Goal: Task Accomplishment & Management: Use online tool/utility

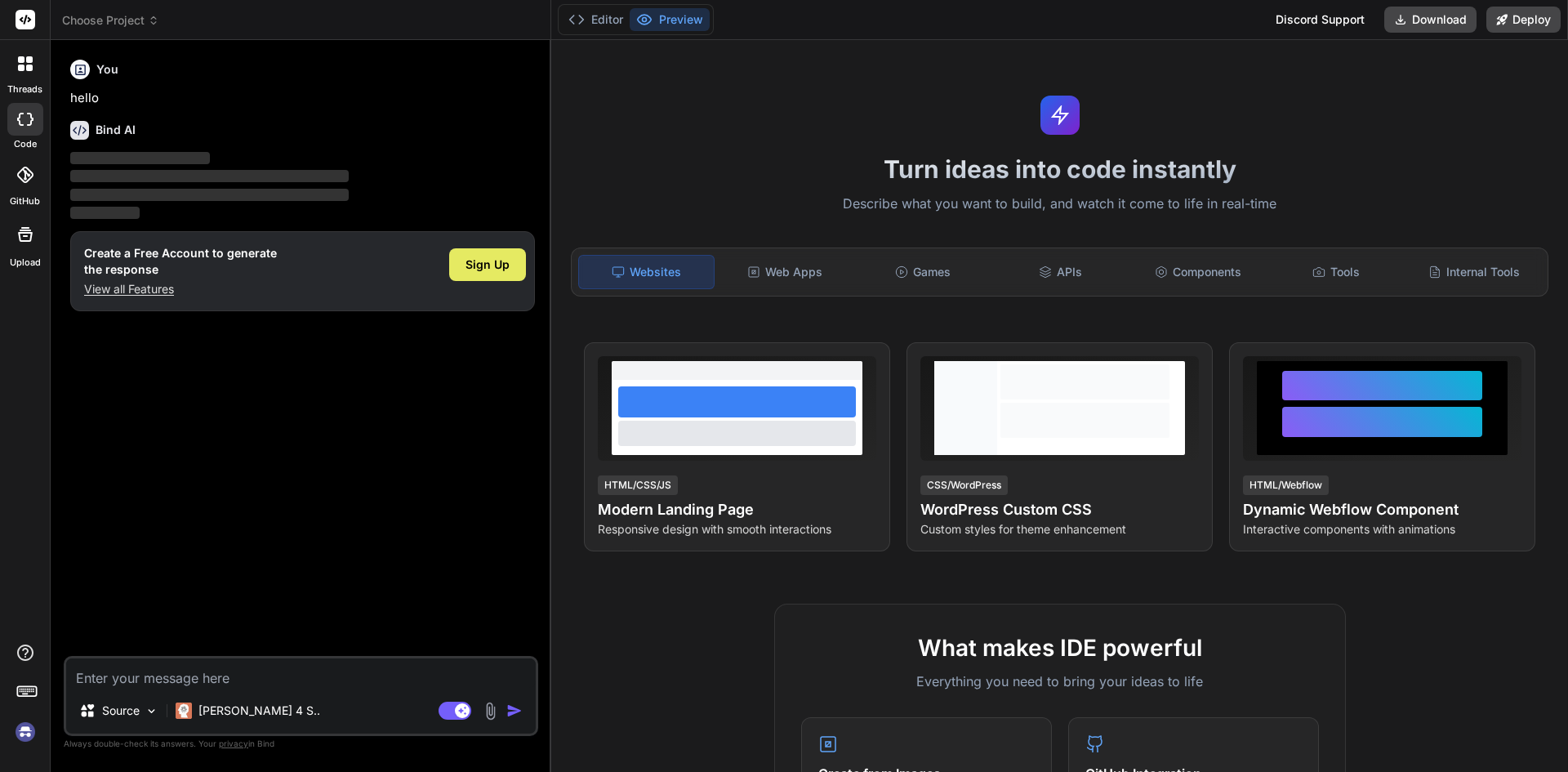
click at [499, 271] on span "Sign Up" at bounding box center [487, 265] width 44 height 17
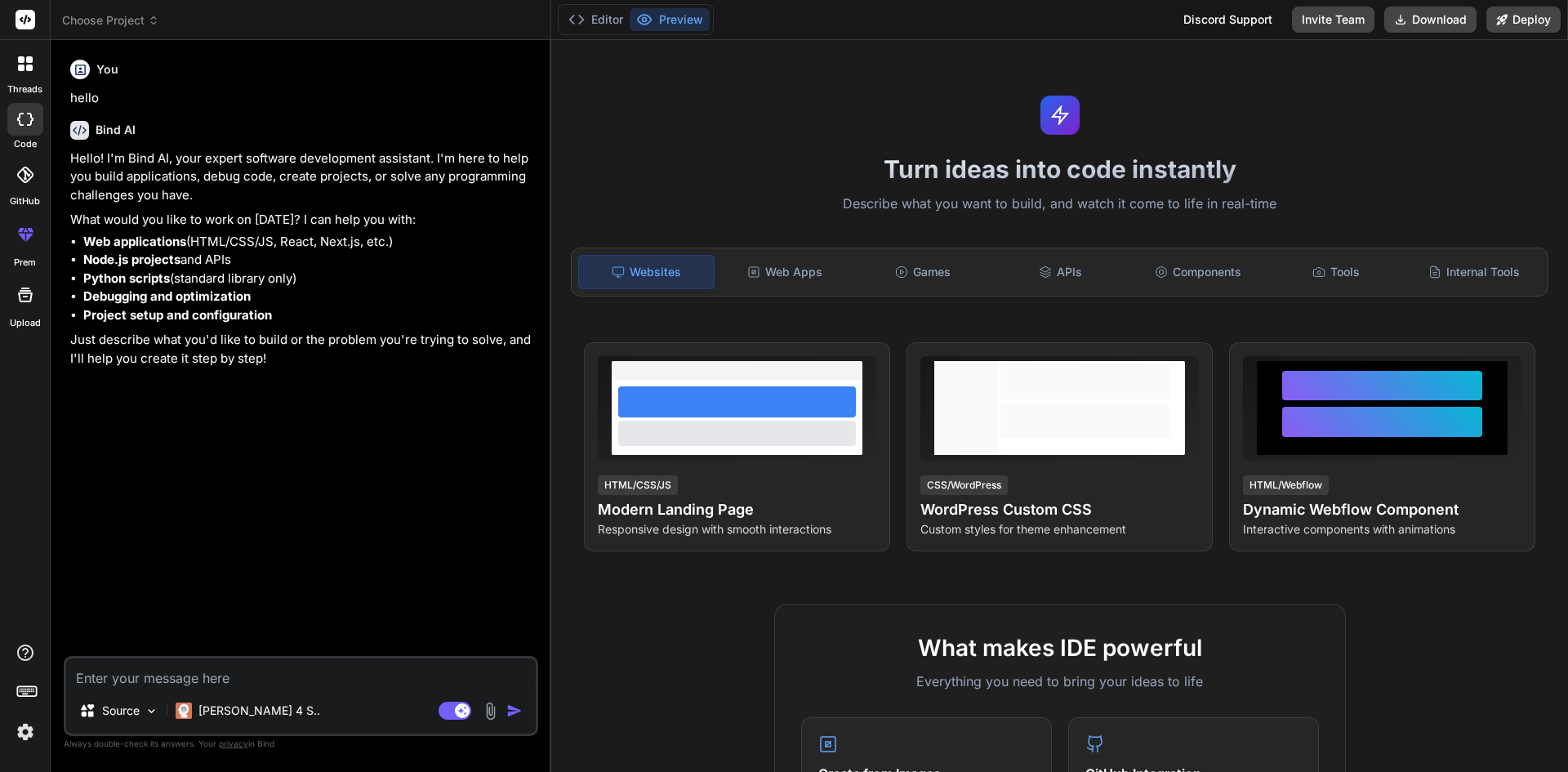
type textarea "x"
click at [240, 675] on textarea at bounding box center [301, 673] width 470 height 29
paste textarea "<DataTable value={customers} paginator rows={5} filters={filters} header={heade…"
type textarea "<DataTable value={customers} paginator rows={5} filters={filters} header={heade…"
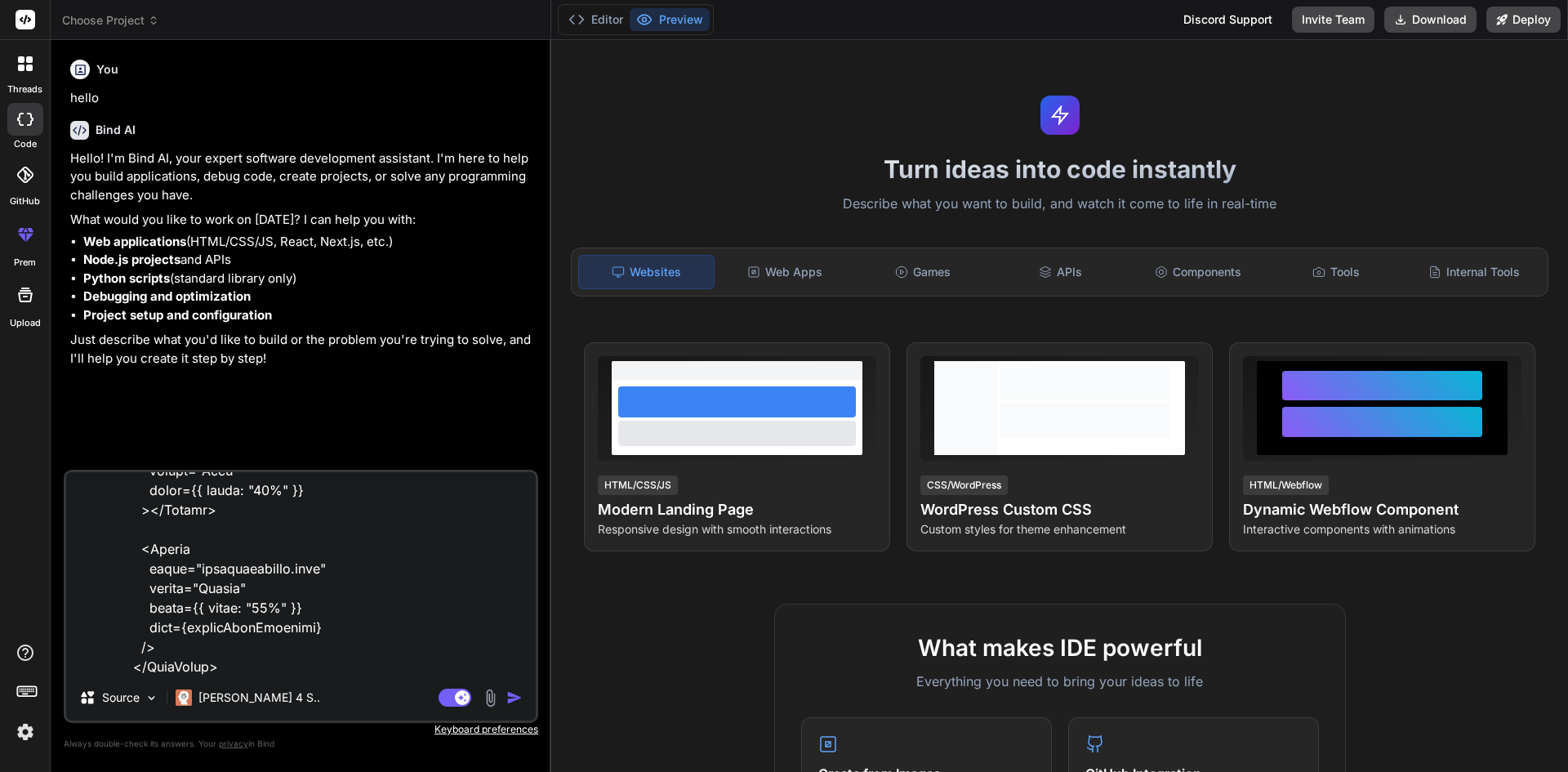
type textarea "x"
type textarea "<DataTable value={customers} paginator rows={5} filters={filters} header={heade…"
type textarea "x"
type textarea "<DataTable value={customers} paginator rows={5} filters={filters} header={heade…"
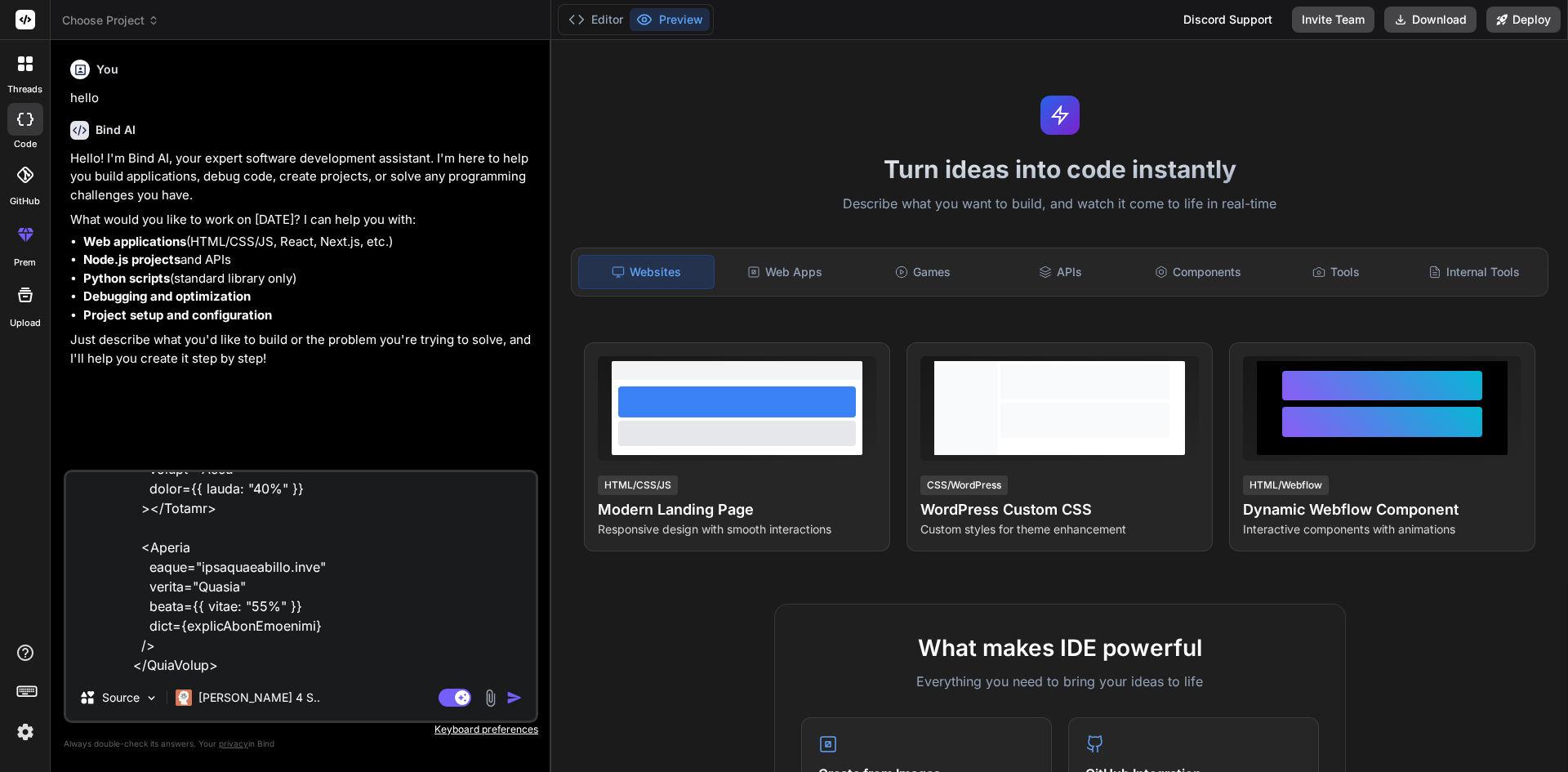
type textarea "x"
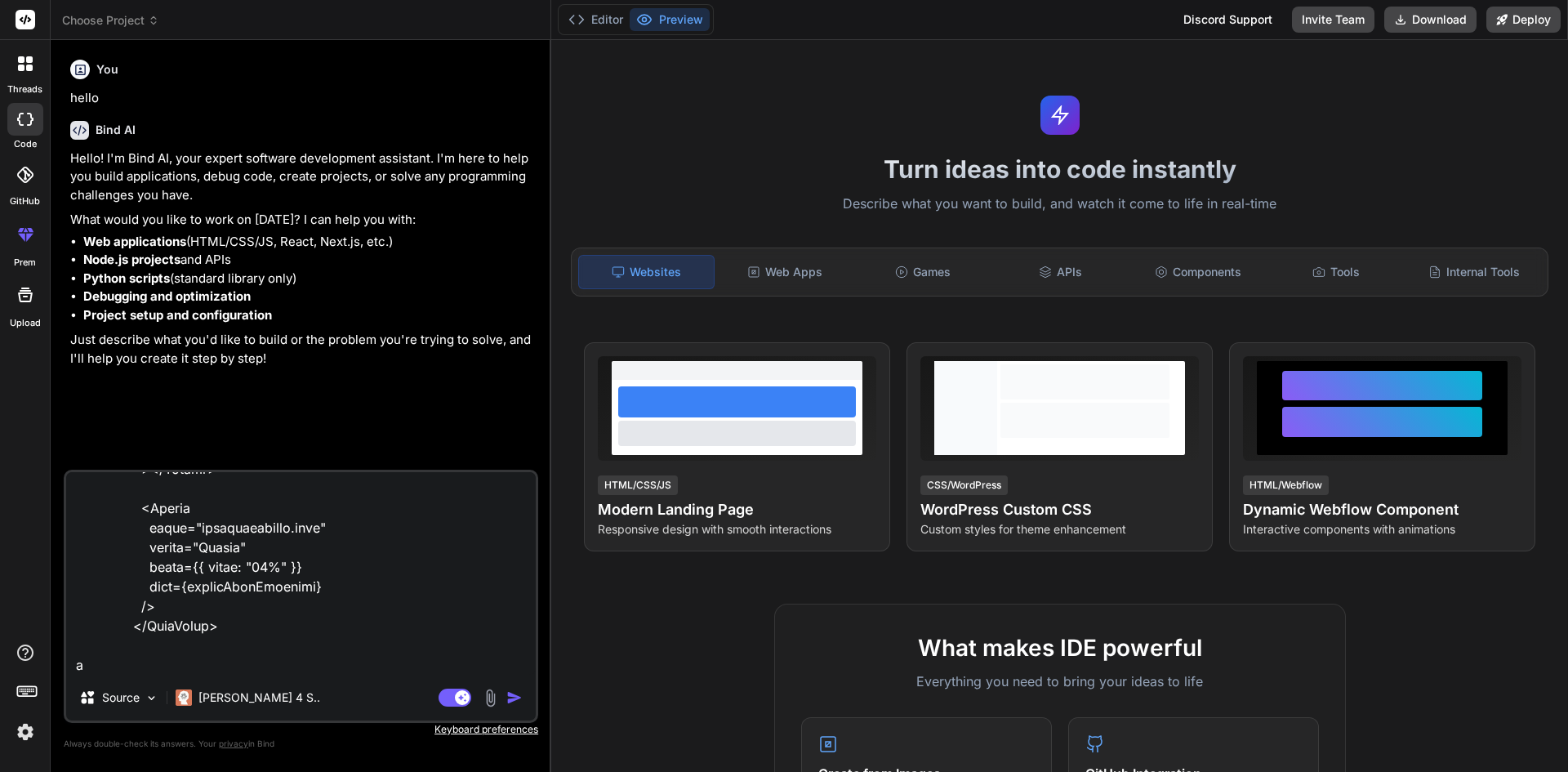
type textarea "<DataTable value={customers} paginator rows={5} filters={filters} header={heade…"
type textarea "x"
type textarea "<DataTable value={customers} paginator rows={5} filters={filters} header={heade…"
type textarea "x"
type textarea "<DataTable value={customers} paginator rows={5} filters={filters} header={heade…"
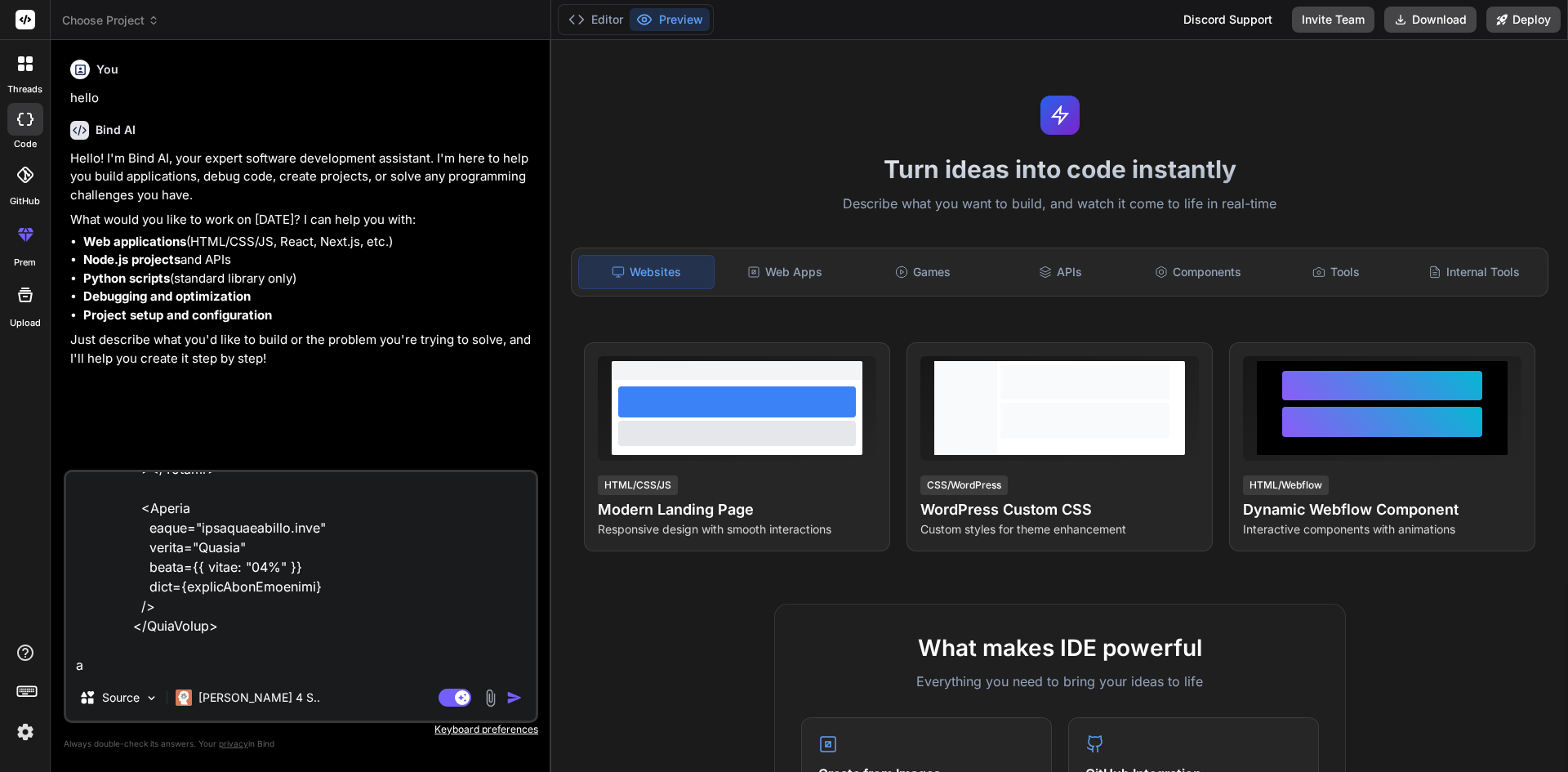
type textarea "x"
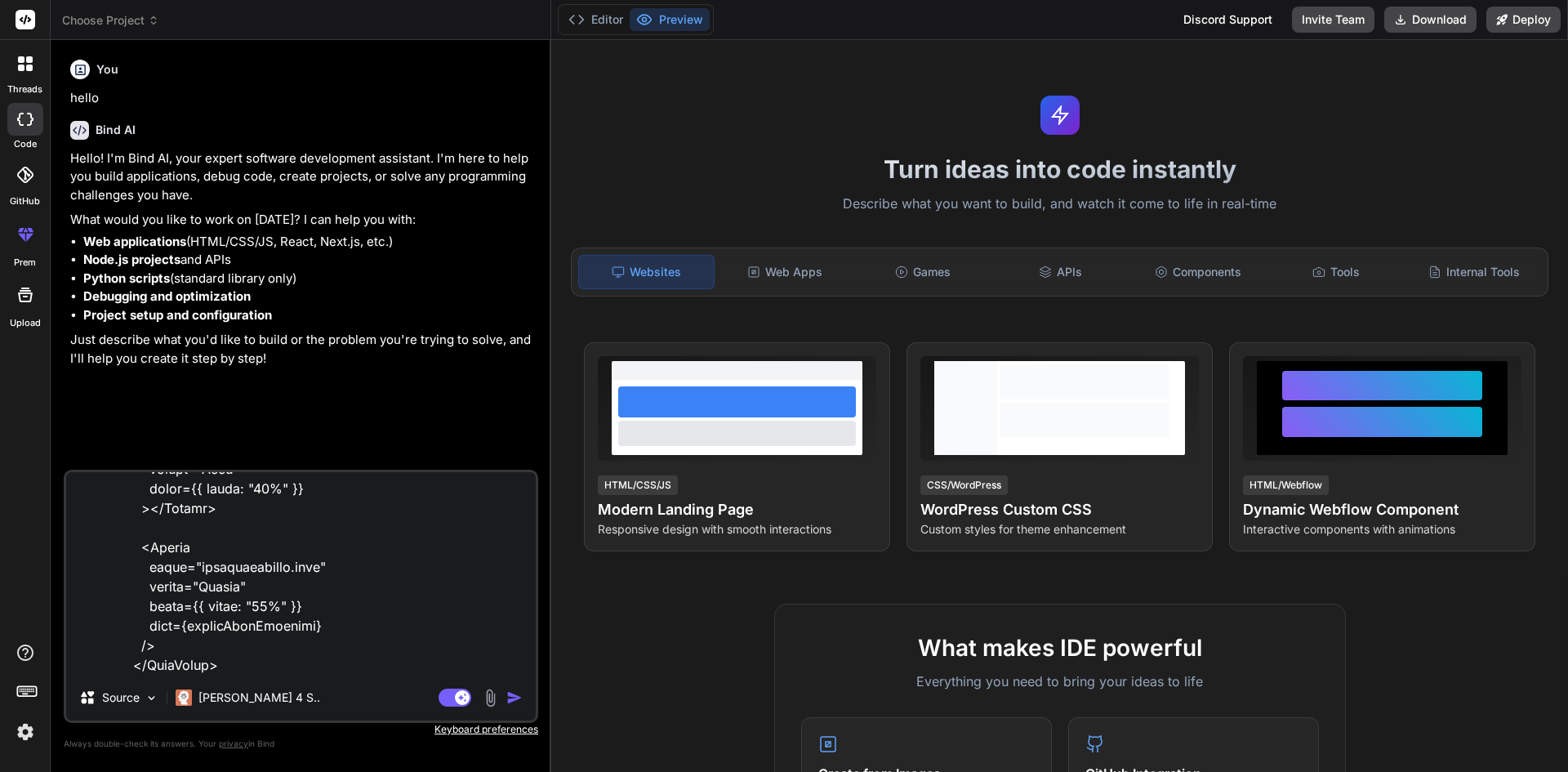
type textarea "<DataTable value={customers} paginator rows={5} filters={filters} header={heade…"
type textarea "x"
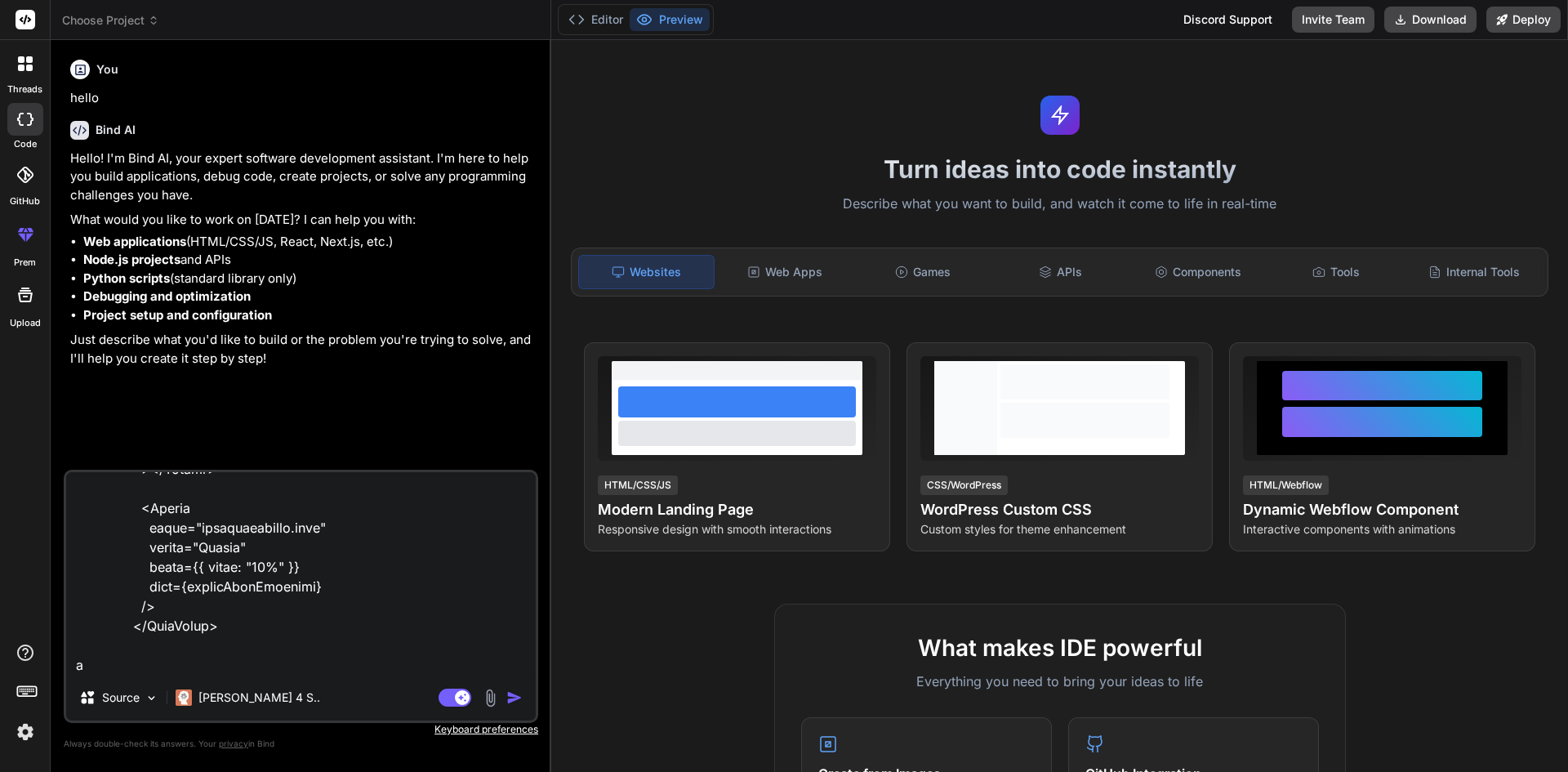
type textarea "<DataTable value={customers} paginator rows={5} filters={filters} header={heade…"
type textarea "x"
type textarea "<DataTable value={customers} paginator rows={5} filters={filters} header={heade…"
type textarea "x"
type textarea "<DataTable value={customers} paginator rows={5} filters={filters} header={heade…"
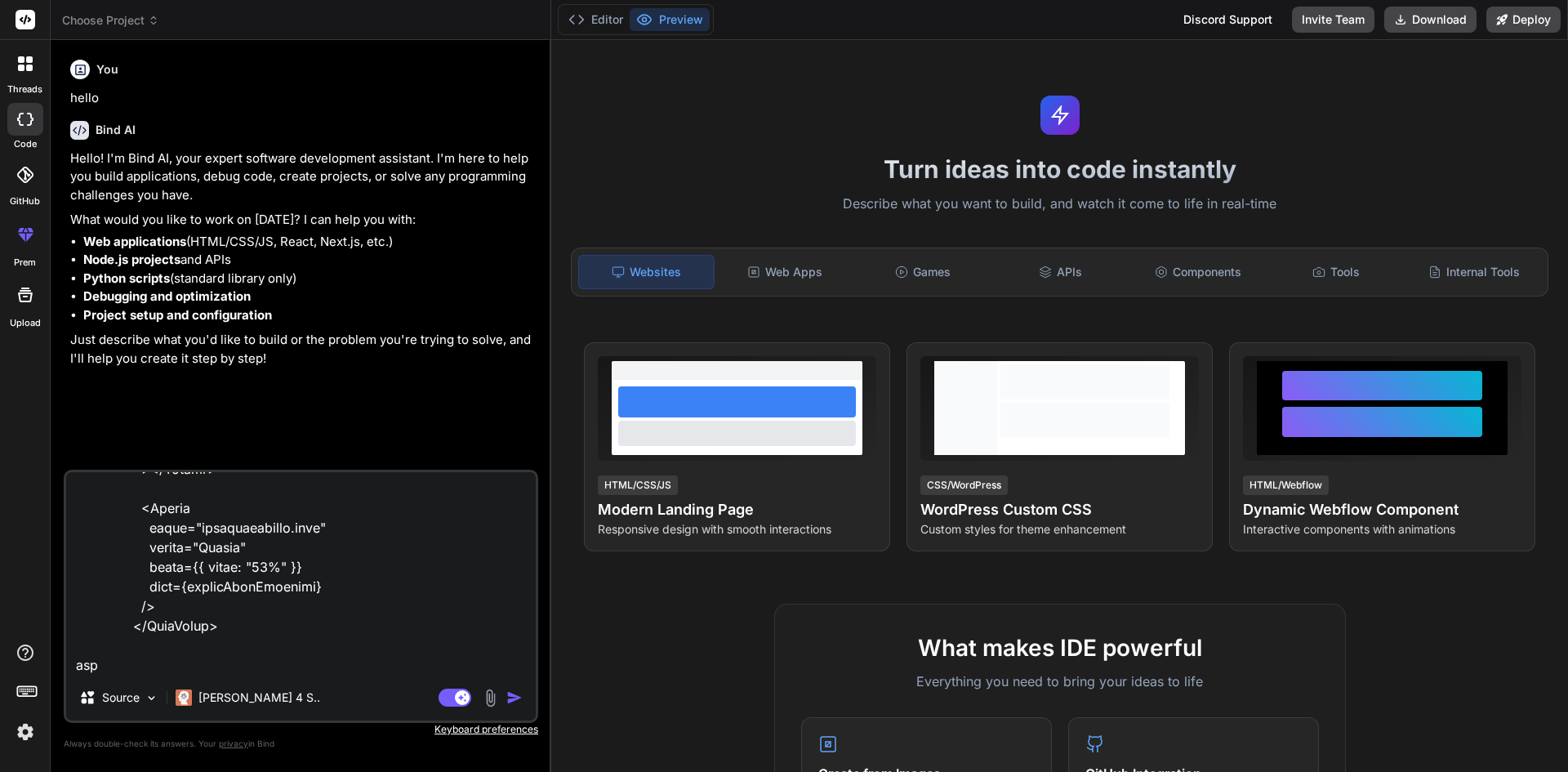
type textarea "x"
type textarea "<DataTable value={customers} paginator rows={5} filters={filters} header={heade…"
type textarea "x"
type textarea "<DataTable value={customers} paginator rows={5} filters={filters} header={heade…"
type textarea "x"
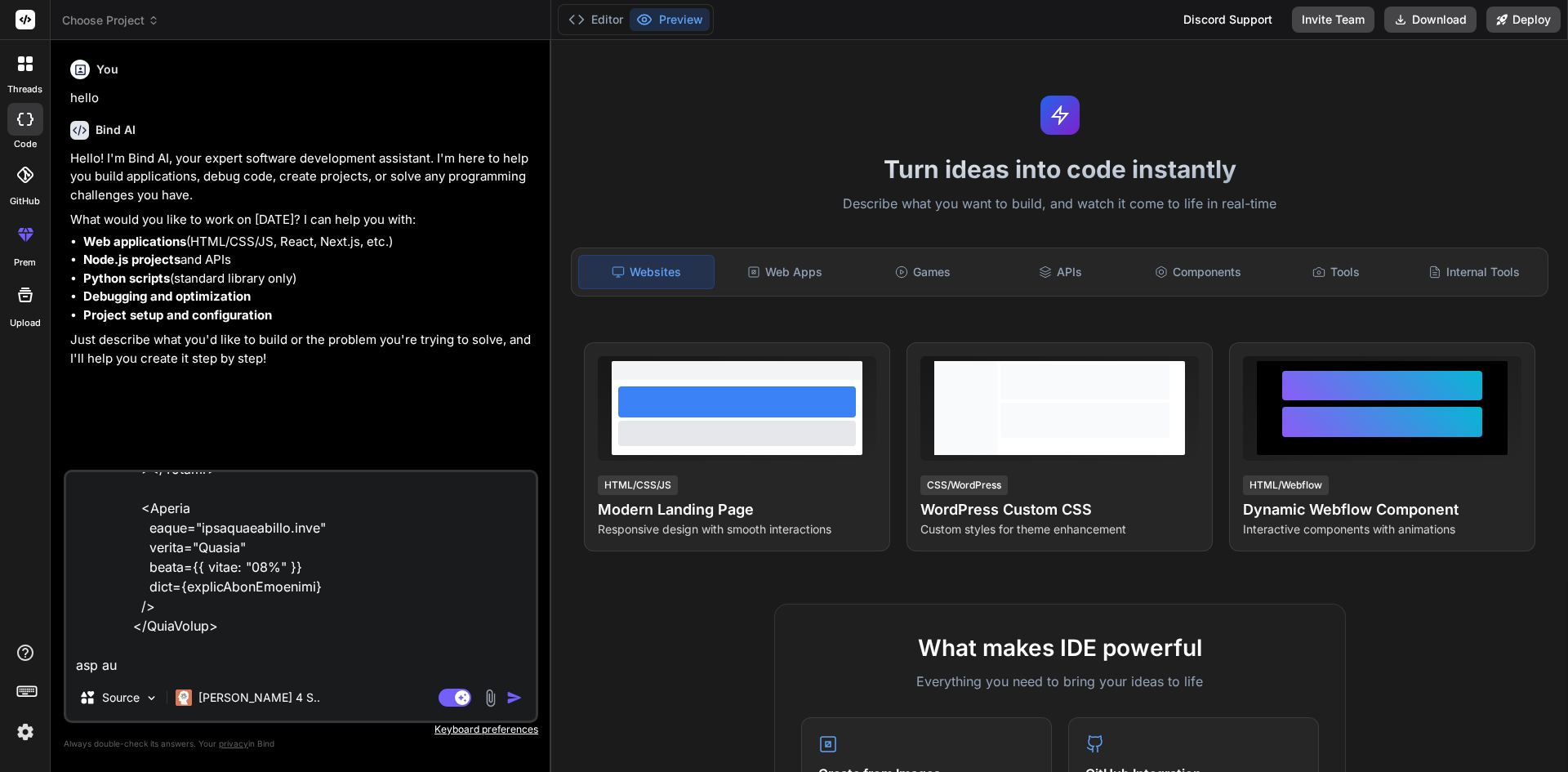
type textarea "<DataTable value={customers} paginator rows={5} filters={filters} header={heade…"
type textarea "x"
type textarea "<DataTable value={customers} paginator rows={5} filters={filters} header={heade…"
type textarea "x"
type textarea "<DataTable value={customers} paginator rows={5} filters={filters} header={heade…"
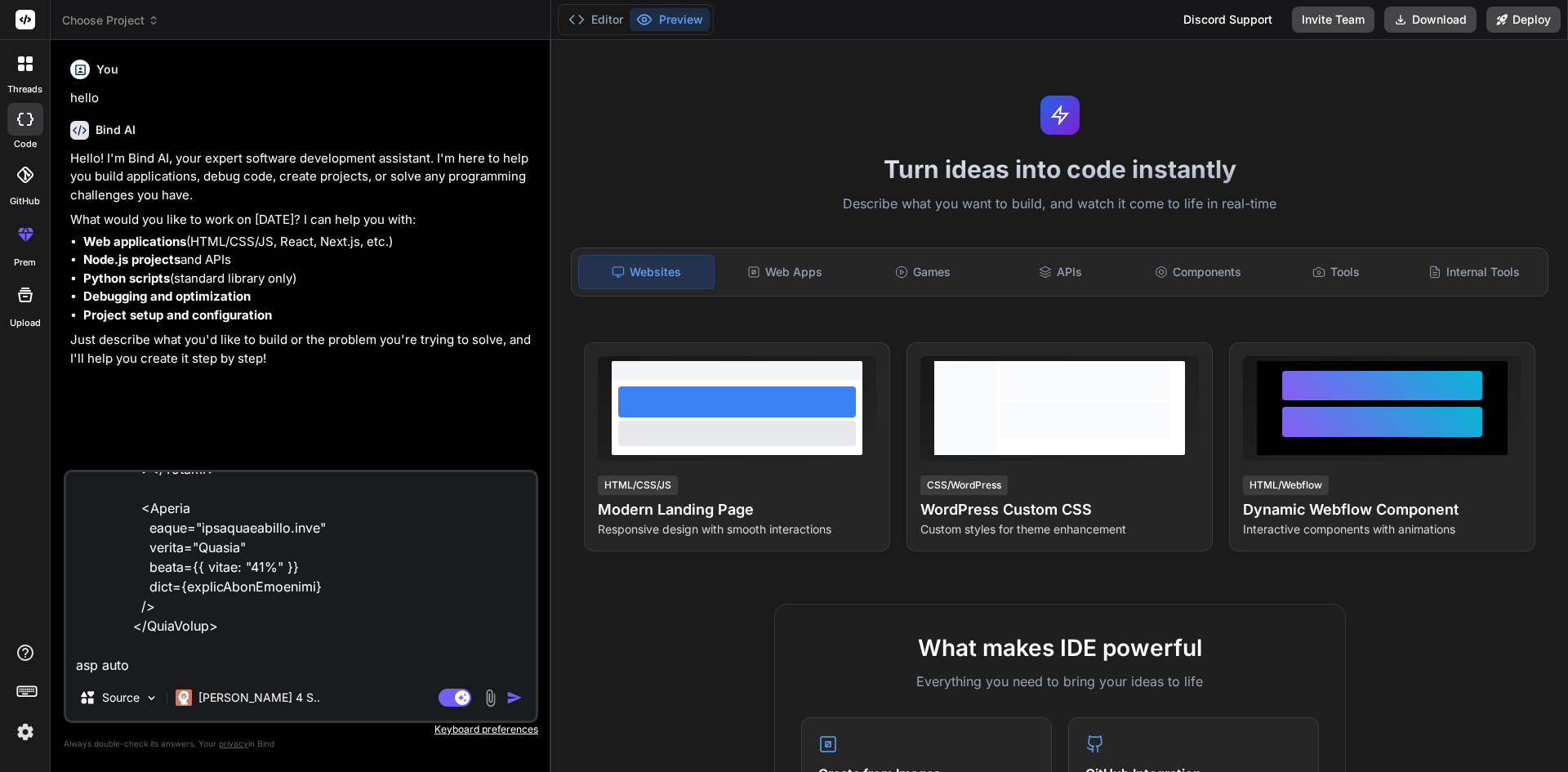
type textarea "x"
type textarea "<DataTable value={customers} paginator rows={5} filters={filters} header={heade…"
type textarea "x"
type textarea "<DataTable value={customers} paginator rows={5} filters={filters} header={heade…"
type textarea "x"
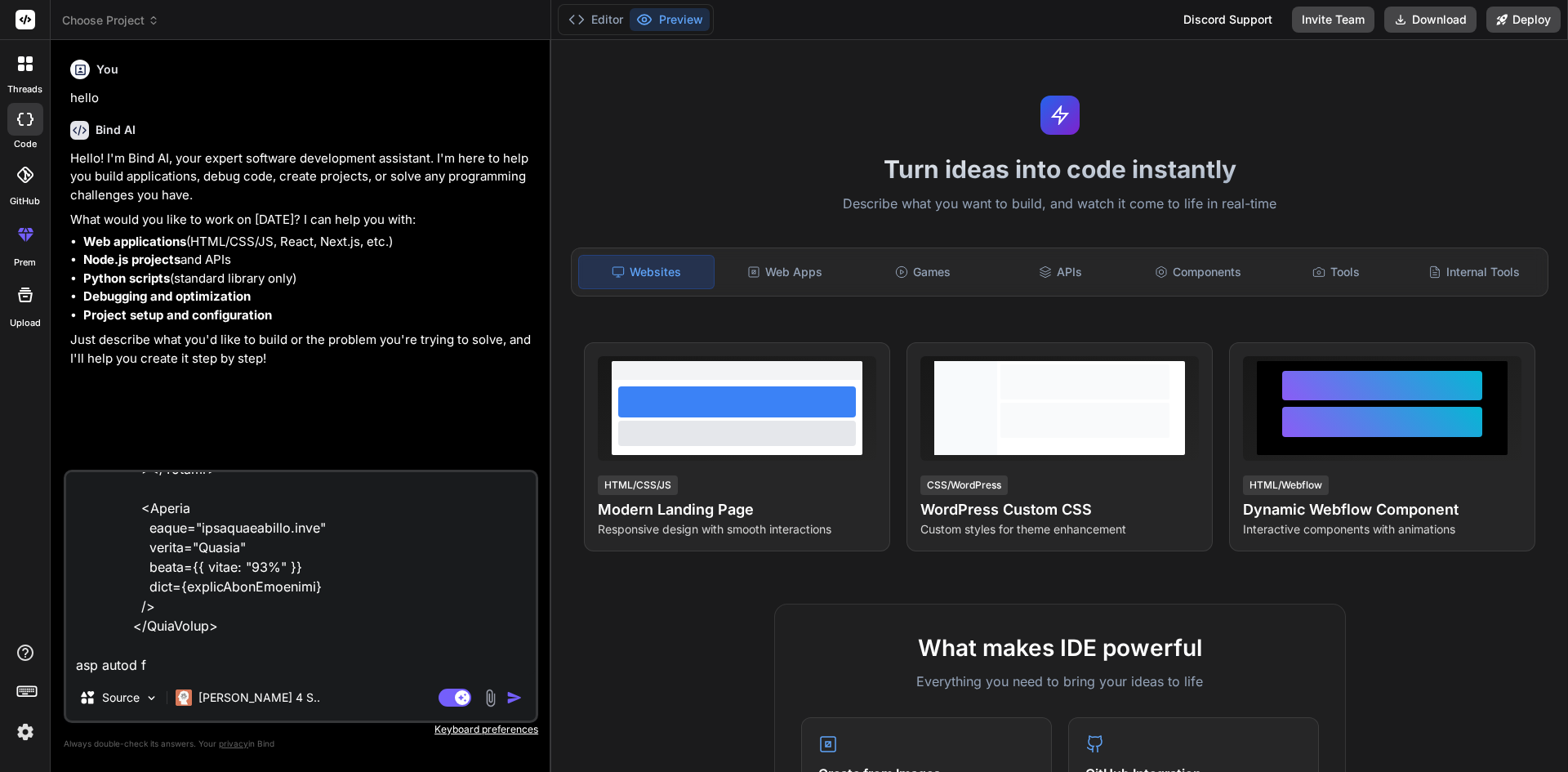
type textarea "<DataTable value={customers} paginator rows={5} filters={filters} header={heade…"
type textarea "x"
type textarea "<DataTable value={customers} paginator rows={5} filters={filters} header={heade…"
type textarea "x"
type textarea "<DataTable value={customers} paginator rows={5} filters={filters} header={heade…"
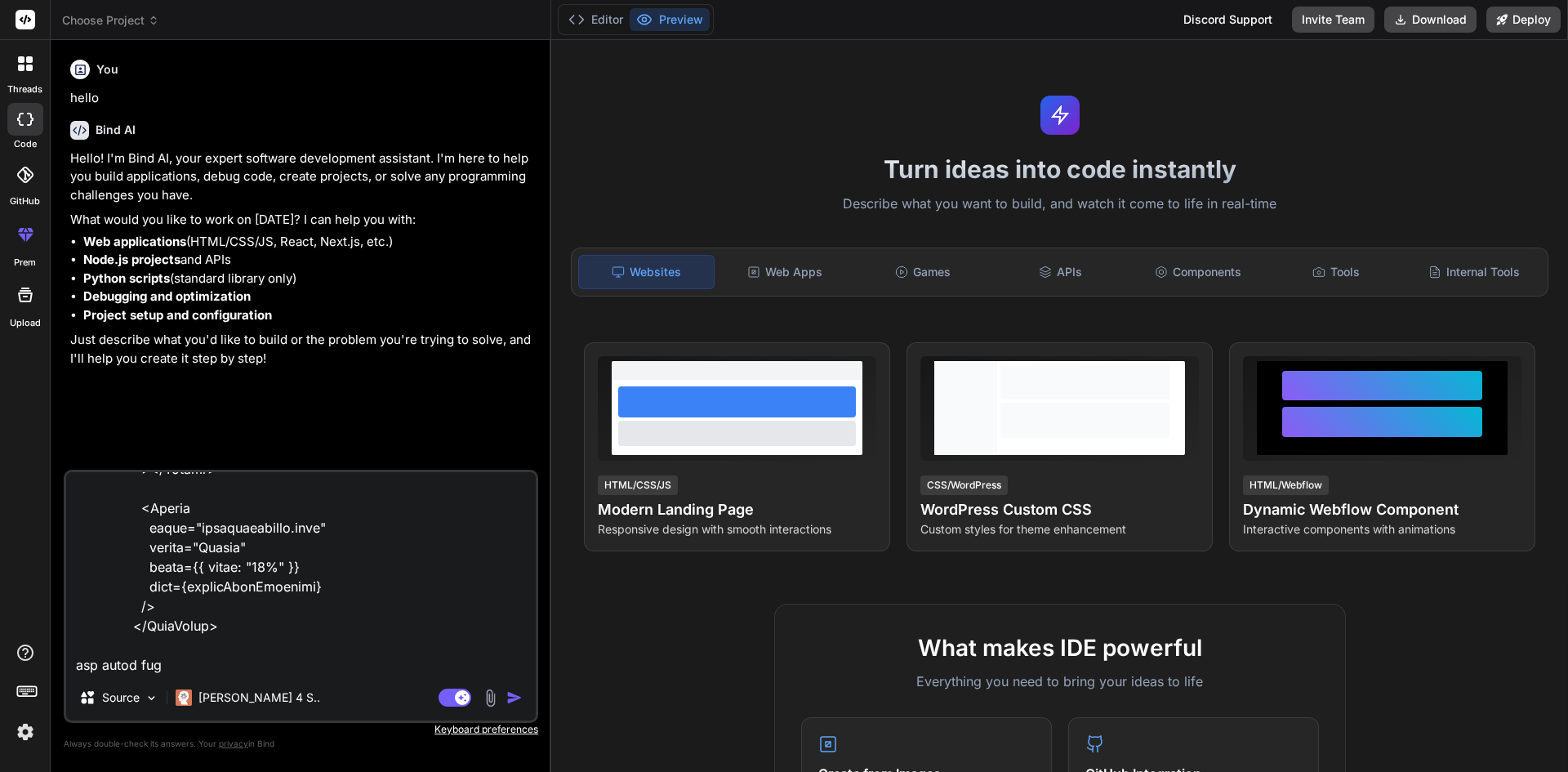
type textarea "x"
type textarea "<DataTable value={customers} paginator rows={5} filters={filters} header={heade…"
type textarea "x"
type textarea "<DataTable value={customers} paginator rows={5} filters={filters} header={heade…"
type textarea "x"
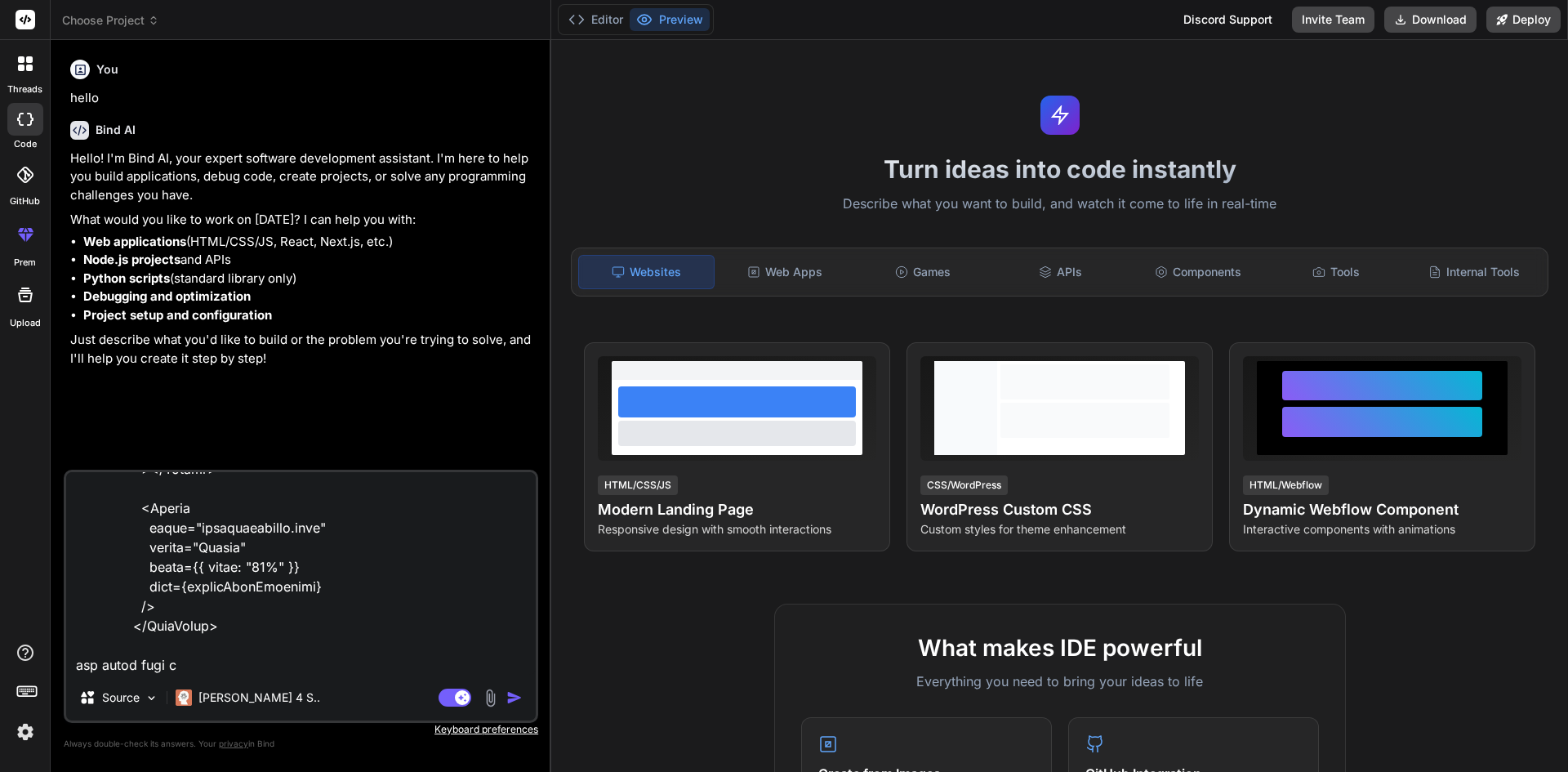
type textarea "<DataTable value={customers} paginator rows={5} filters={filters} header={heade…"
type textarea "x"
type textarea "<DataTable value={customers} paginator rows={5} filters={filters} header={heade…"
type textarea "x"
type textarea "<DataTable value={customers} paginator rows={5} filters={filters} header={heade…"
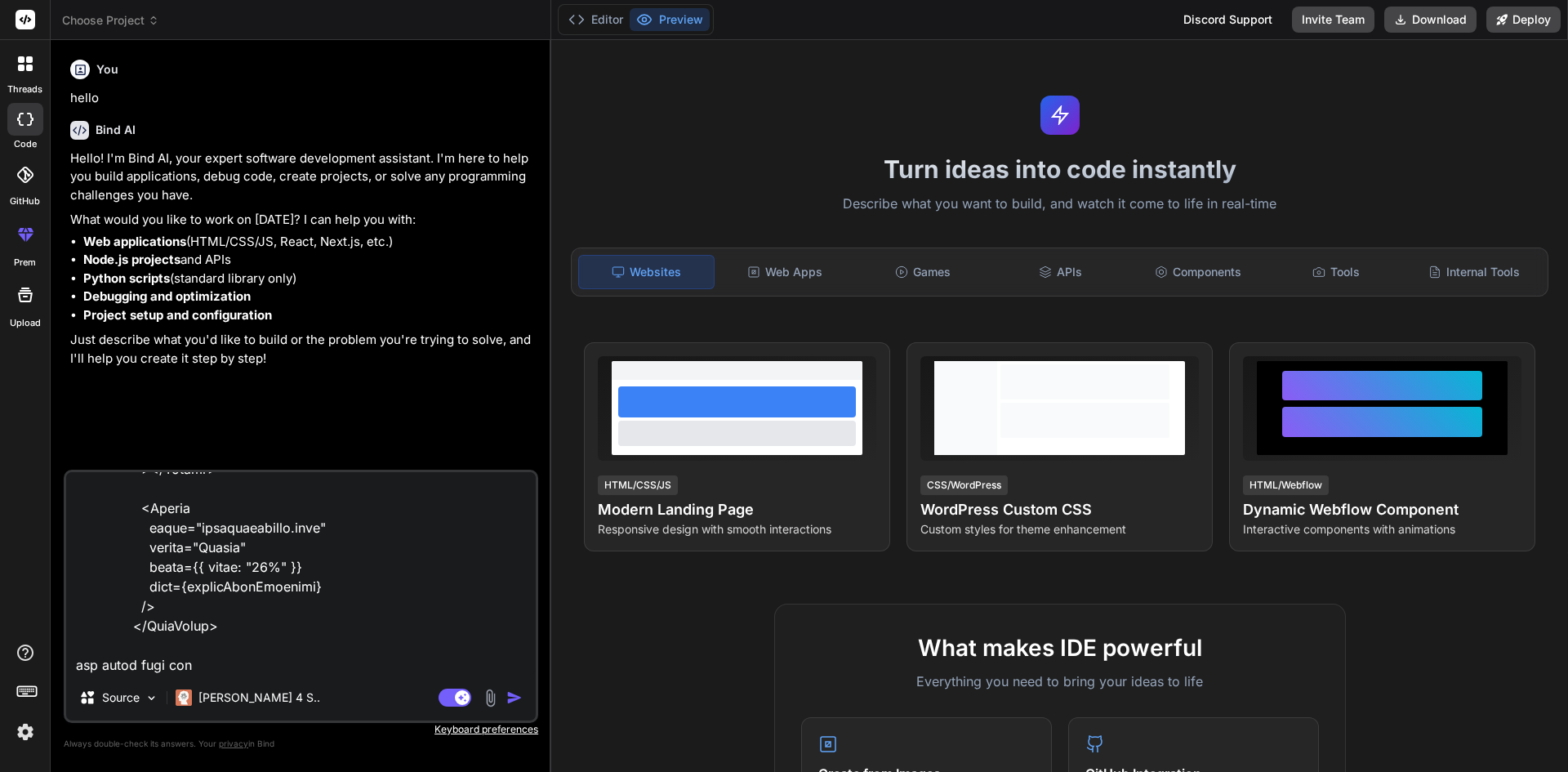
type textarea "x"
type textarea "<DataTable value={customers} paginator rows={5} filters={filters} header={heade…"
type textarea "x"
type textarea "<DataTable value={customers} paginator rows={5} filters={filters} header={heade…"
type textarea "x"
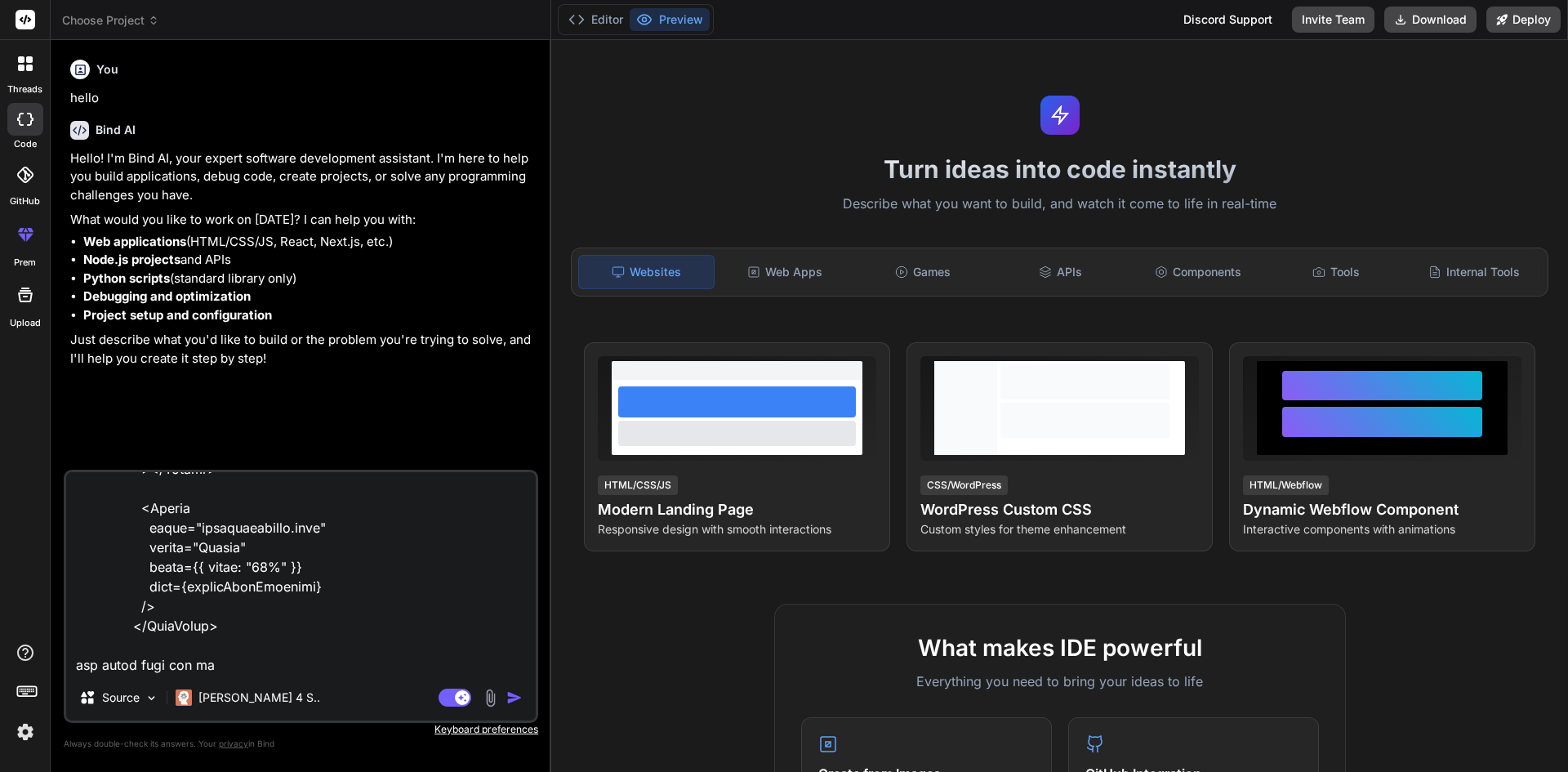
type textarea "<DataTable value={customers} paginator rows={5} filters={filters} header={heade…"
type textarea "x"
type textarea "<DataTable value={customers} paginator rows={5} filters={filters} header={heade…"
type textarea "x"
type textarea "<DataTable value={customers} paginator rows={5} filters={filters} header={heade…"
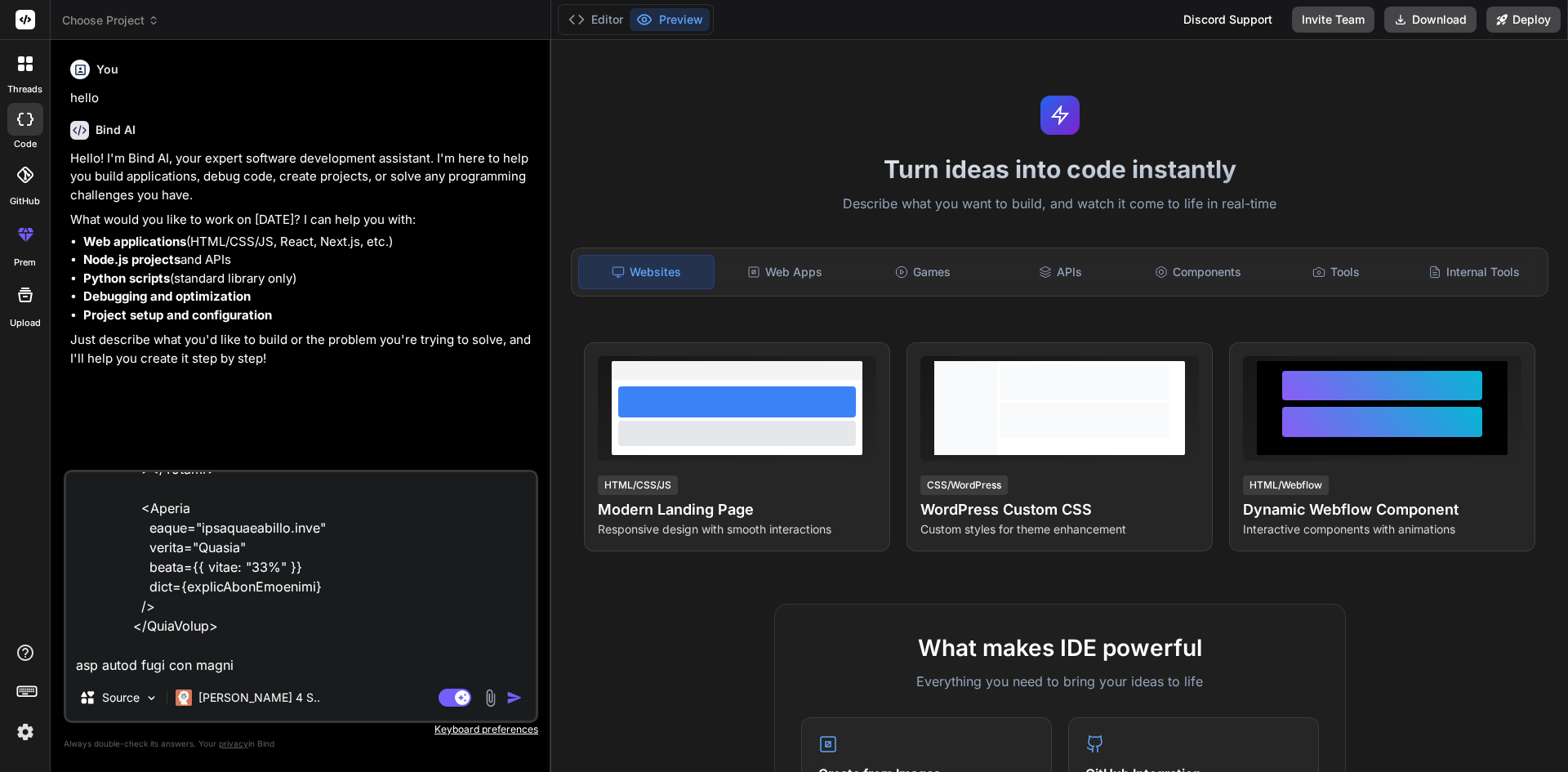
type textarea "x"
type textarea "<DataTable value={customers} paginator rows={5} filters={filters} header={heade…"
type textarea "x"
type textarea "<DataTable value={customers} paginator rows={5} filters={filters} header={heade…"
type textarea "x"
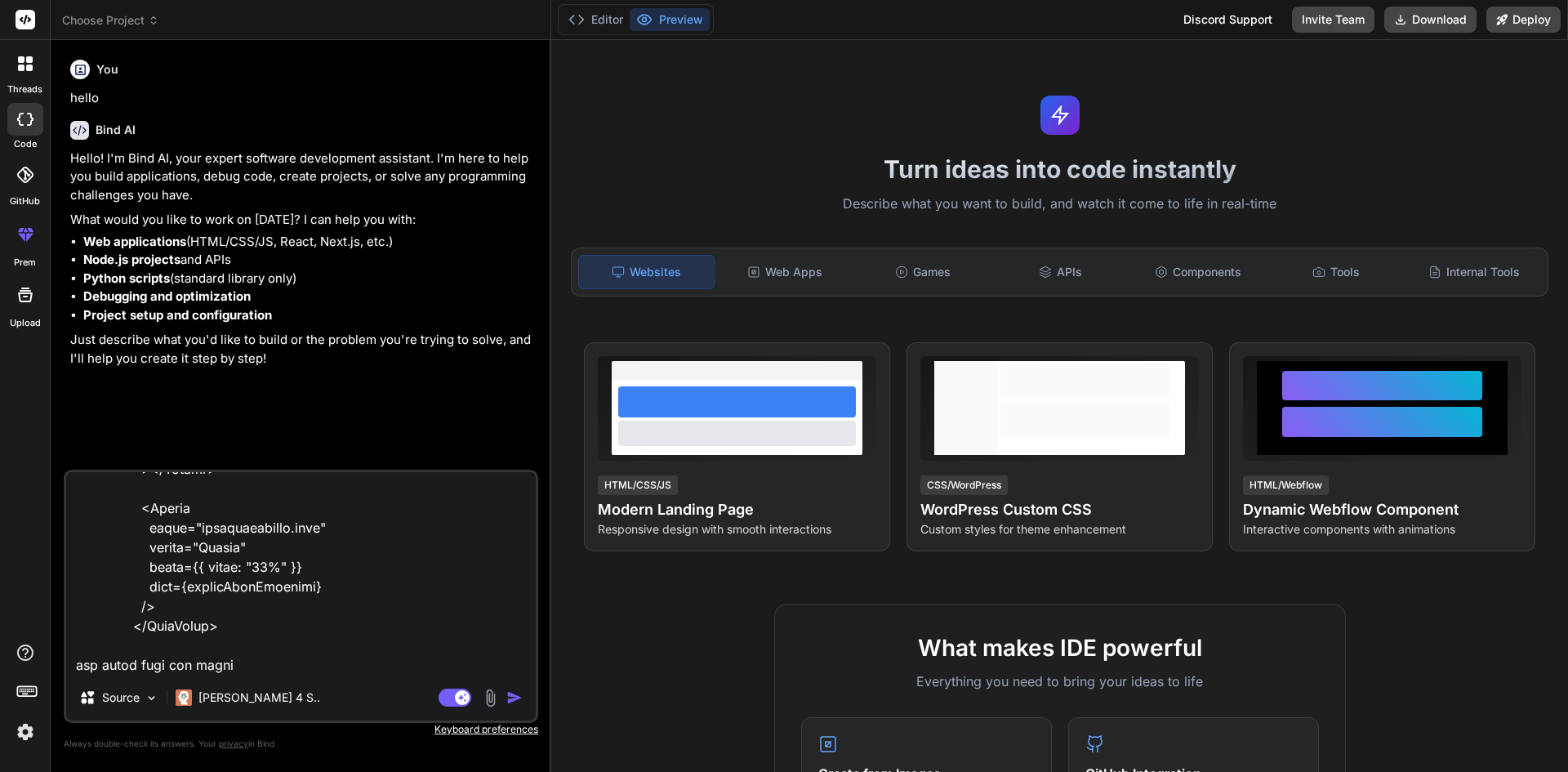
type textarea "<DataTable value={customers} paginator rows={5} filters={filters} header={heade…"
type textarea "x"
type textarea "<DataTable value={customers} paginator rows={5} filters={filters} header={heade…"
type textarea "x"
type textarea "<DataTable value={customers} paginator rows={5} filters={filters} header={heade…"
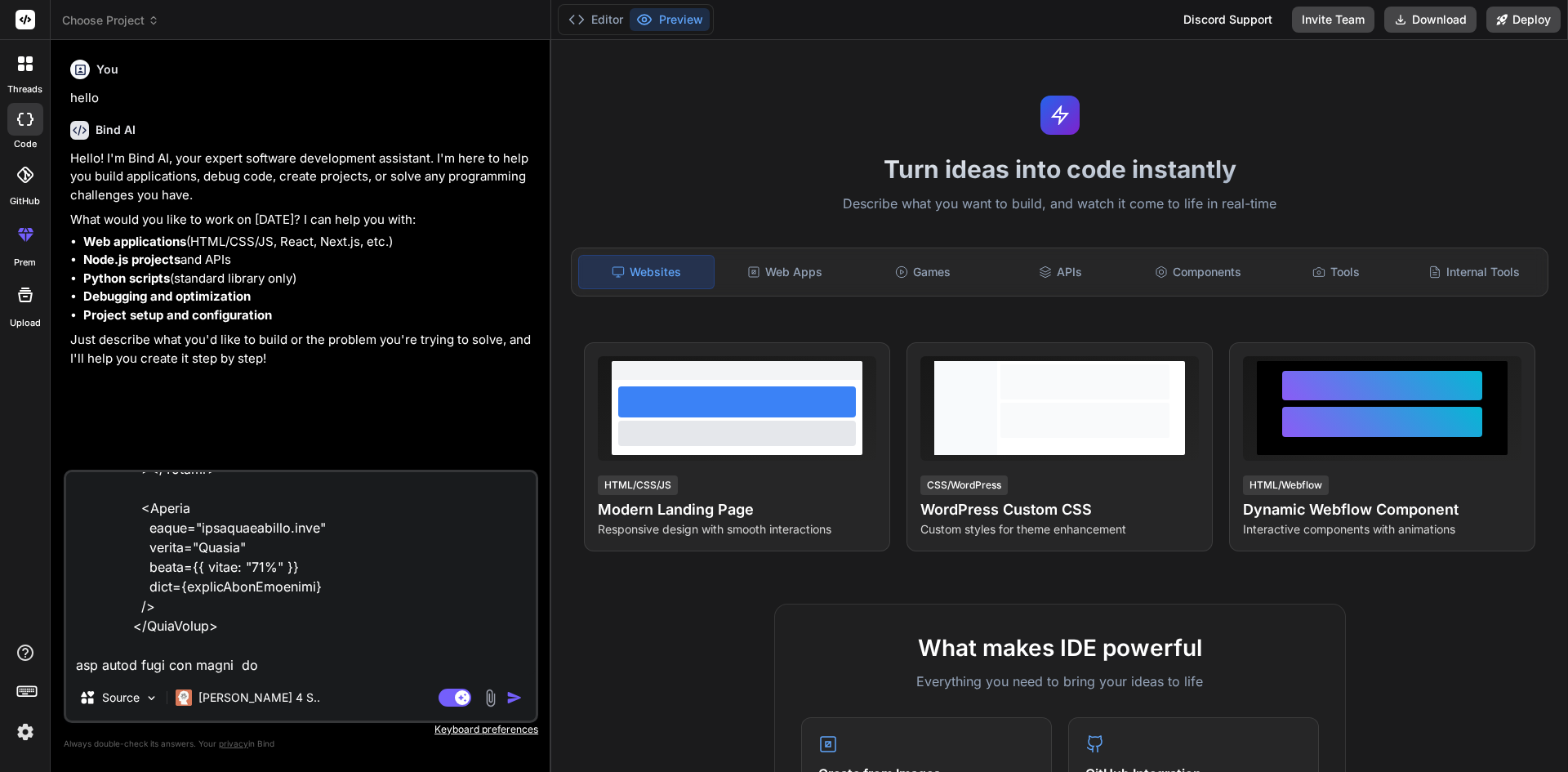
type textarea "x"
type textarea "<DataTable value={customers} paginator rows={5} filters={filters} header={heade…"
type textarea "x"
type textarea "<DataTable value={customers} paginator rows={5} filters={filters} header={heade…"
type textarea "x"
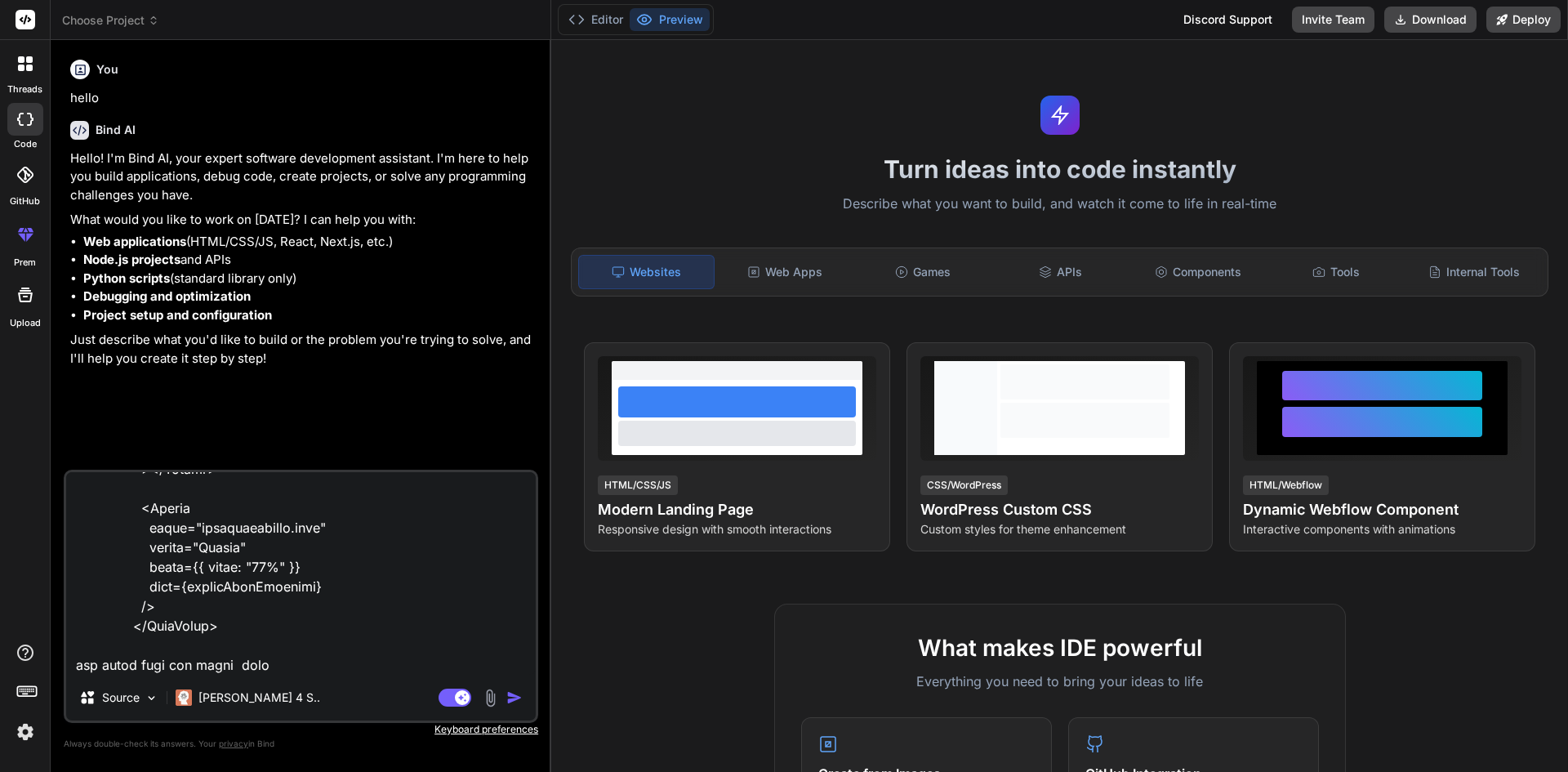
type textarea "<DataTable value={customers} paginator rows={5} filters={filters} header={heade…"
type textarea "x"
type textarea "<DataTable value={customers} paginator rows={5} filters={filters} header={heade…"
type textarea "x"
type textarea "<DataTable value={customers} paginator rows={5} filters={filters} header={heade…"
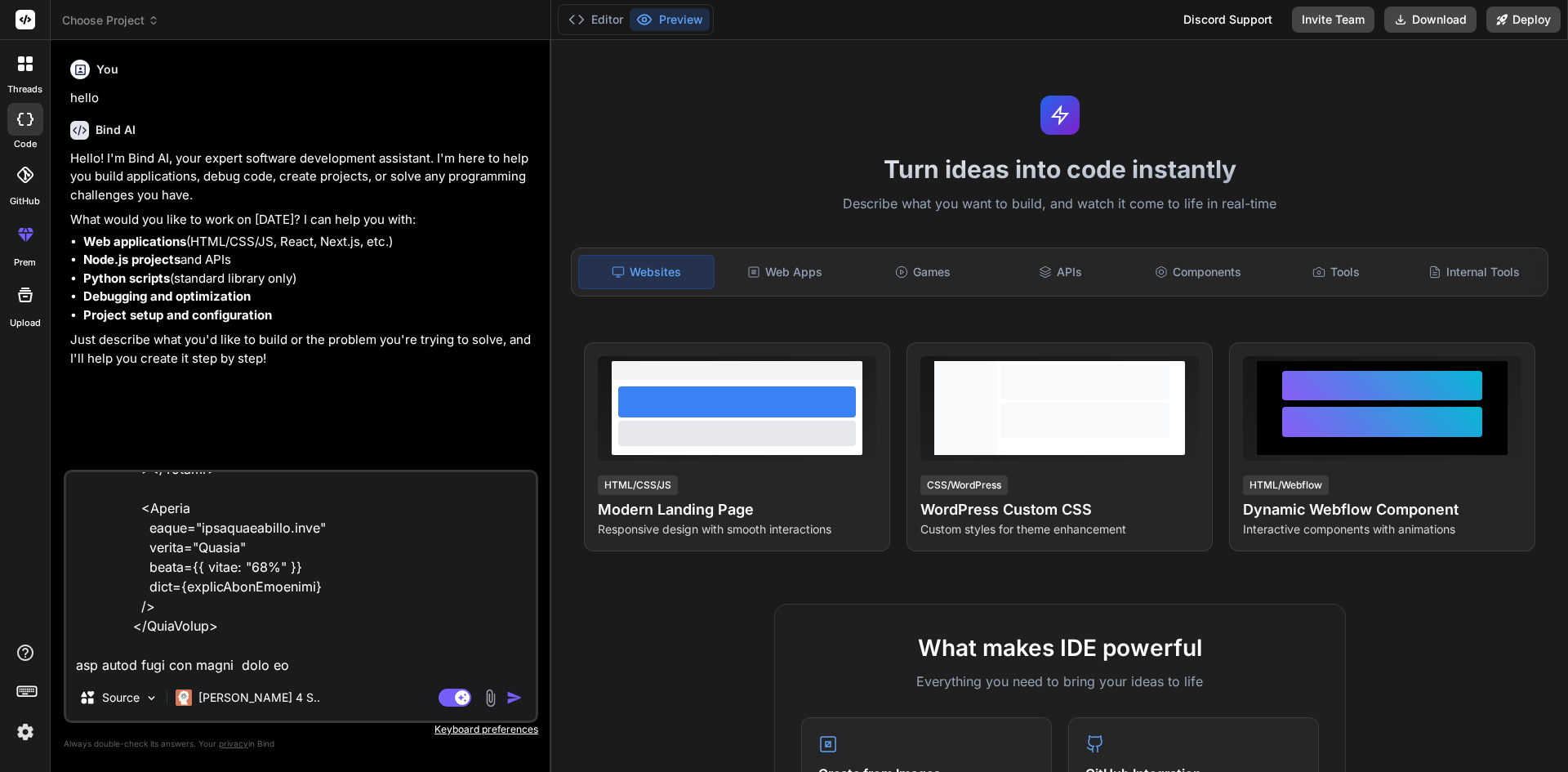
type textarea "x"
type textarea "<DataTable value={customers} paginator rows={5} filters={filters} header={heade…"
type textarea "x"
type textarea "<DataTable value={customers} paginator rows={5} filters={filters} header={heade…"
type textarea "x"
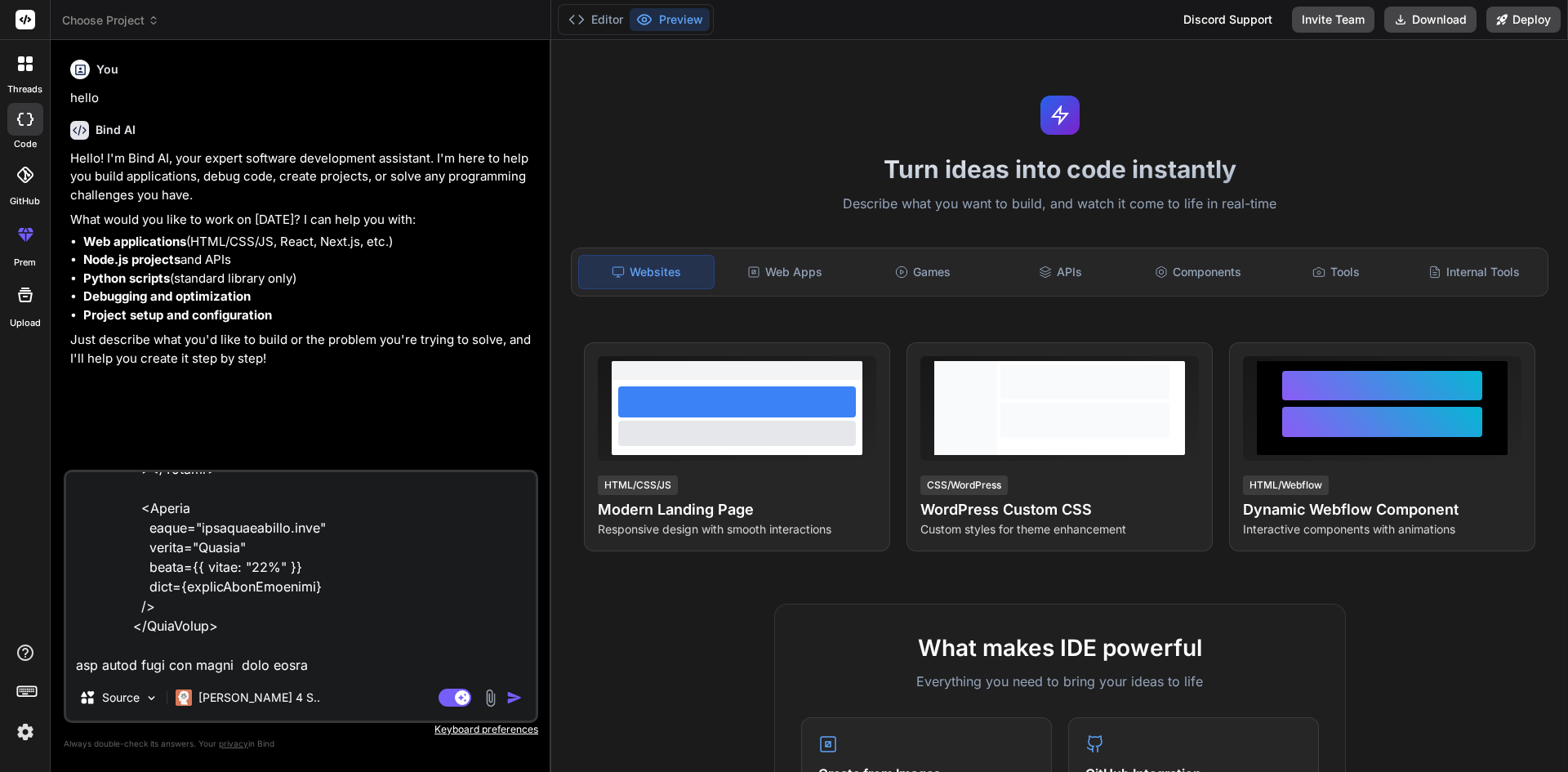
type textarea "<DataTable value={customers} paginator rows={5} filters={filters} header={heade…"
type textarea "x"
type textarea "<DataTable value={customers} paginator rows={5} filters={filters} header={heade…"
type textarea "x"
type textarea "<DataTable value={customers} paginator rows={5} filters={filters} header={heade…"
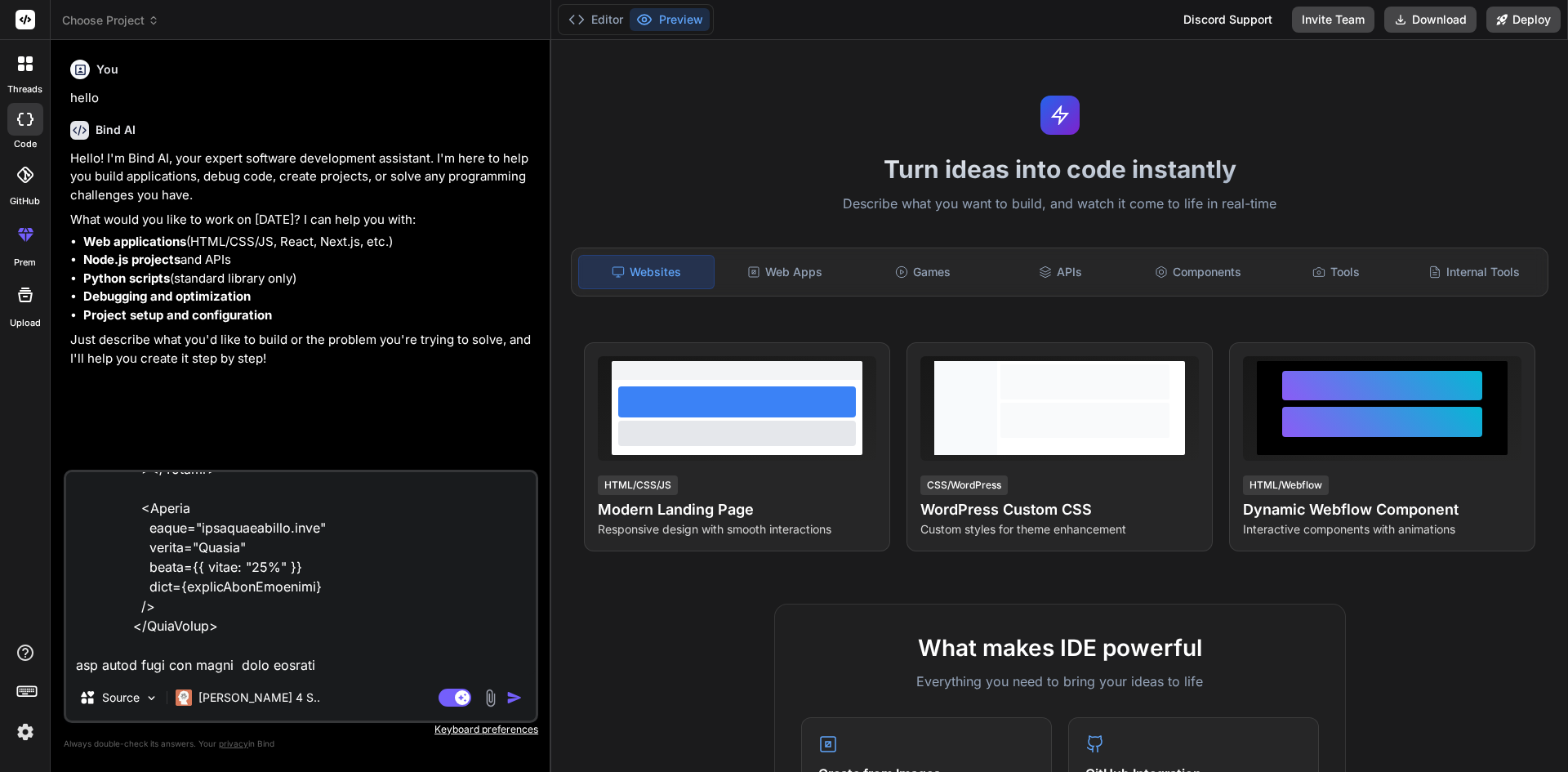
type textarea "x"
type textarea "<DataTable value={customers} paginator rows={5} filters={filters} header={heade…"
type textarea "x"
type textarea "<DataTable value={customers} paginator rows={5} filters={filters} header={heade…"
type textarea "x"
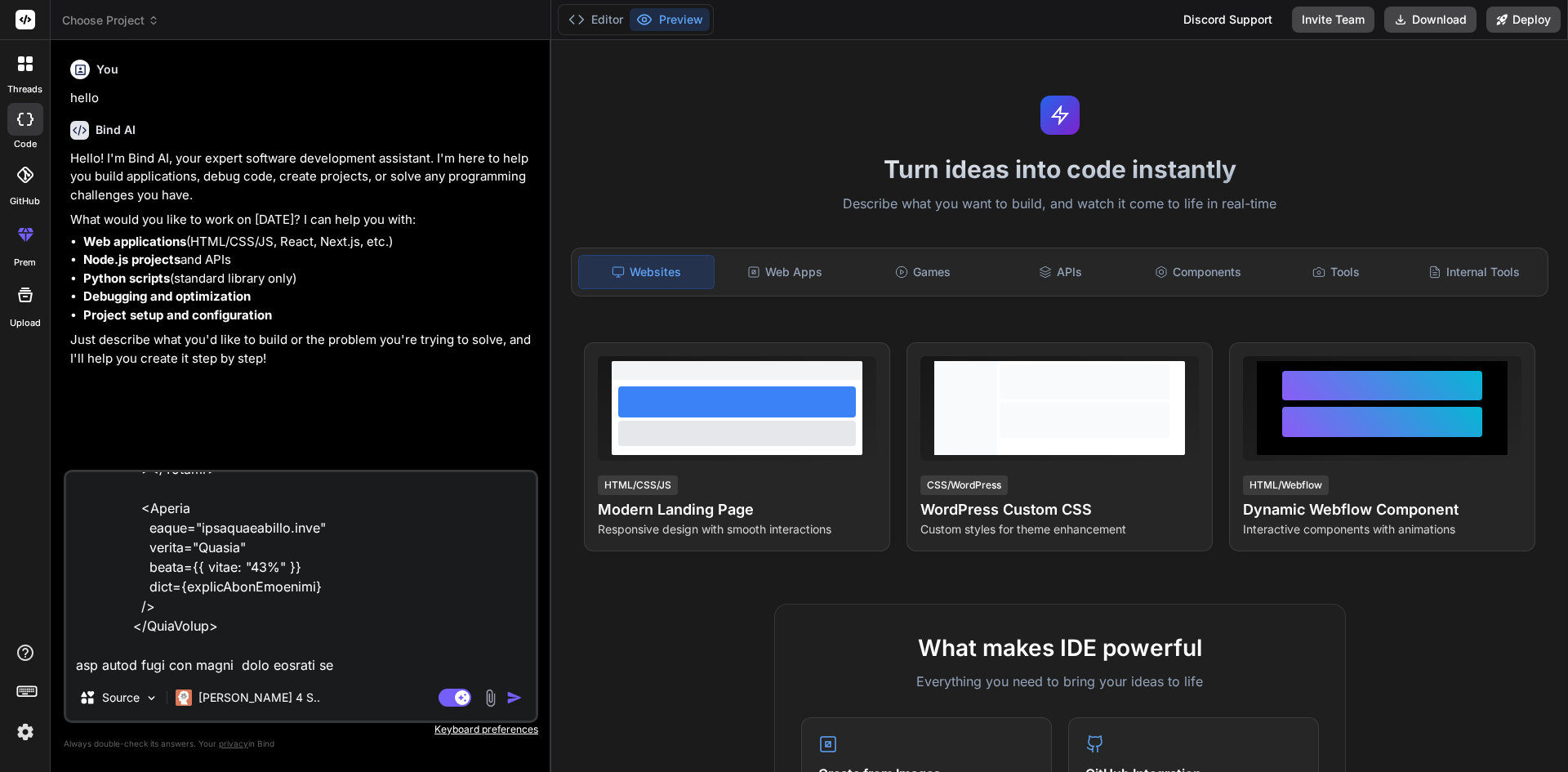
type textarea "<DataTable value={customers} paginator rows={5} filters={filters} header={heade…"
type textarea "x"
type textarea "<DataTable value={customers} paginator rows={5} filters={filters} header={heade…"
type textarea "x"
type textarea "<DataTable value={customers} paginator rows={5} filters={filters} header={heade…"
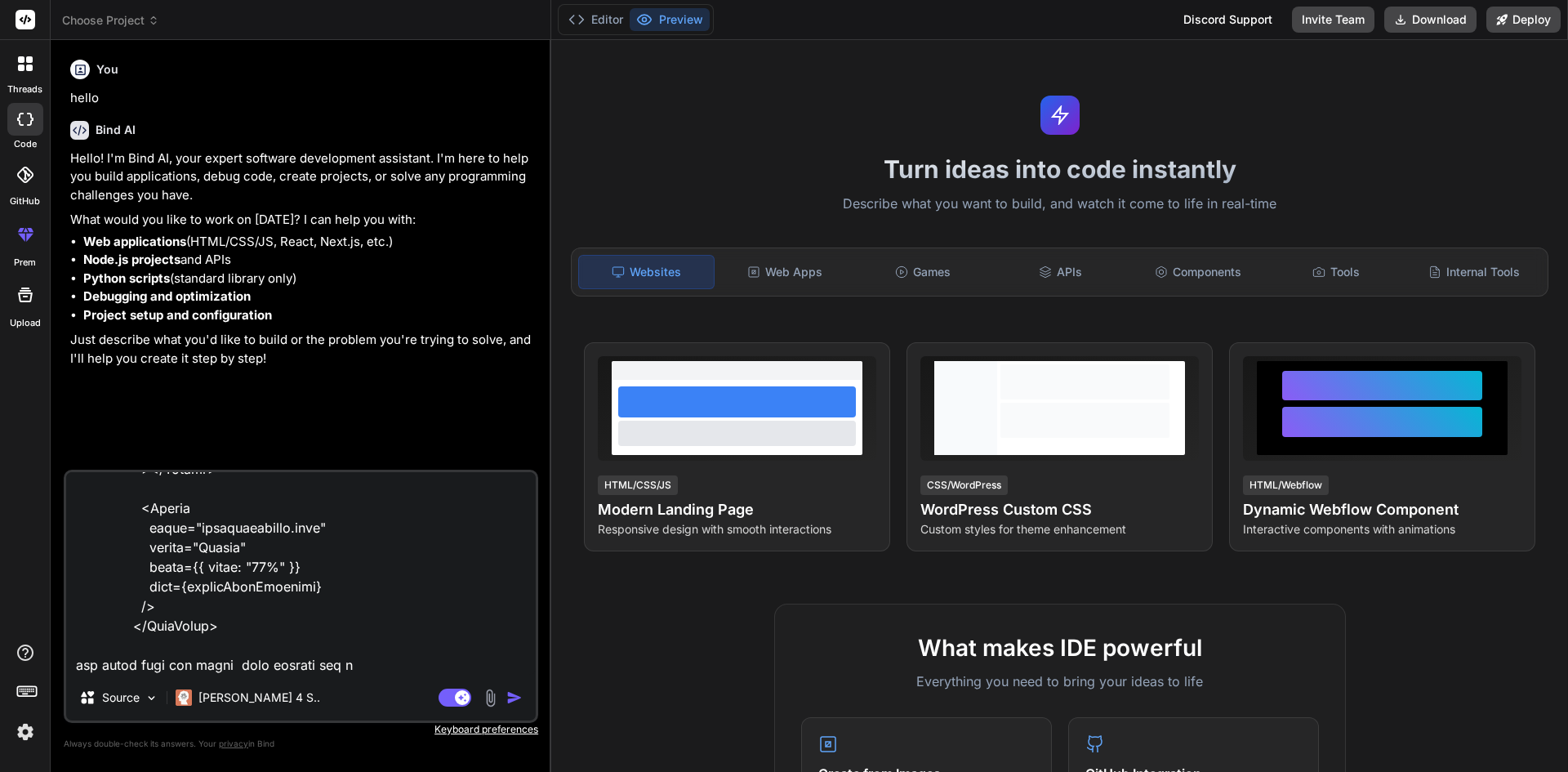
type textarea "x"
type textarea "<DataTable value={customers} paginator rows={5} filters={filters} header={heade…"
type textarea "x"
type textarea "<DataTable value={customers} paginator rows={5} filters={filters} header={heade…"
type textarea "x"
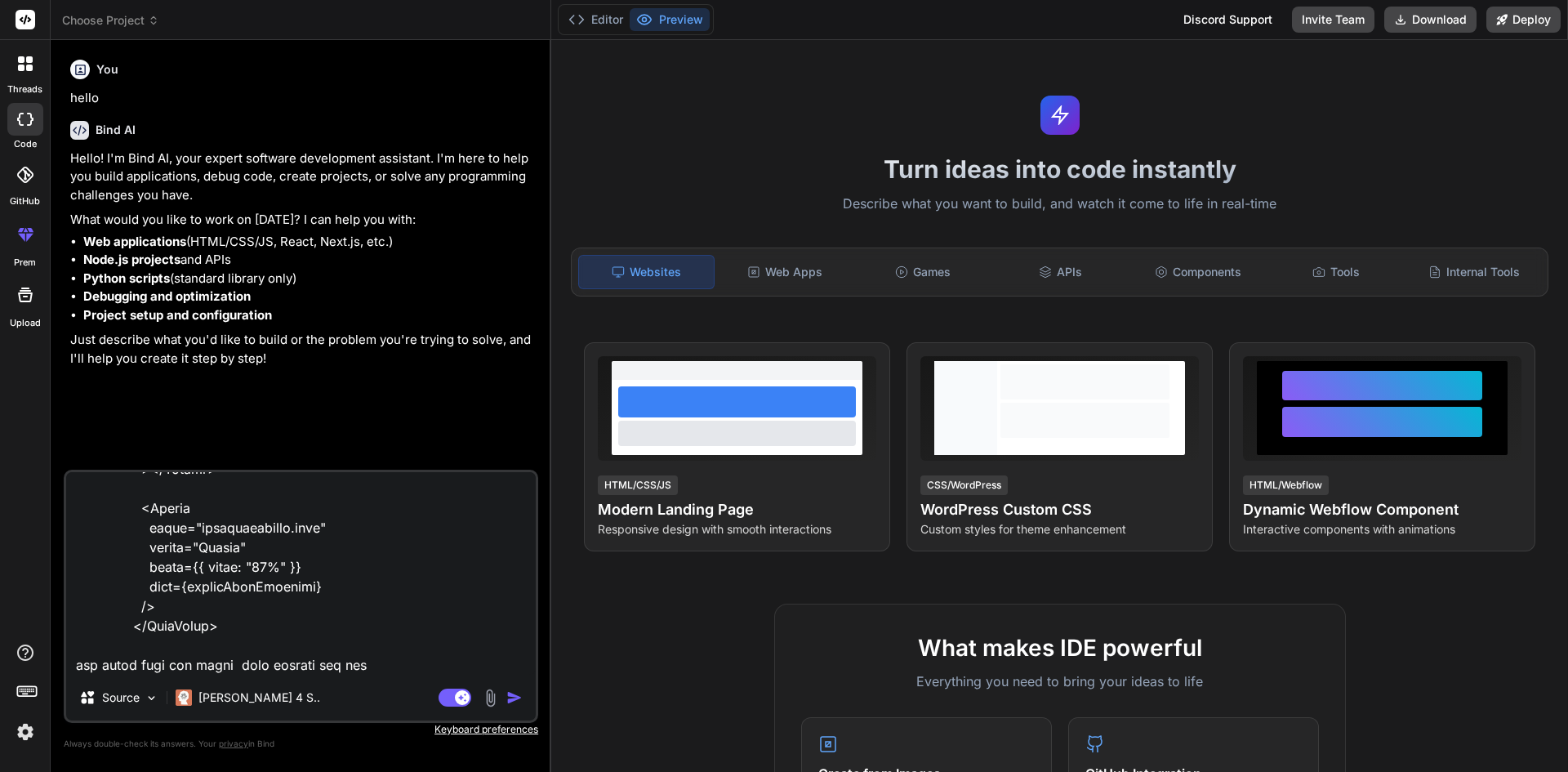
type textarea "<DataTable value={customers} paginator rows={5} filters={filters} header={heade…"
type textarea "x"
type textarea "<DataTable value={customers} paginator rows={5} filters={filters} header={heade…"
type textarea "x"
type textarea "<DataTable value={customers} paginator rows={5} filters={filters} header={heade…"
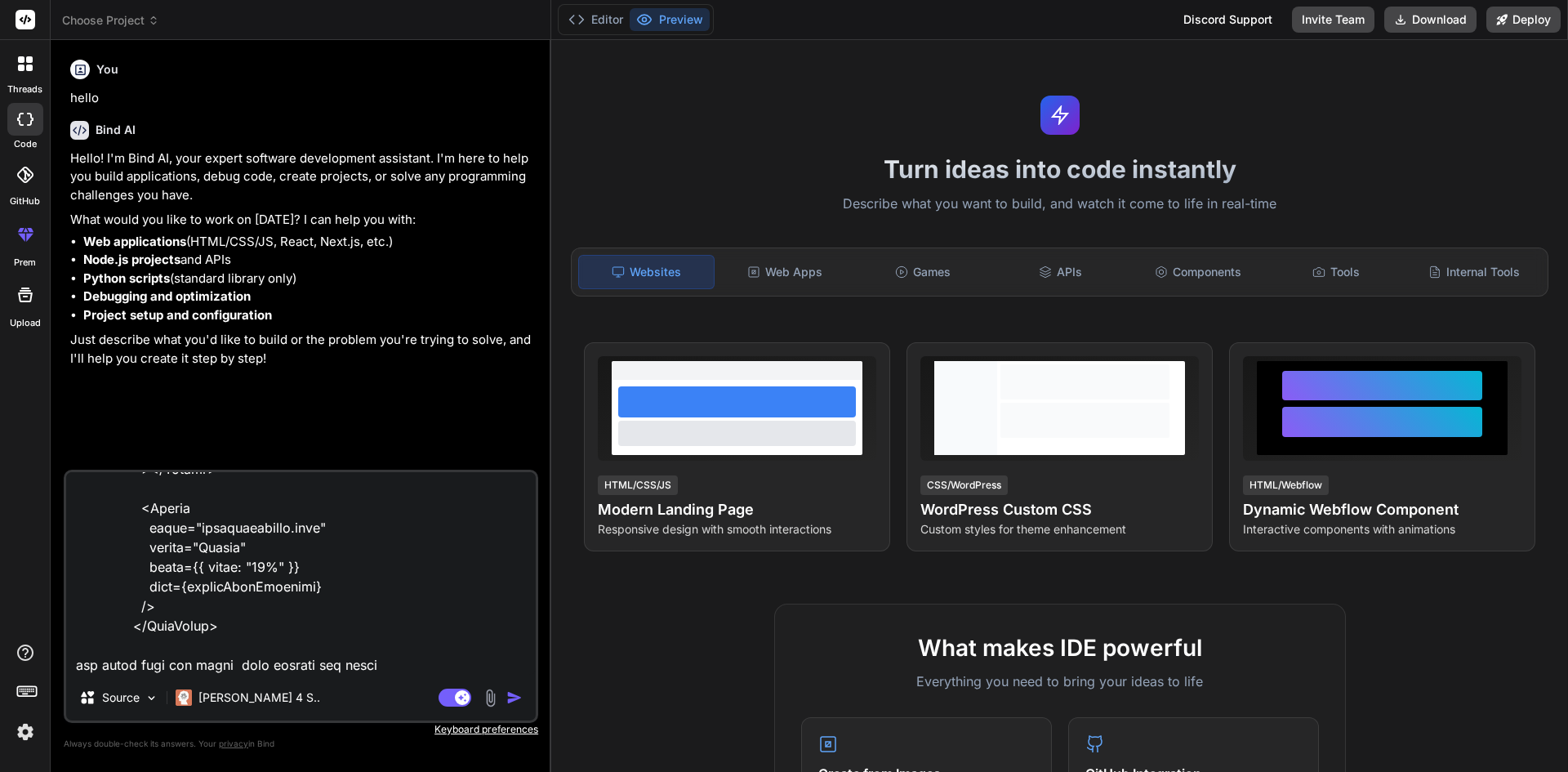
type textarea "x"
type textarea "<DataTable value={customers} paginator rows={5} filters={filters} header={heade…"
type textarea "x"
type textarea "<DataTable value={customers} paginator rows={5} filters={filters} header={heade…"
type textarea "x"
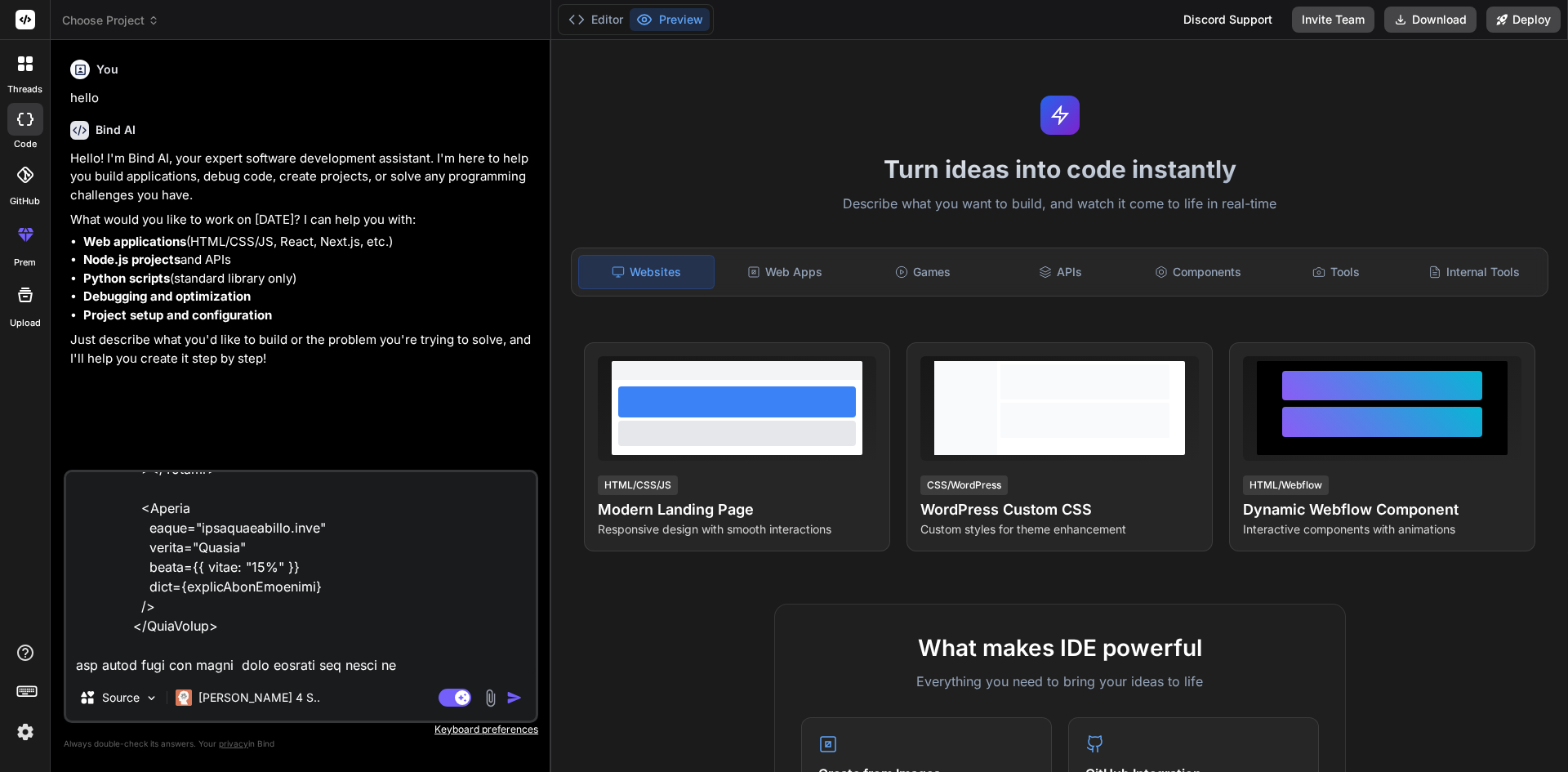
type textarea "<DataTable value={customers} paginator rows={5} filters={filters} header={heade…"
type textarea "x"
type textarea "<DataTable value={customers} paginator rows={5} filters={filters} header={heade…"
type textarea "x"
type textarea "<DataTable value={customers} paginator rows={5} filters={filters} header={heade…"
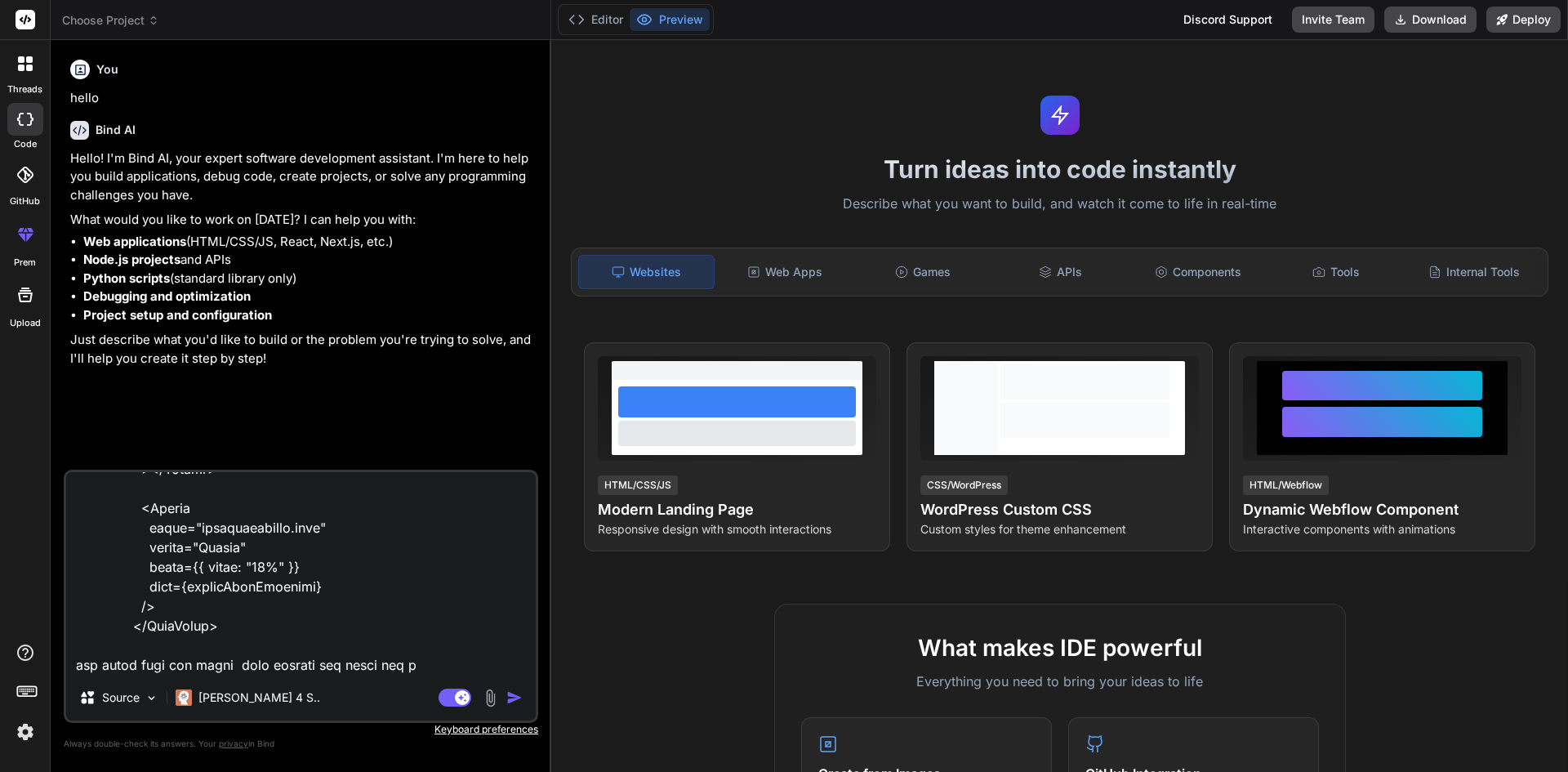
type textarea "x"
type textarea "<DataTable value={customers} paginator rows={5} filters={filters} header={heade…"
type textarea "x"
type textarea "<DataTable value={customers} paginator rows={5} filters={filters} header={heade…"
type textarea "x"
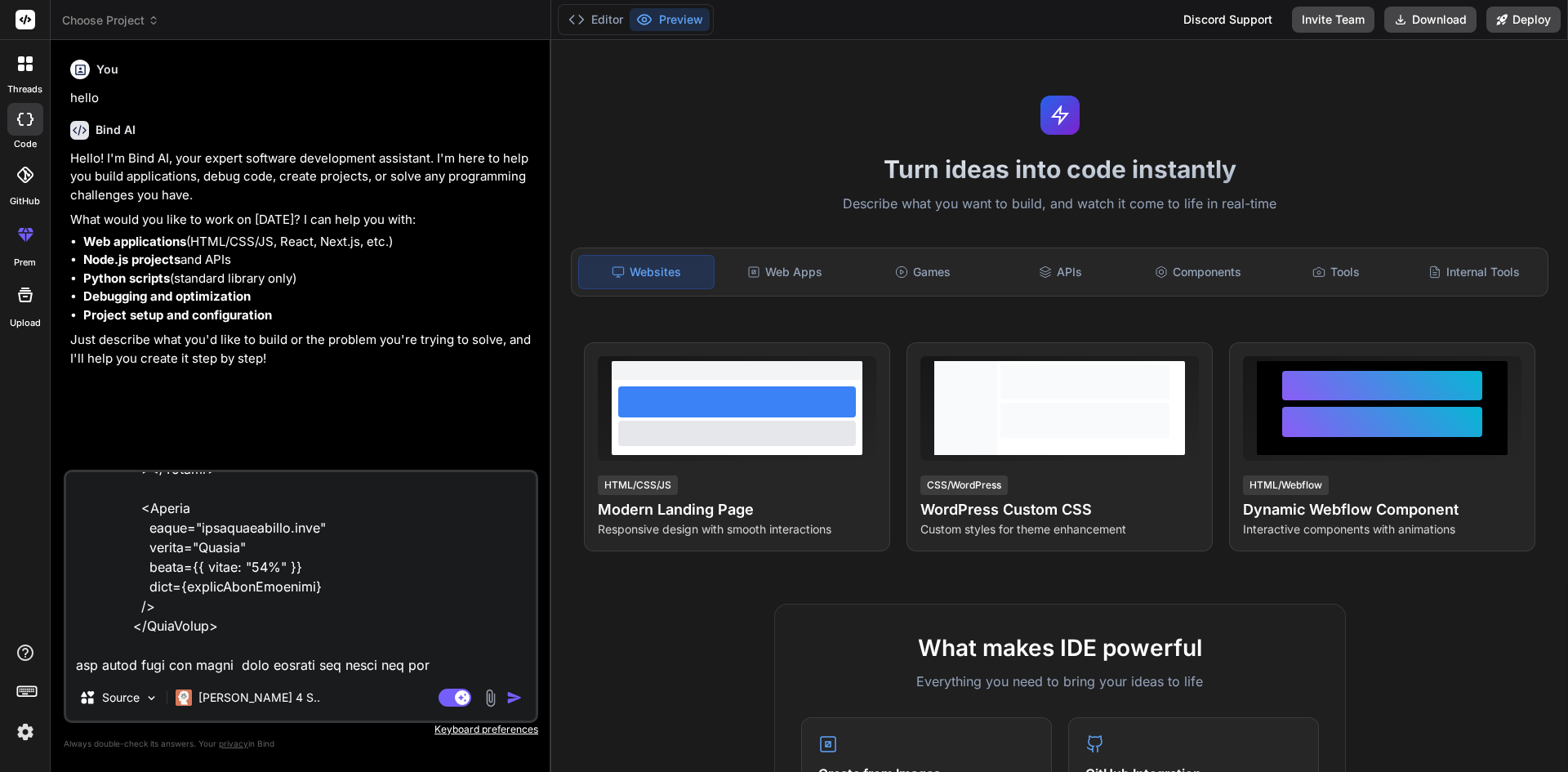
type textarea "<DataTable value={customers} paginator rows={5} filters={filters} header={heade…"
type textarea "x"
type textarea "<DataTable value={customers} paginator rows={5} filters={filters} header={heade…"
type textarea "x"
type textarea "<DataTable value={customers} paginator rows={5} filters={filters} header={heade…"
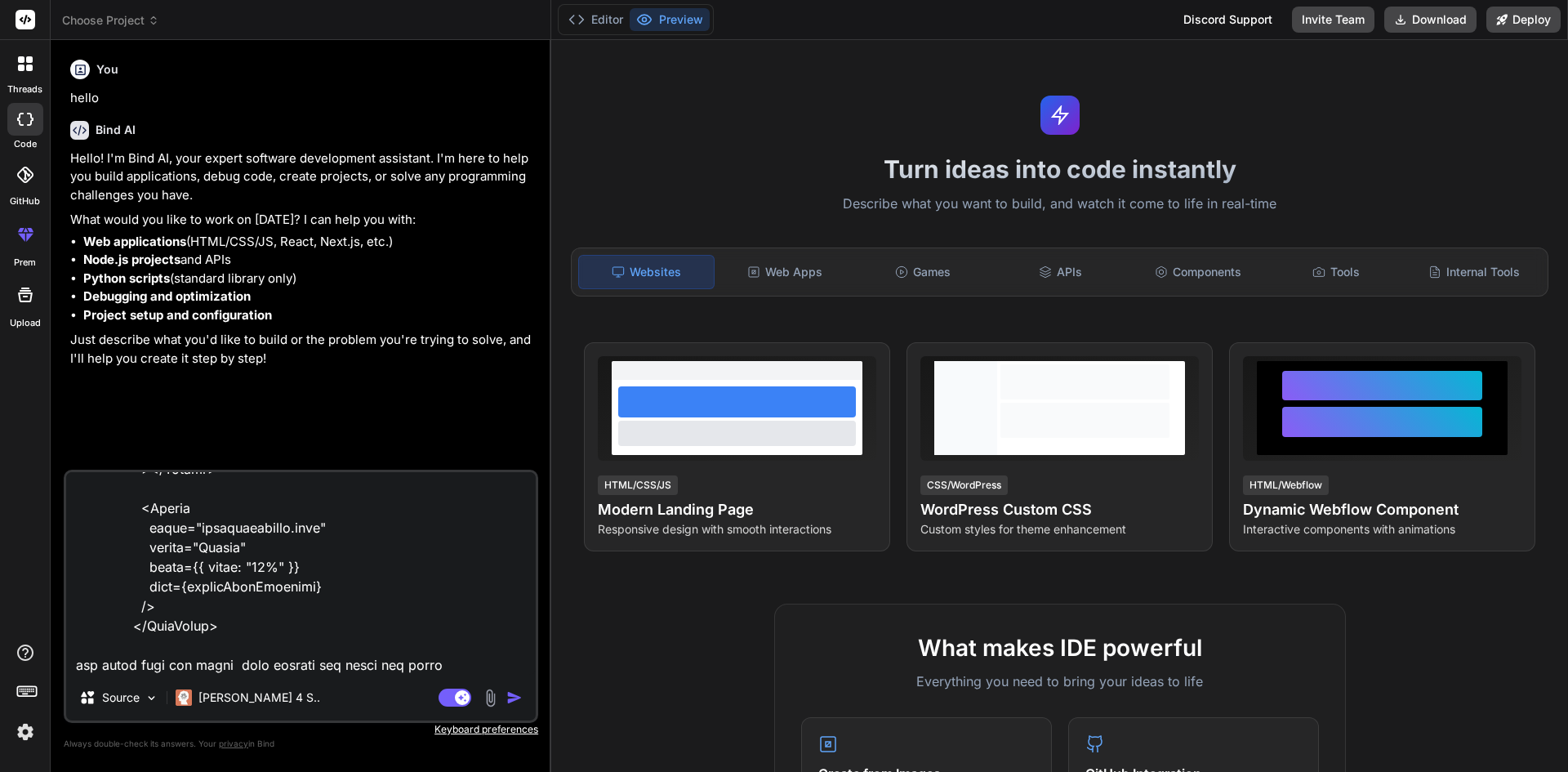
type textarea "x"
type textarea "<DataTable value={customers} paginator rows={5} filters={filters} header={heade…"
type textarea "x"
type textarea "<DataTable value={customers} paginator rows={5} filters={filters} header={heade…"
type textarea "x"
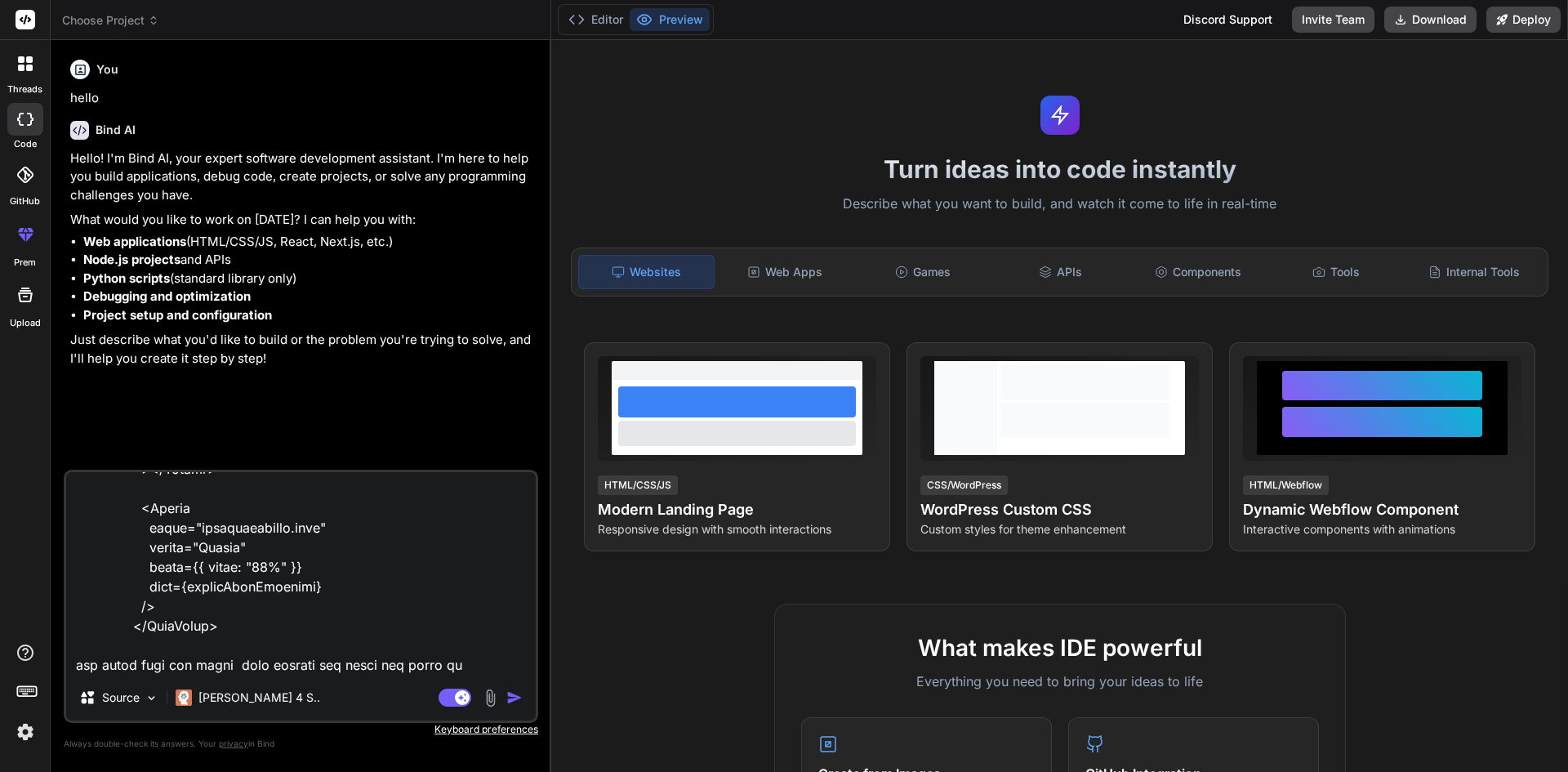
type textarea "<DataTable value={customers} paginator rows={5} filters={filters} header={heade…"
type textarea "x"
type textarea "<DataTable value={customers} paginator rows={5} filters={filters} header={heade…"
type textarea "x"
type textarea "<DataTable value={customers} paginator rows={5} filters={filters} header={heade…"
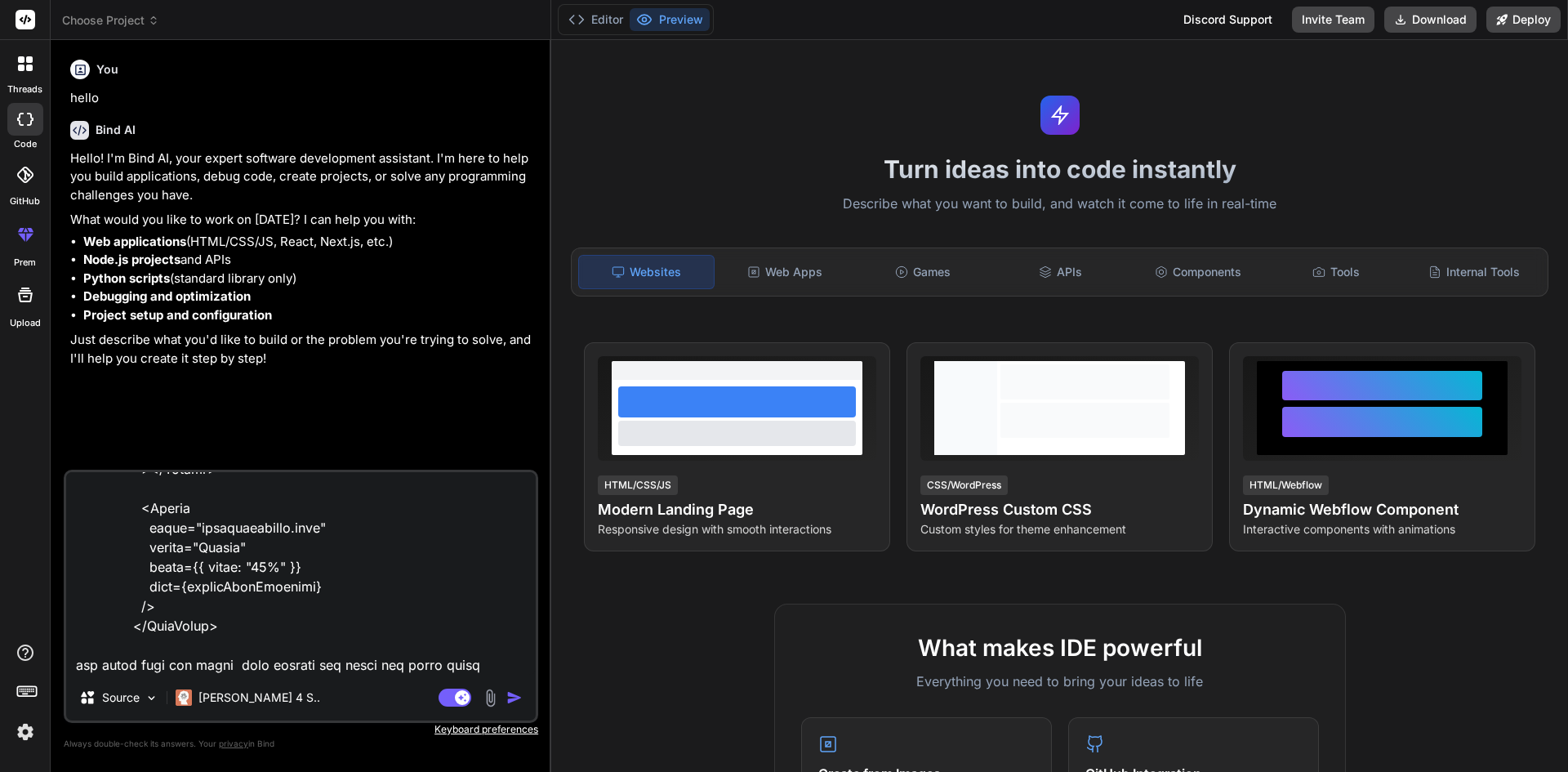
type textarea "x"
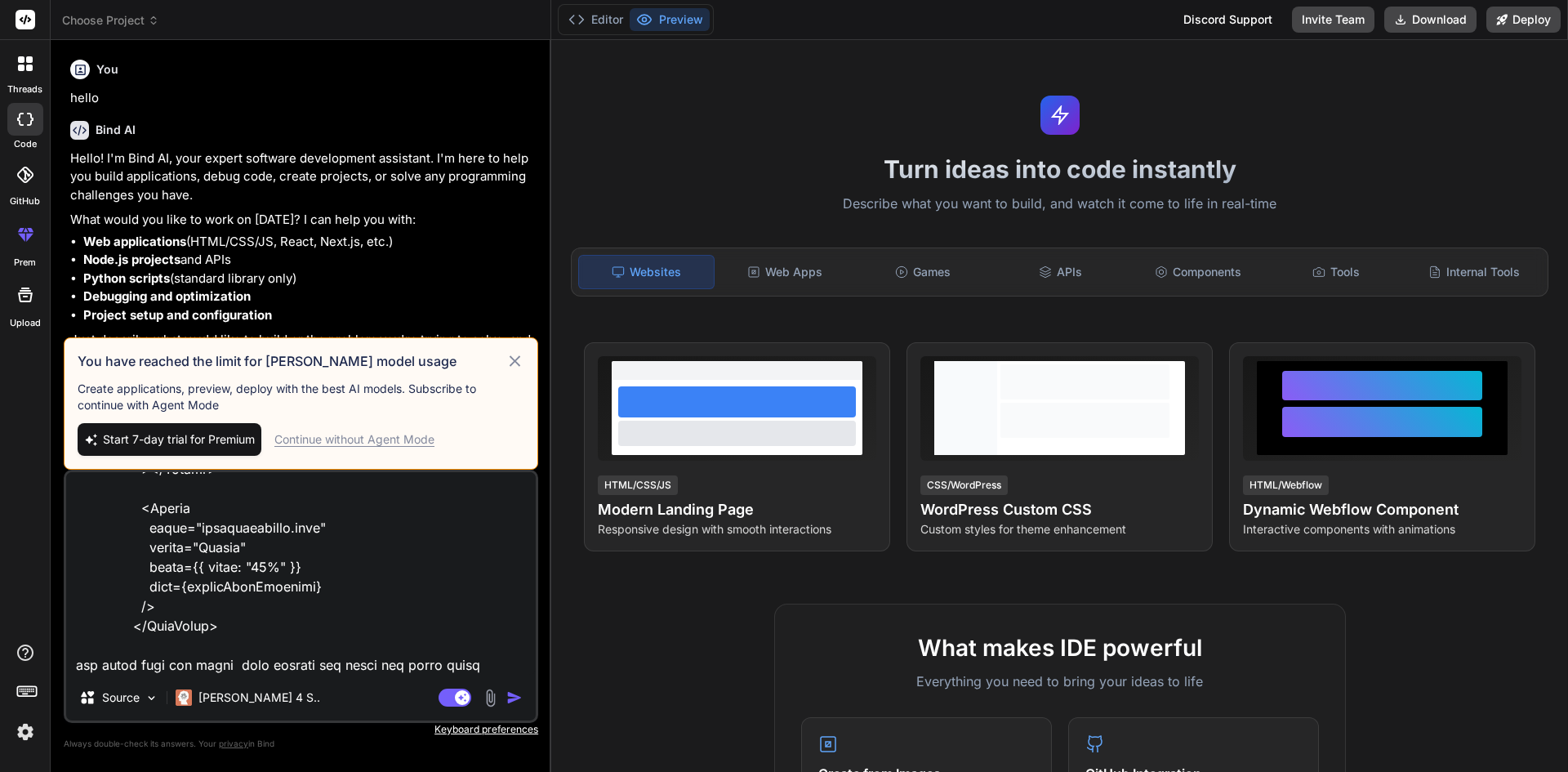
type textarea "<DataTable value={customers} paginator rows={5} filters={filters} header={heade…"
click at [377, 446] on div "Continue without Agent Mode" at bounding box center [355, 439] width 160 height 17
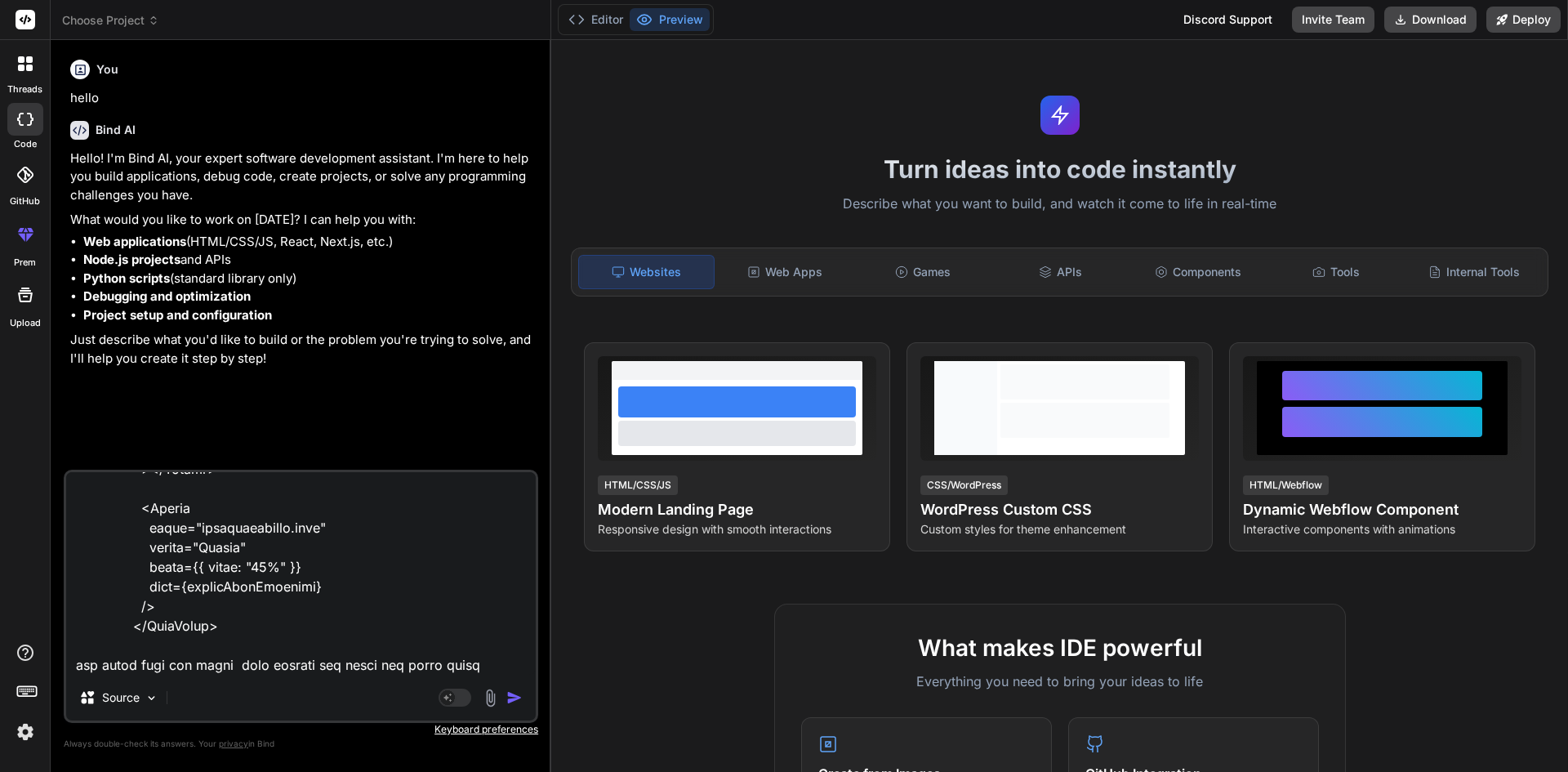
click at [523, 700] on img "button" at bounding box center [515, 698] width 17 height 17
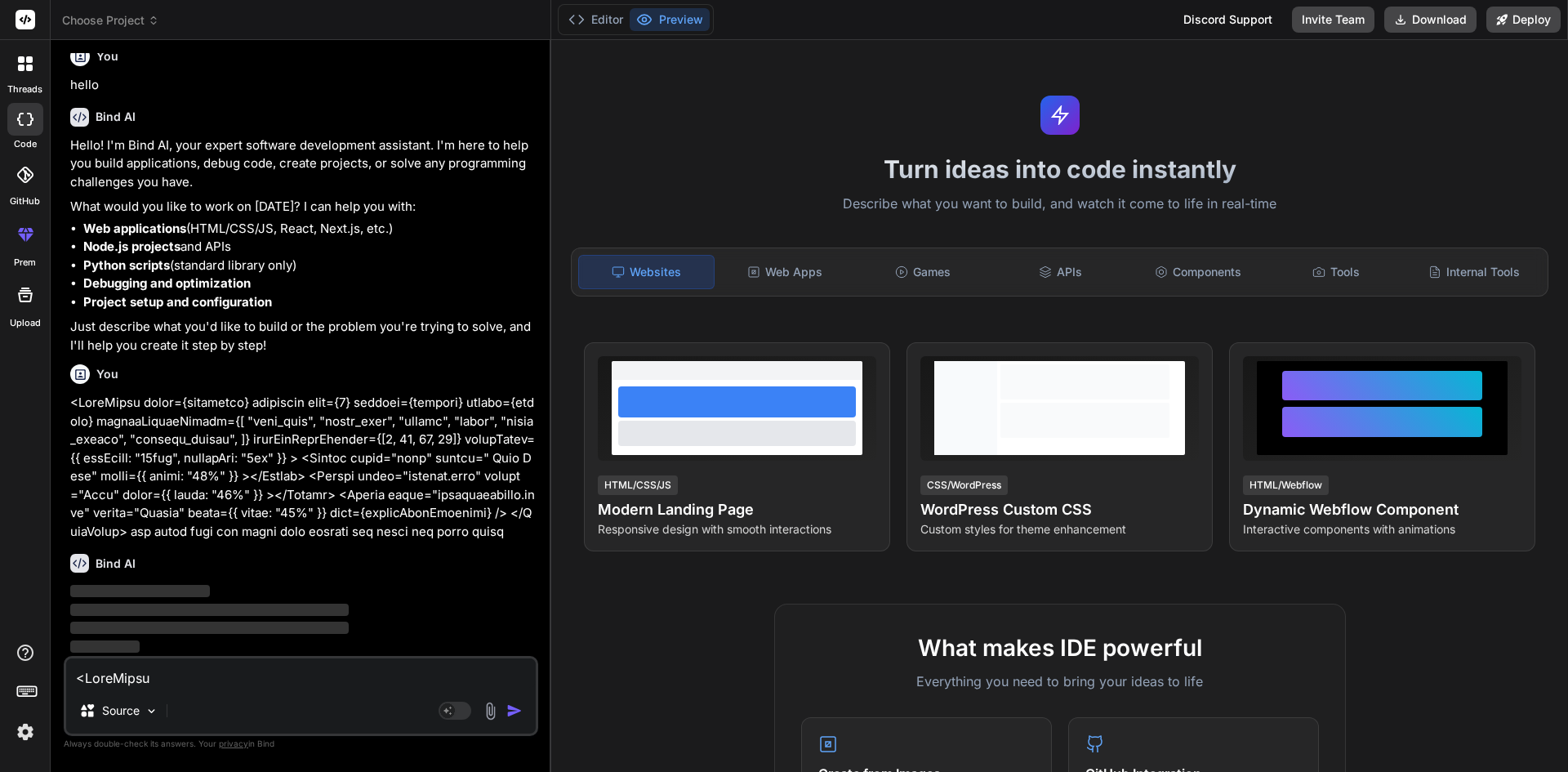
scroll to position [32, 0]
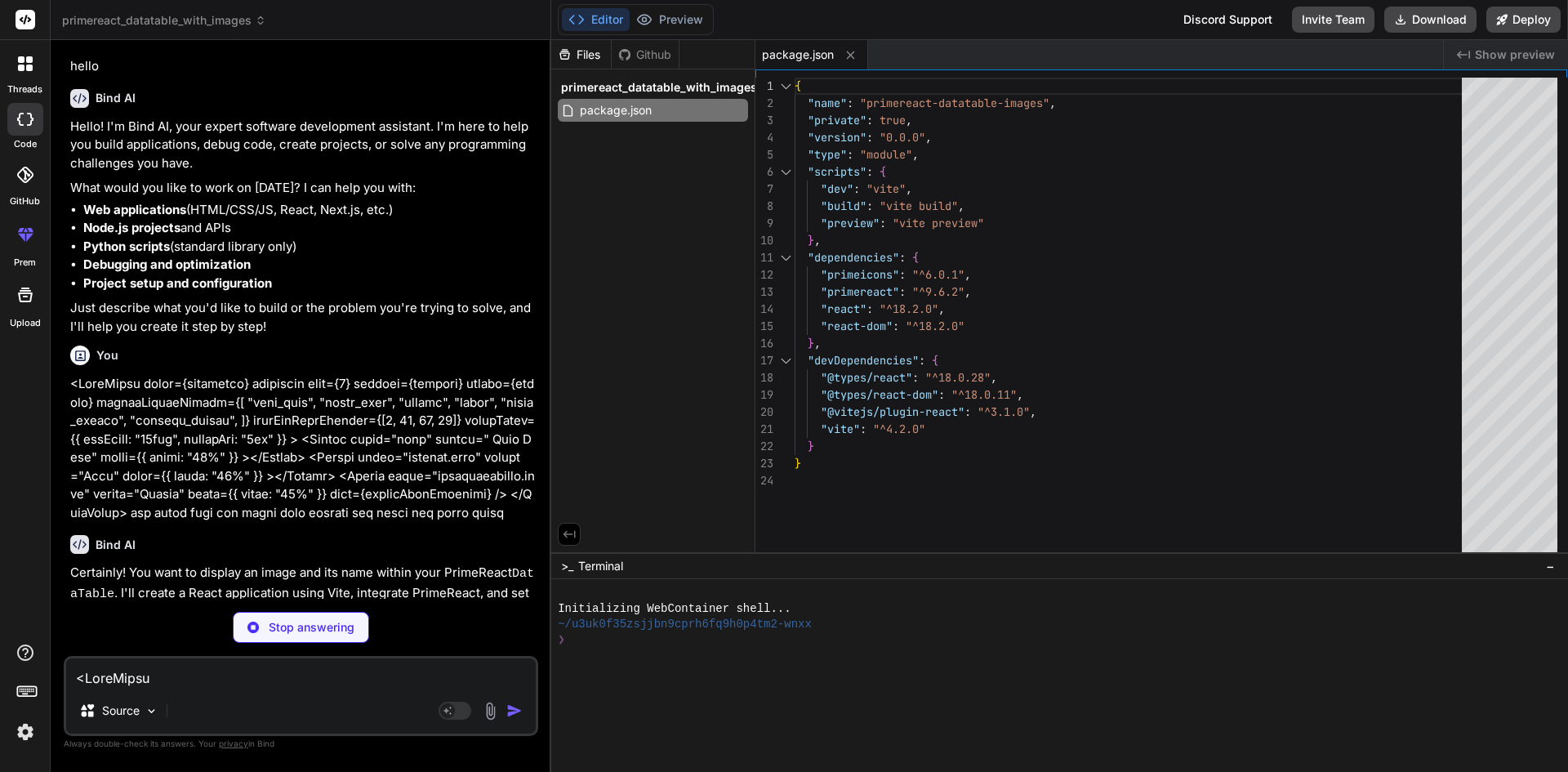
type textarea "x"
type textarea "<script type="module" src="/src/main.jsx"></script> </body> </html>"
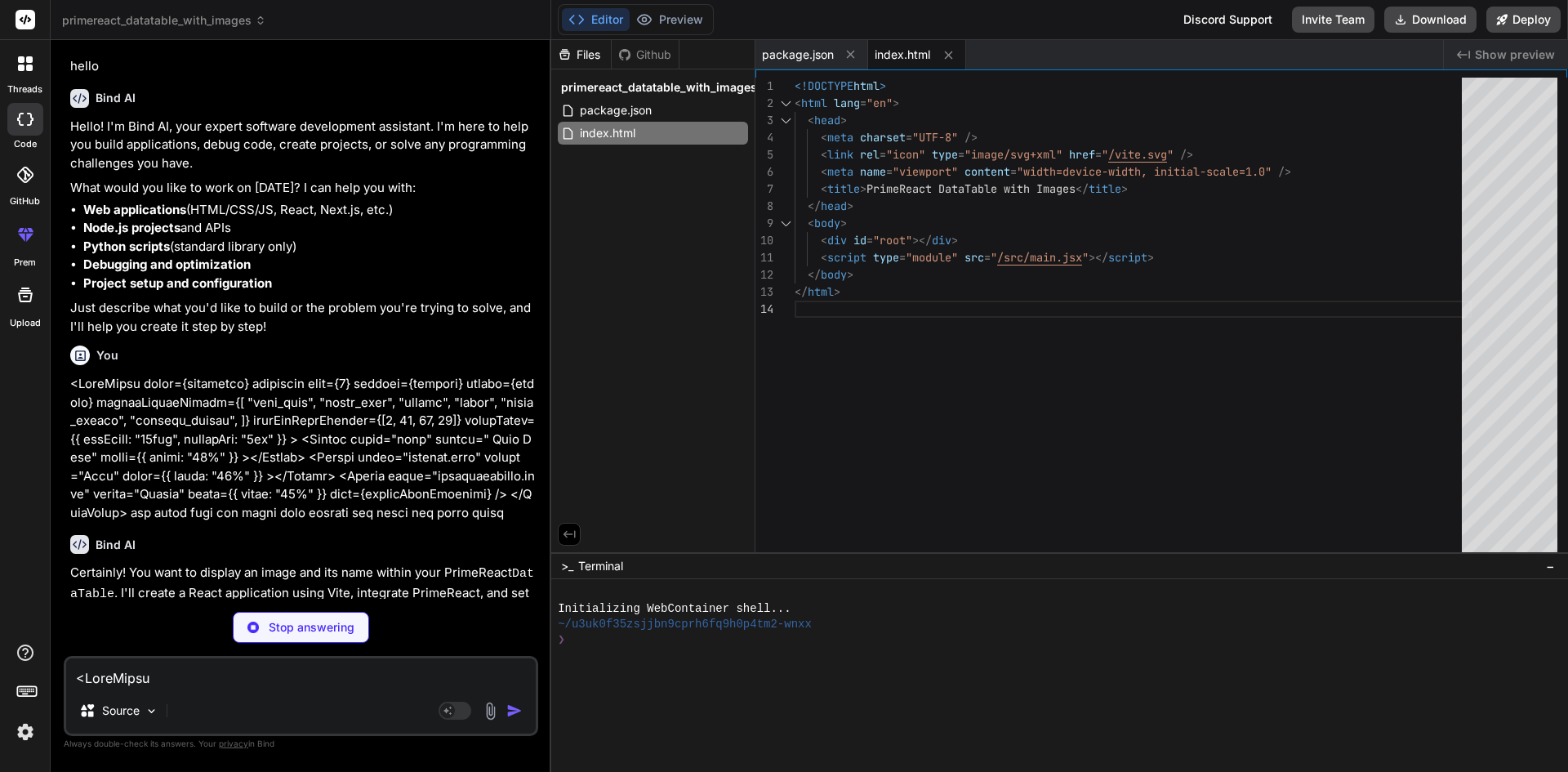
type textarea "x"
type textarea "ReactDOM.createRoot(document.getElementById('root')).render( <React.StrictMode>…"
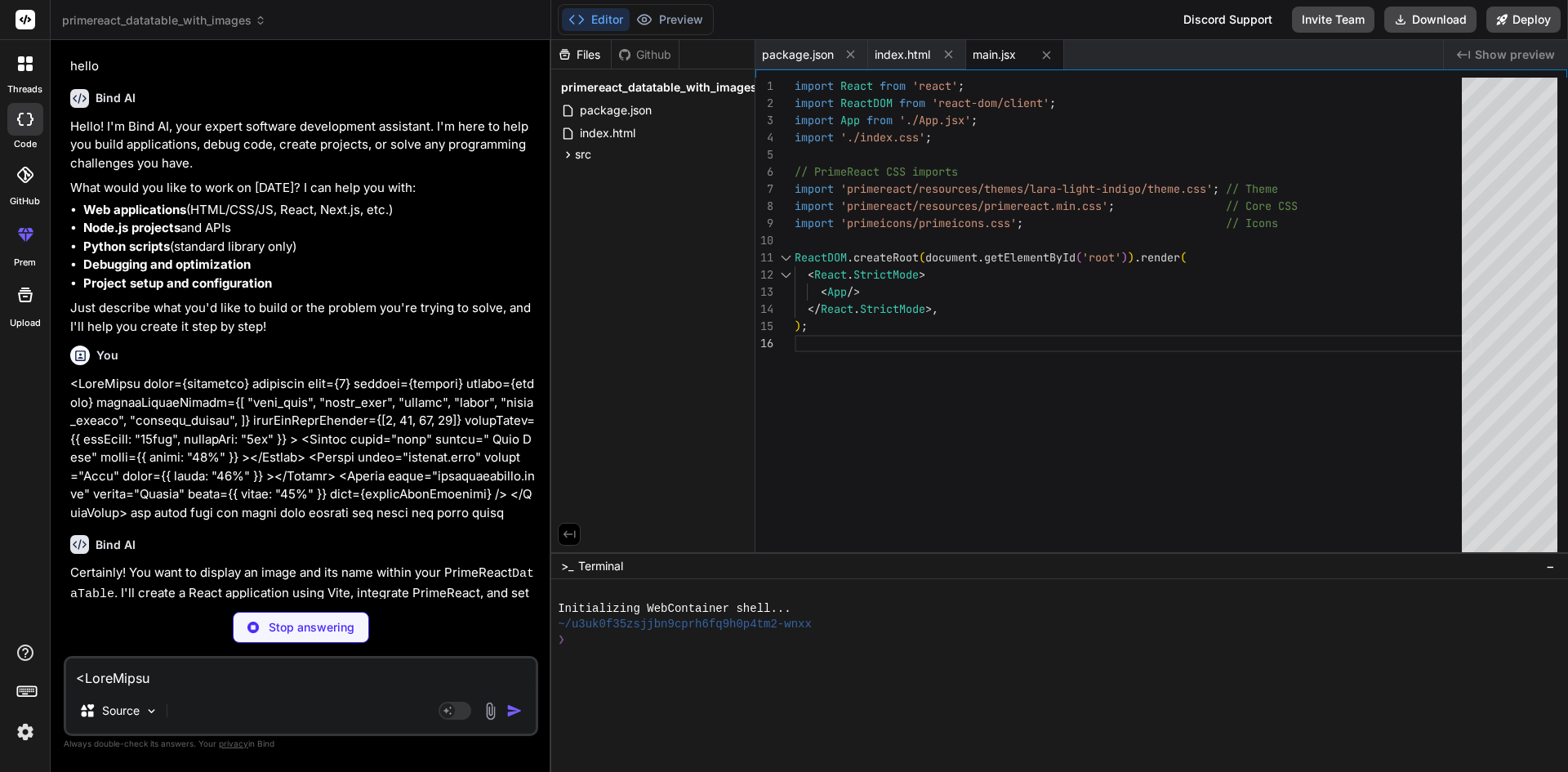
type textarea "x"
type textarea "background: #cddc39; color: #304ffe; } .customer-badge.status-renewal { backgro…"
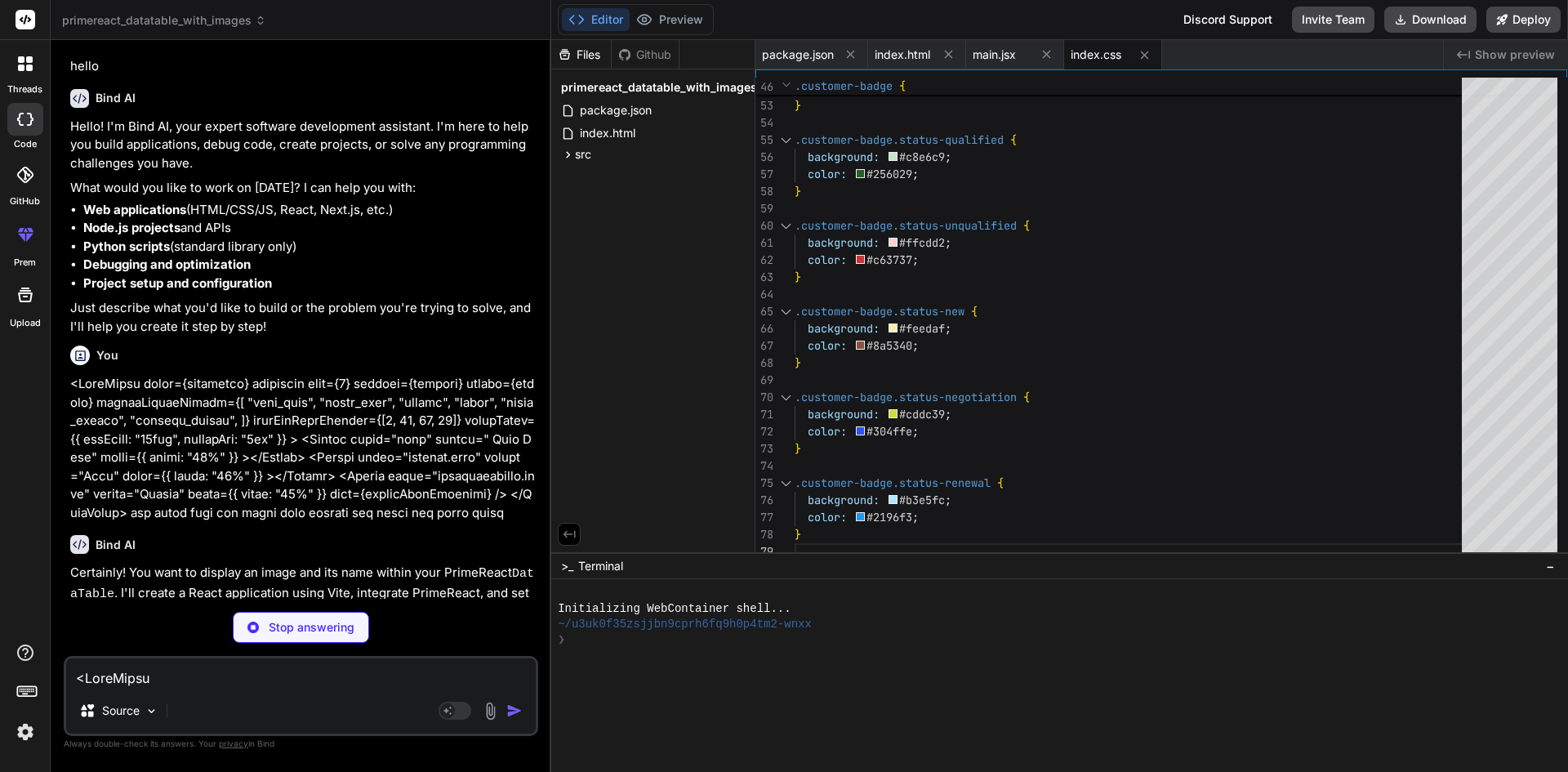
type textarea "x"
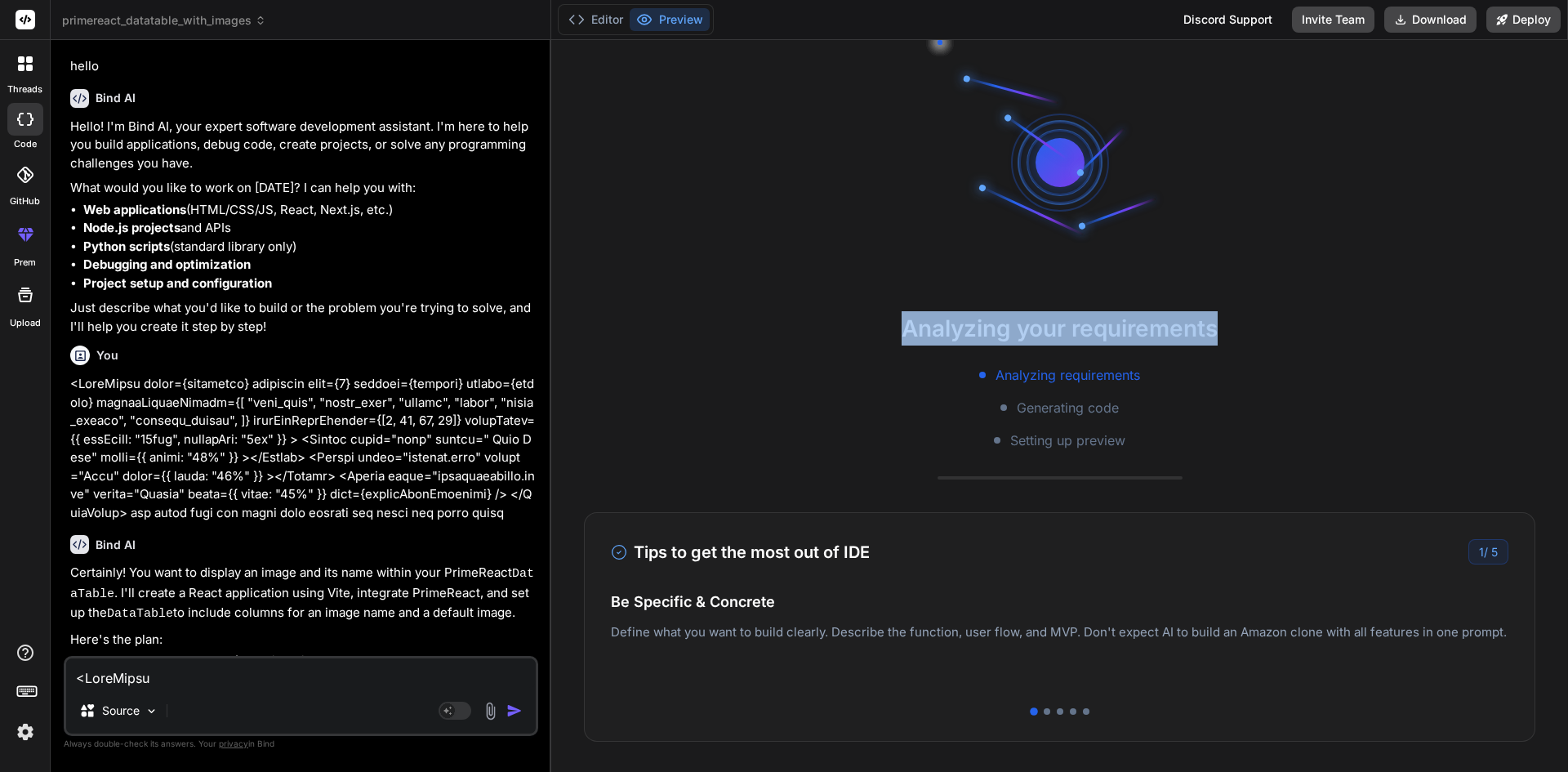
drag, startPoint x: 1228, startPoint y: 326, endPoint x: 887, endPoint y: 334, distance: 341.1
click at [887, 334] on h2 "Analyzing your requirements" at bounding box center [1060, 328] width 1017 height 34
click at [856, 314] on h2 "Analyzing your requirements" at bounding box center [1060, 328] width 1017 height 34
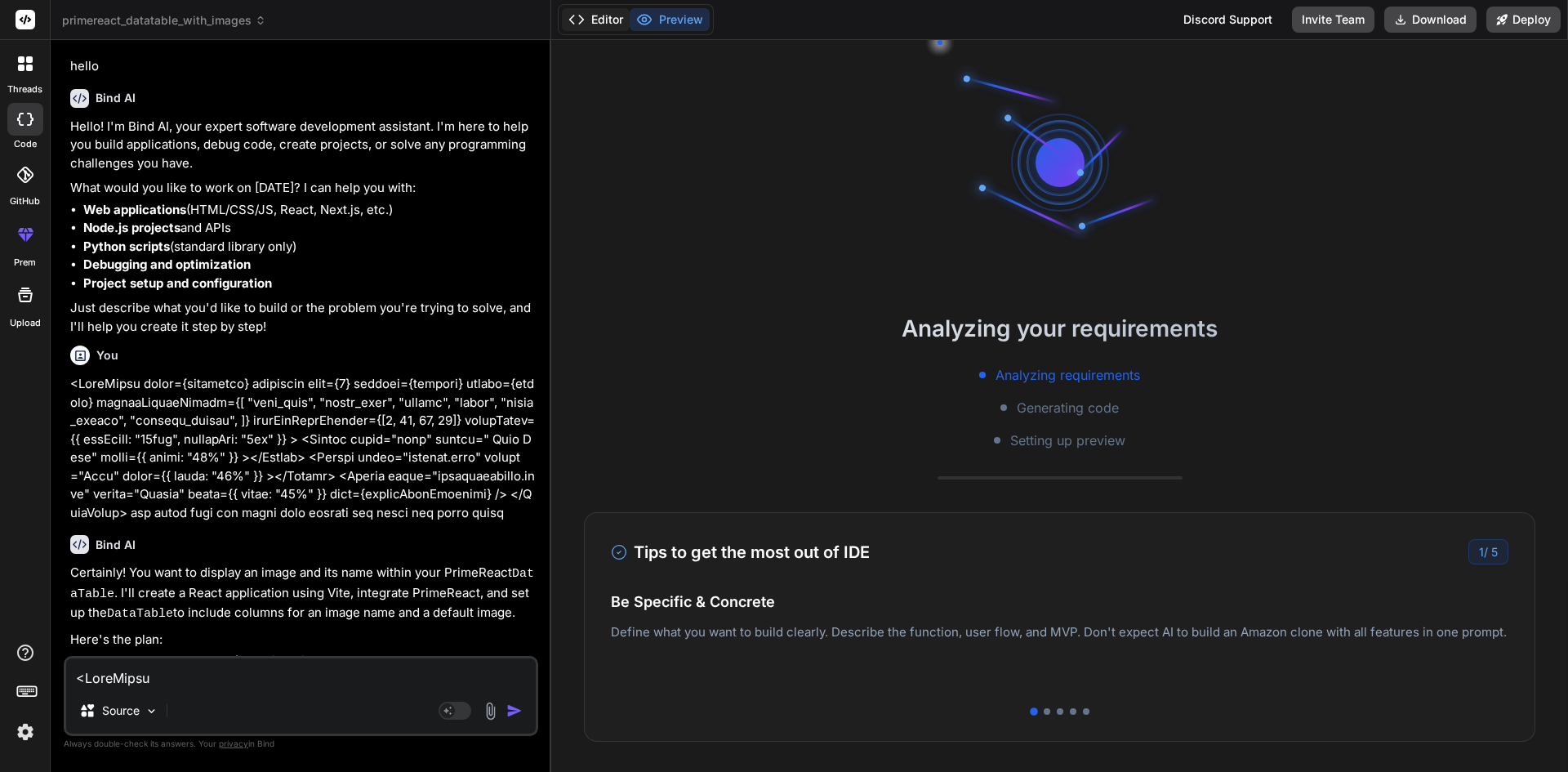
click at [585, 17] on icon at bounding box center [576, 19] width 17 height 17
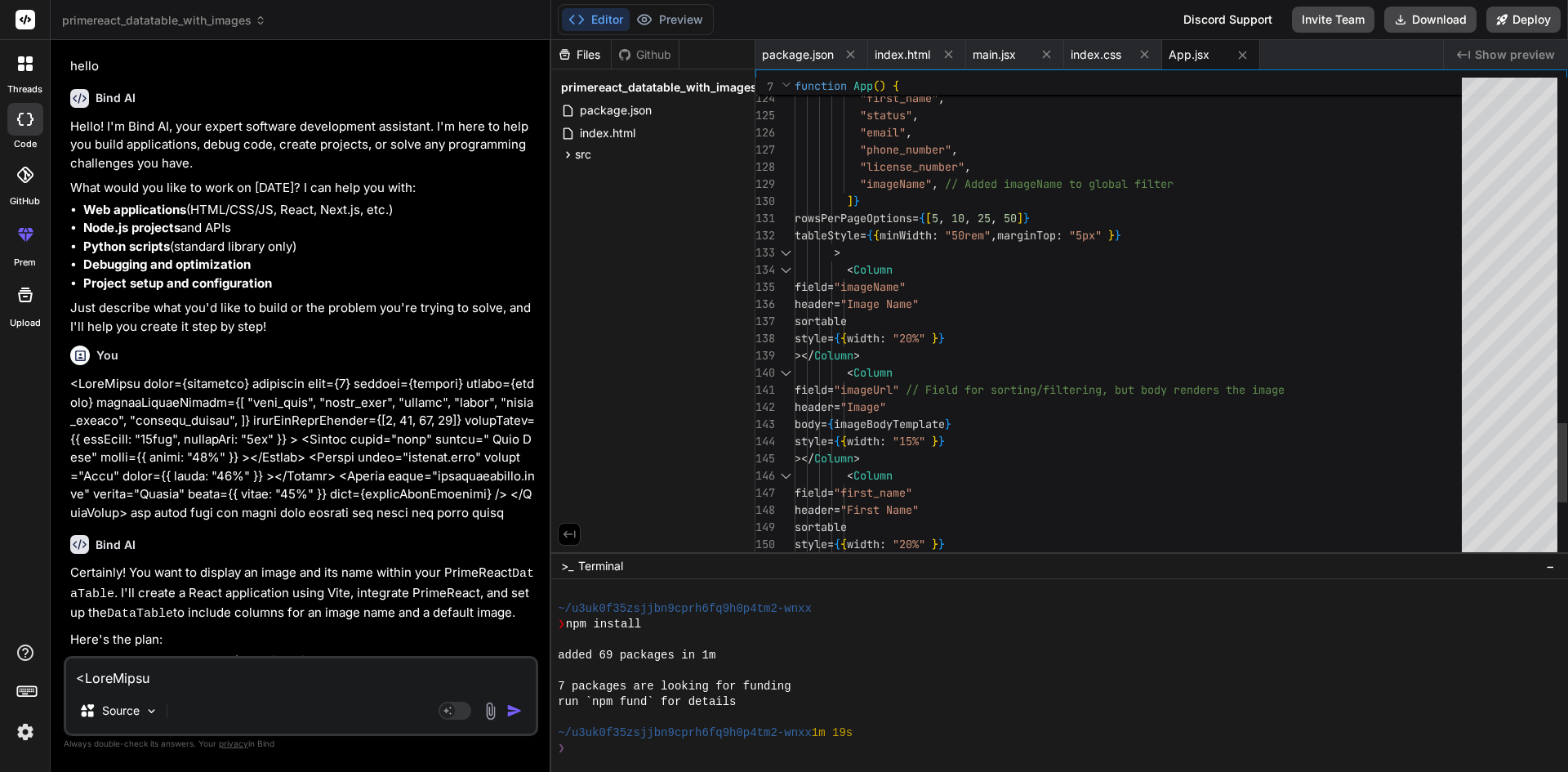
scroll to position [77, 0]
type textarea "x"
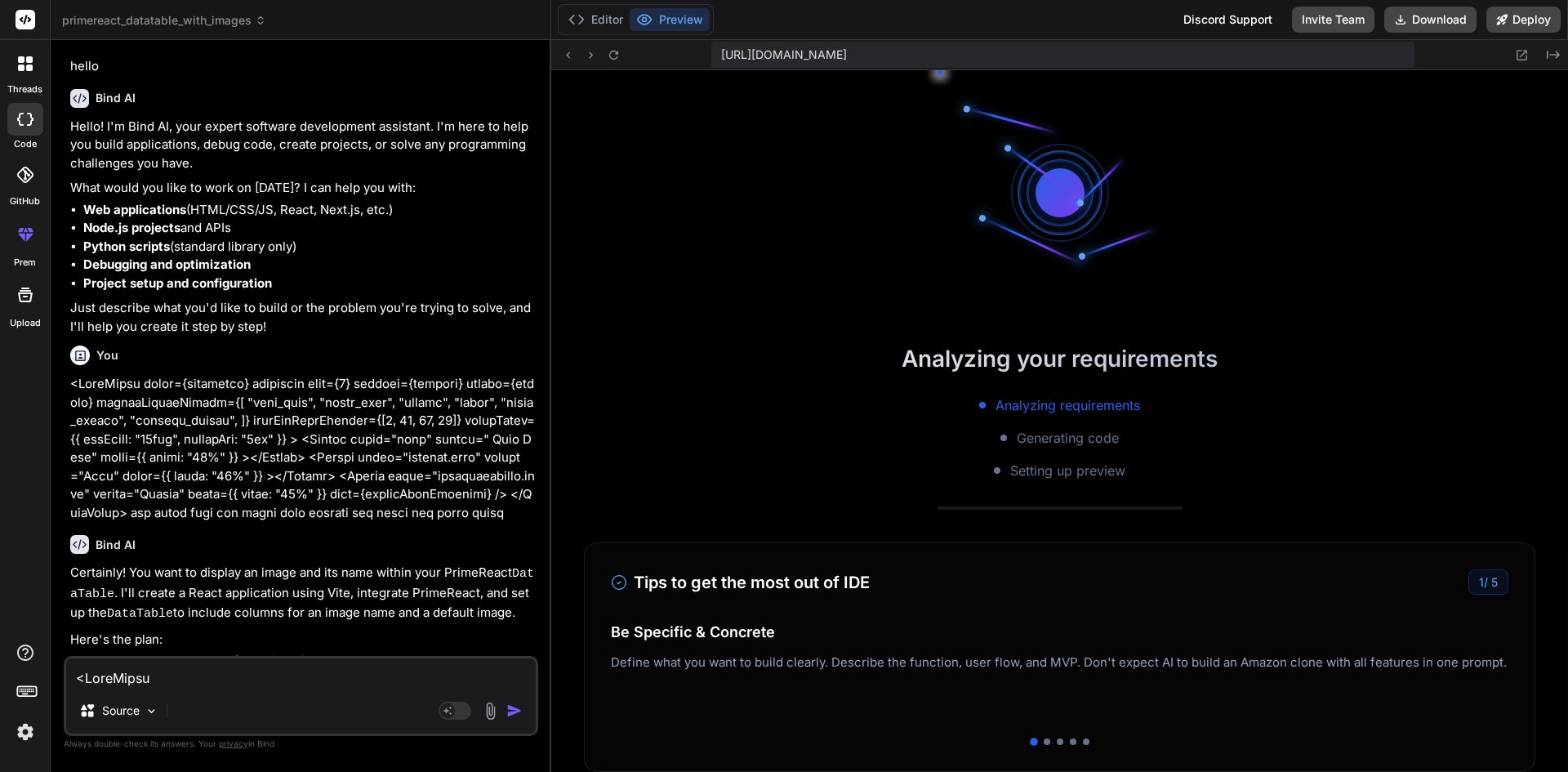
scroll to position [419, 0]
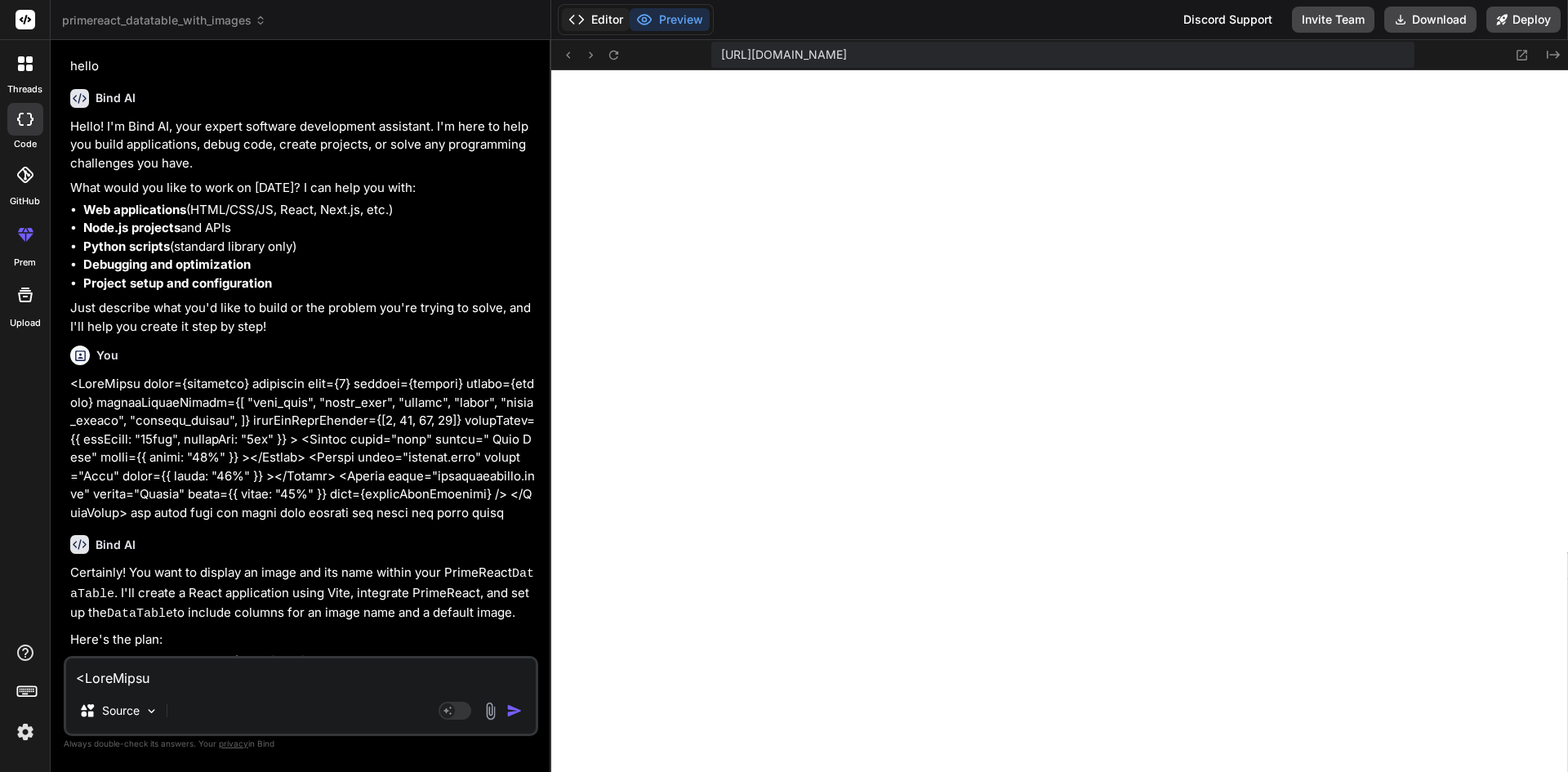
click at [608, 23] on button "Editor" at bounding box center [596, 19] width 68 height 23
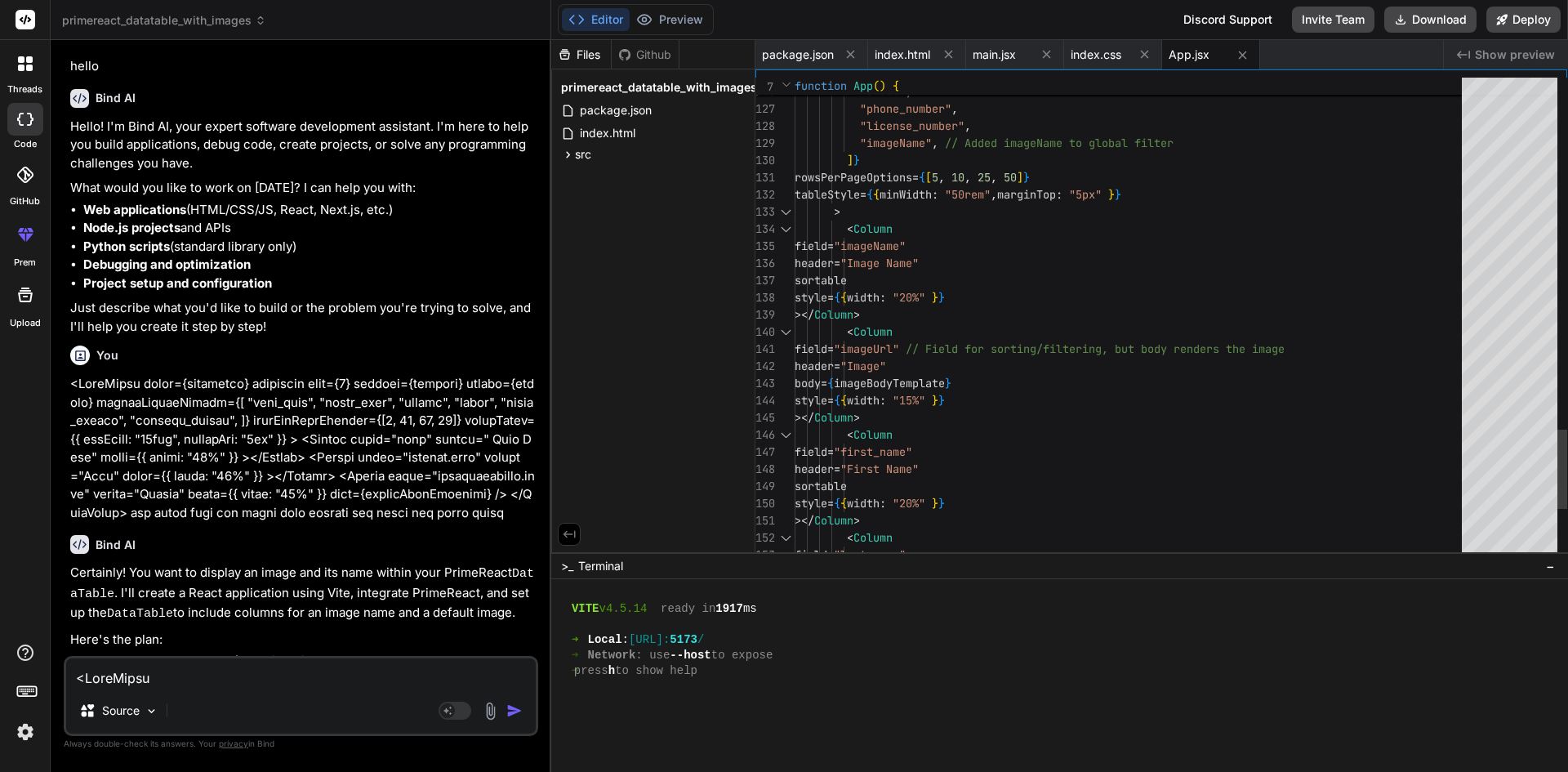
type textarea "rowsPerPageOptions={[5, 10, 25, 50]} tableStyle={{ minWidth: "50rem", marginTop…"
click at [248, 676] on textarea at bounding box center [301, 673] width 470 height 29
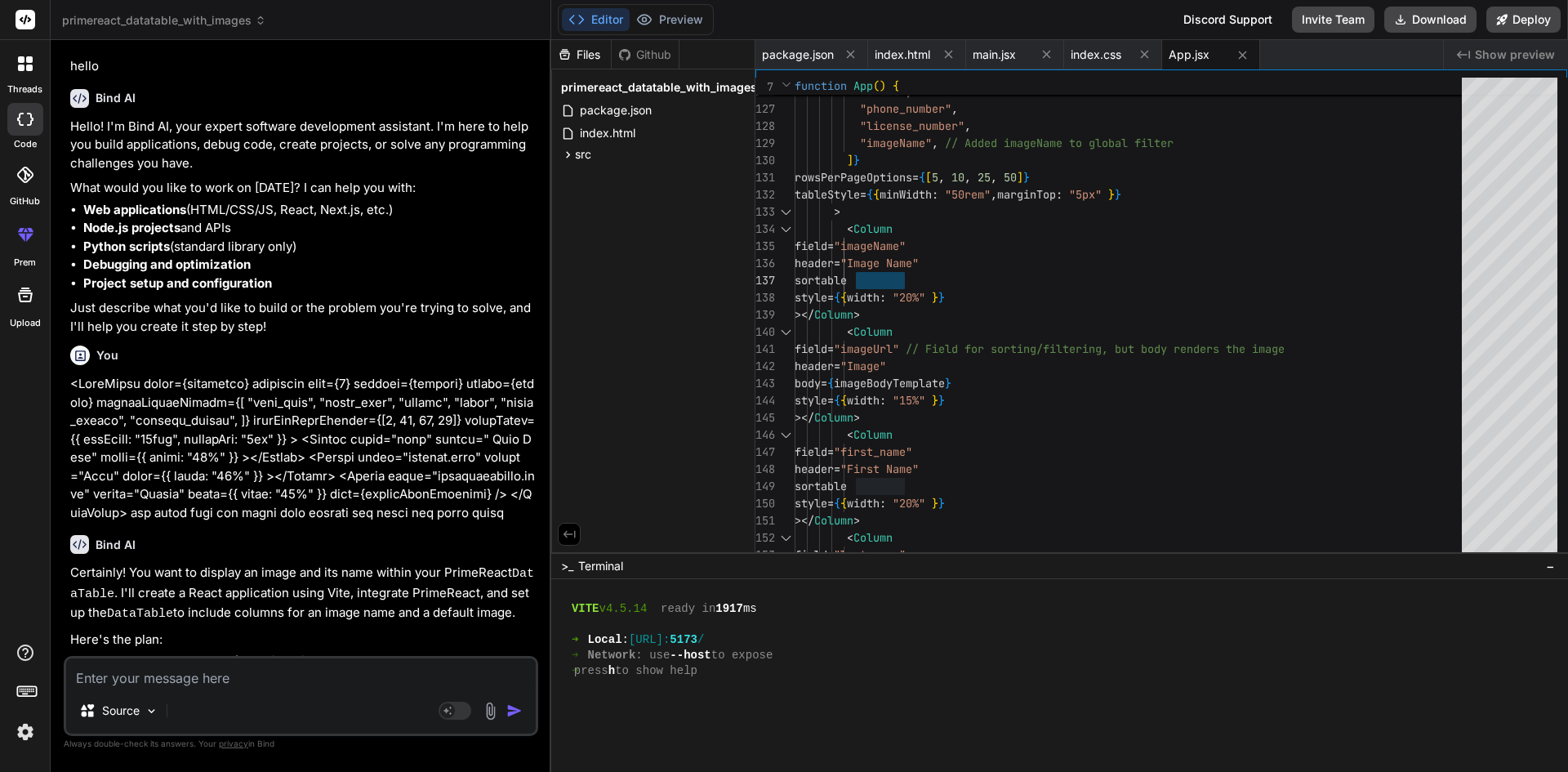
type textarea "c"
type textarea "x"
type textarea "cr"
type textarea "x"
type textarea "cre"
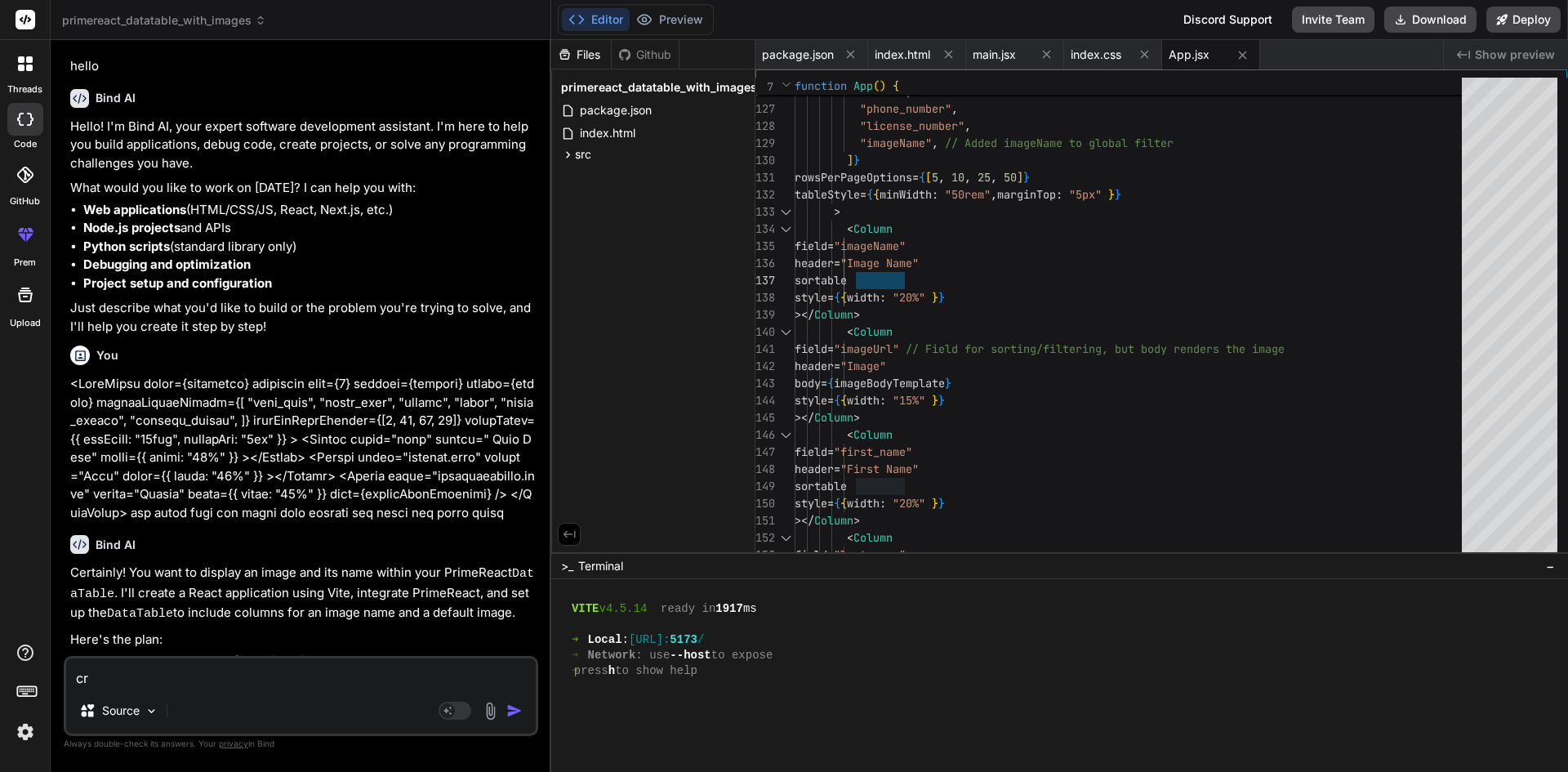
type textarea "x"
type textarea "crea"
type textarea "x"
type textarea "creat"
type textarea "x"
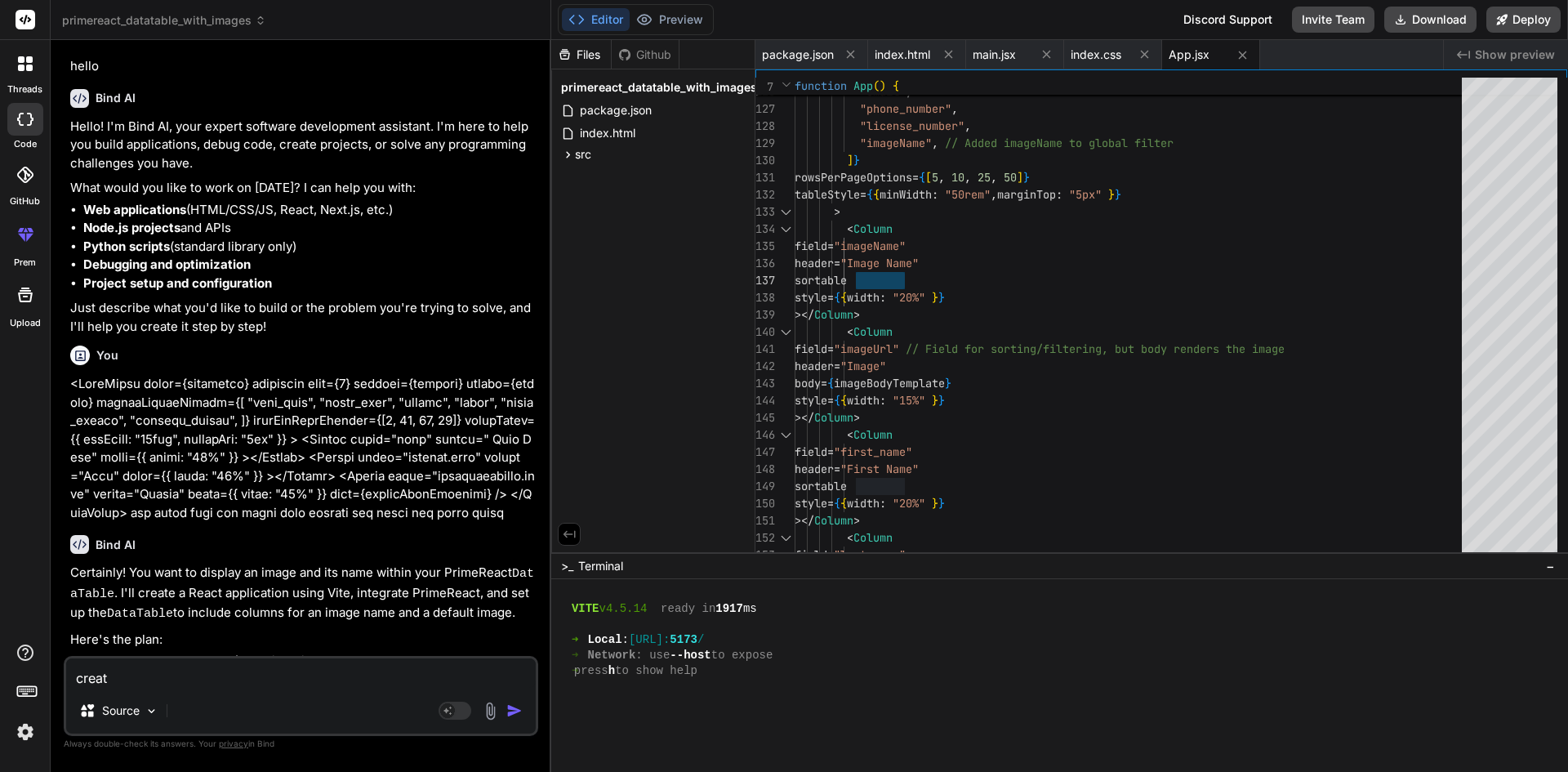
type textarea "create"
type textarea "x"
type textarea "create"
type textarea "x"
type textarea "create t"
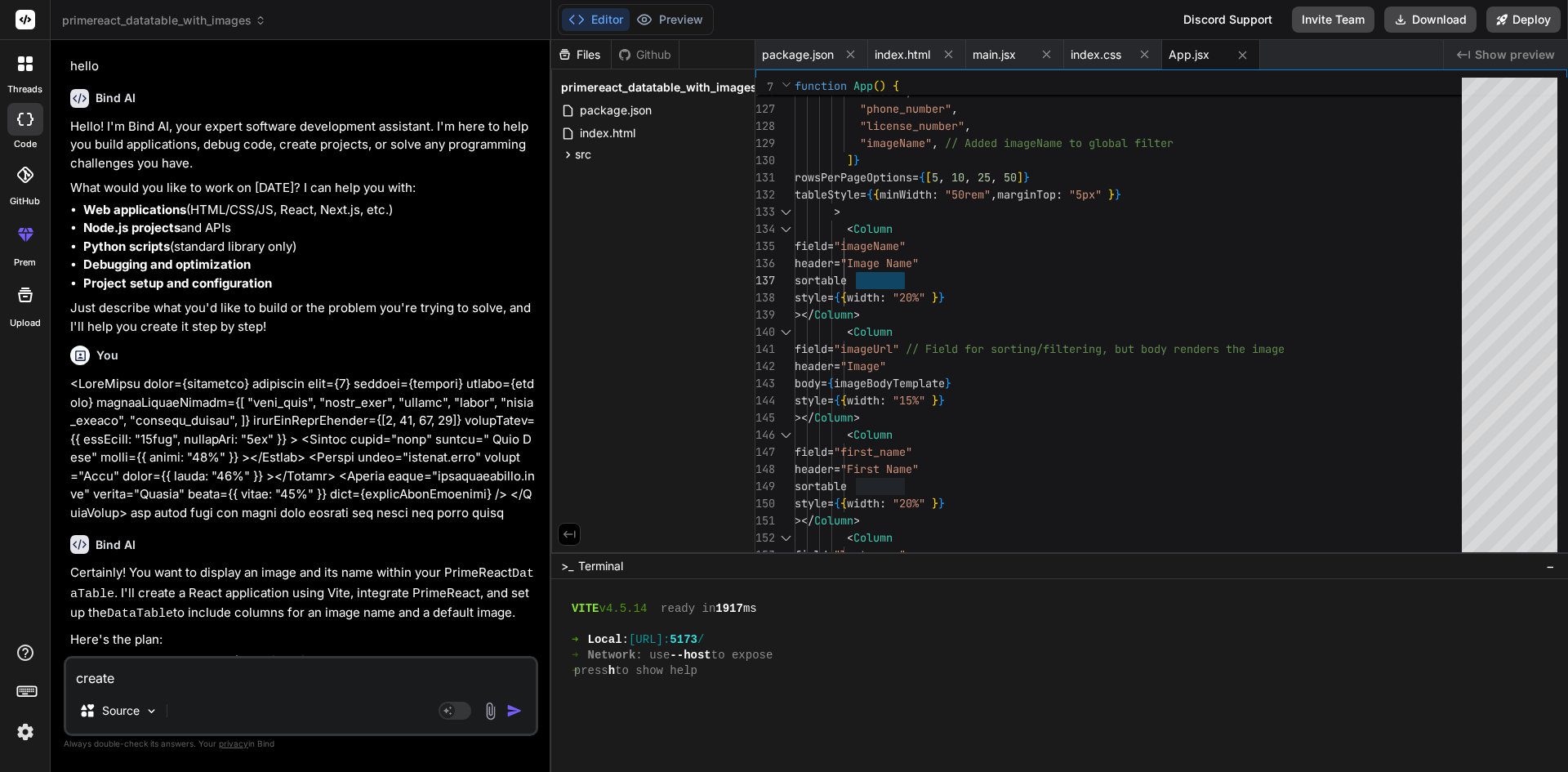
type textarea "x"
type textarea "create th"
type textarea "x"
type textarea "create the"
type textarea "x"
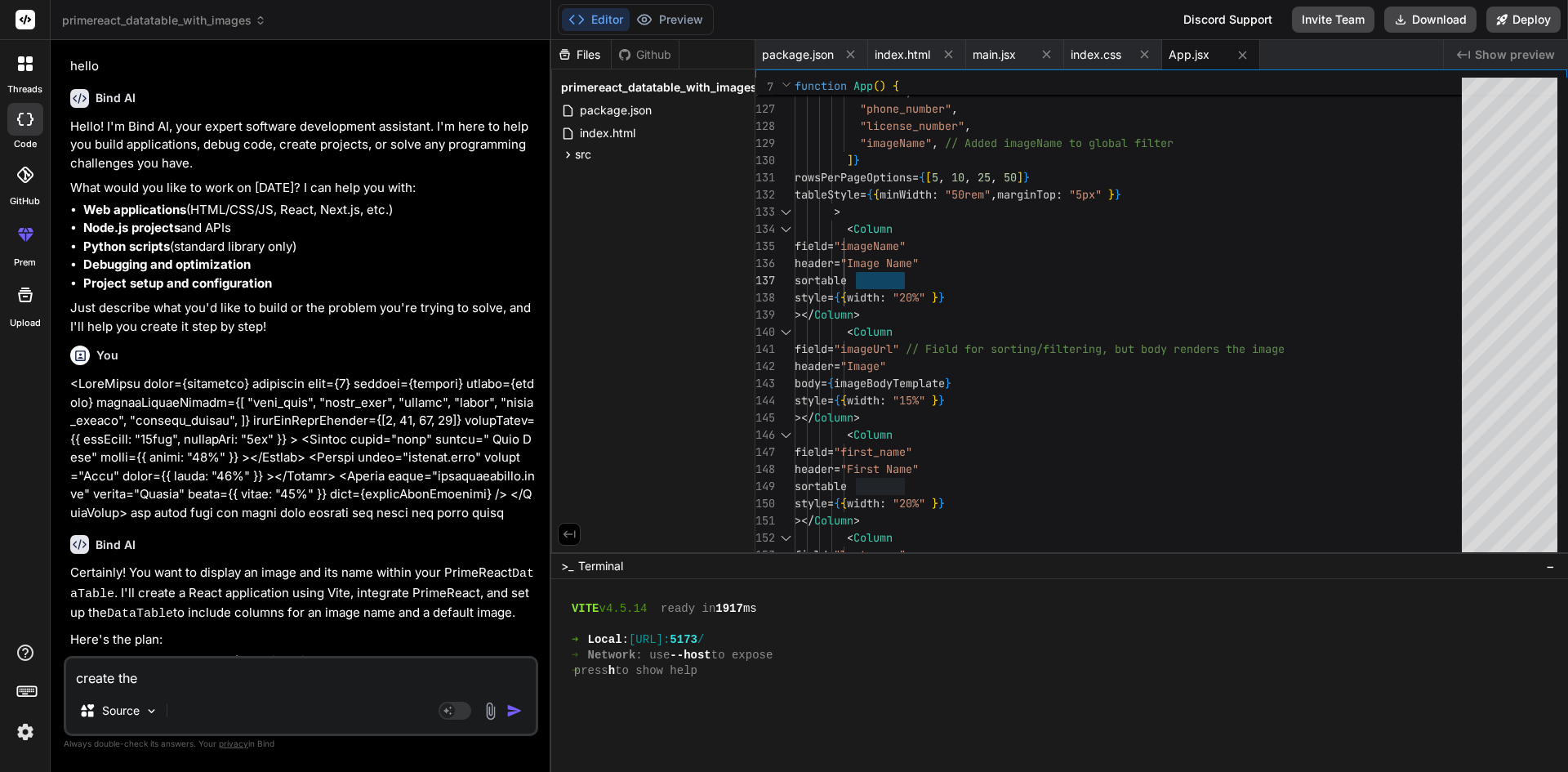
type textarea "create the"
type textarea "x"
type textarea "create the o"
type textarea "x"
type textarea "create the ob"
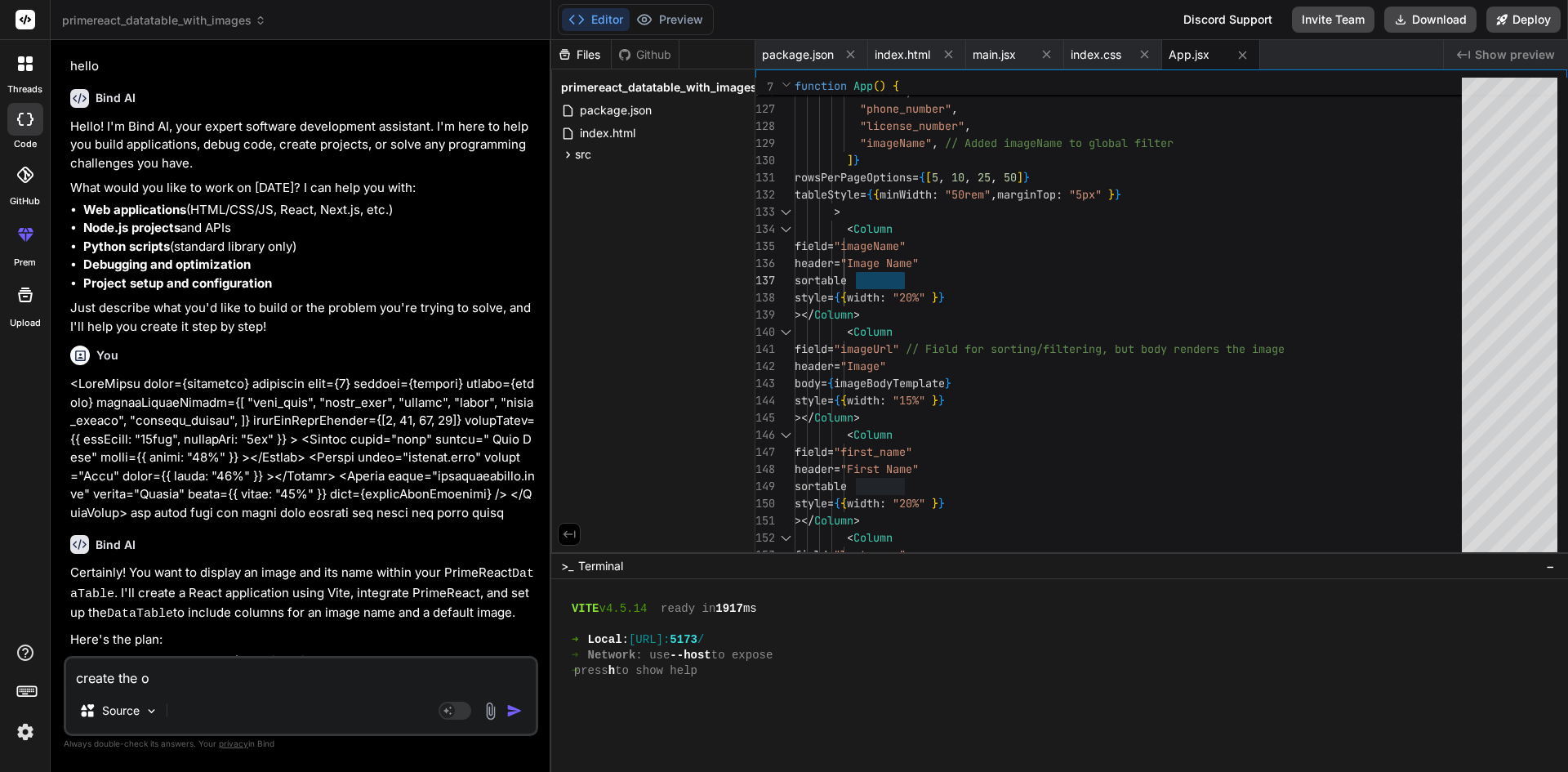
type textarea "x"
type textarea "create the obj"
type textarea "x"
type textarea "create the objc"
type textarea "x"
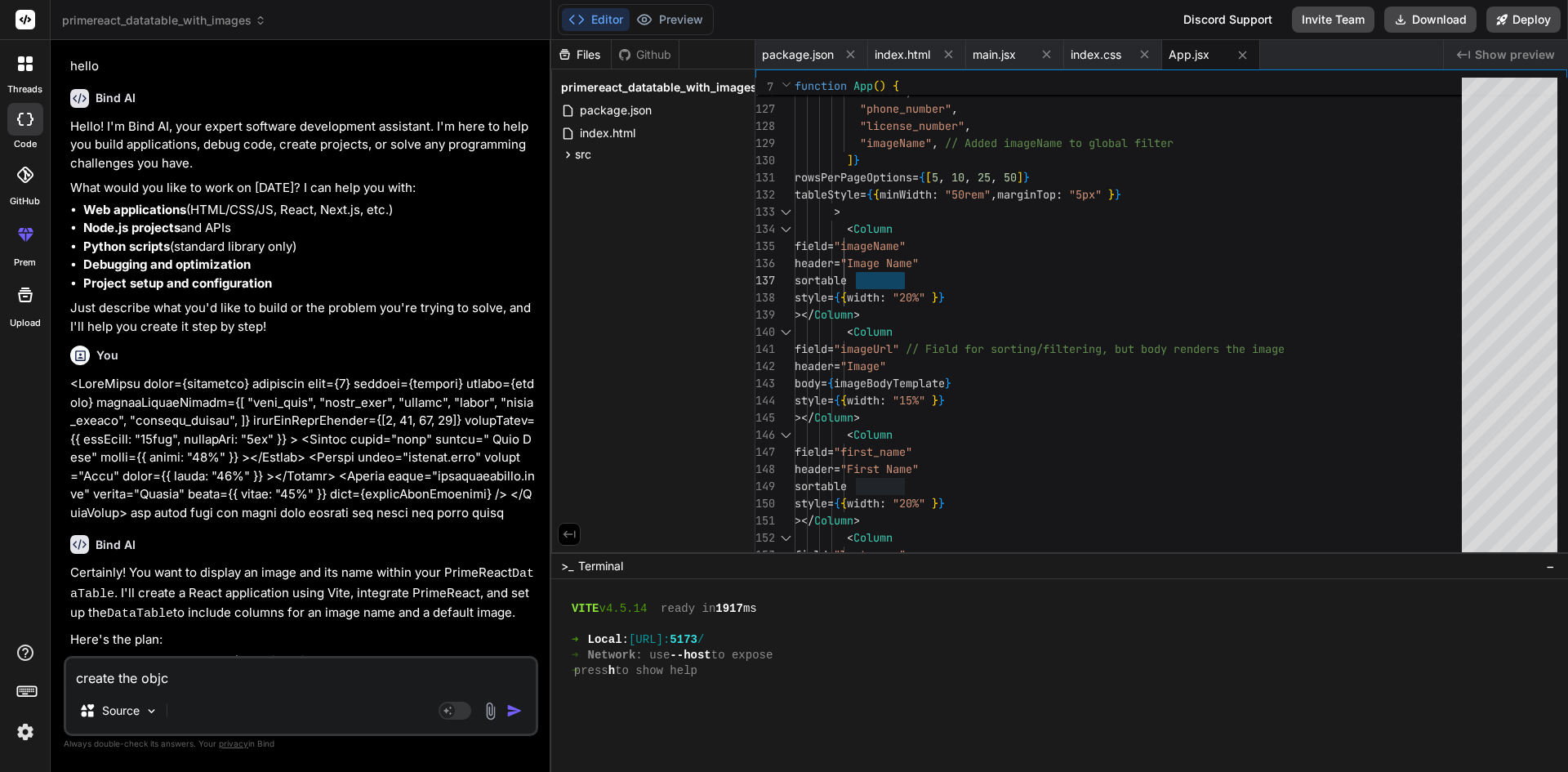
type textarea "create the objce"
type textarea "x"
type textarea "create the objcet"
type textarea "x"
type textarea "create the objce"
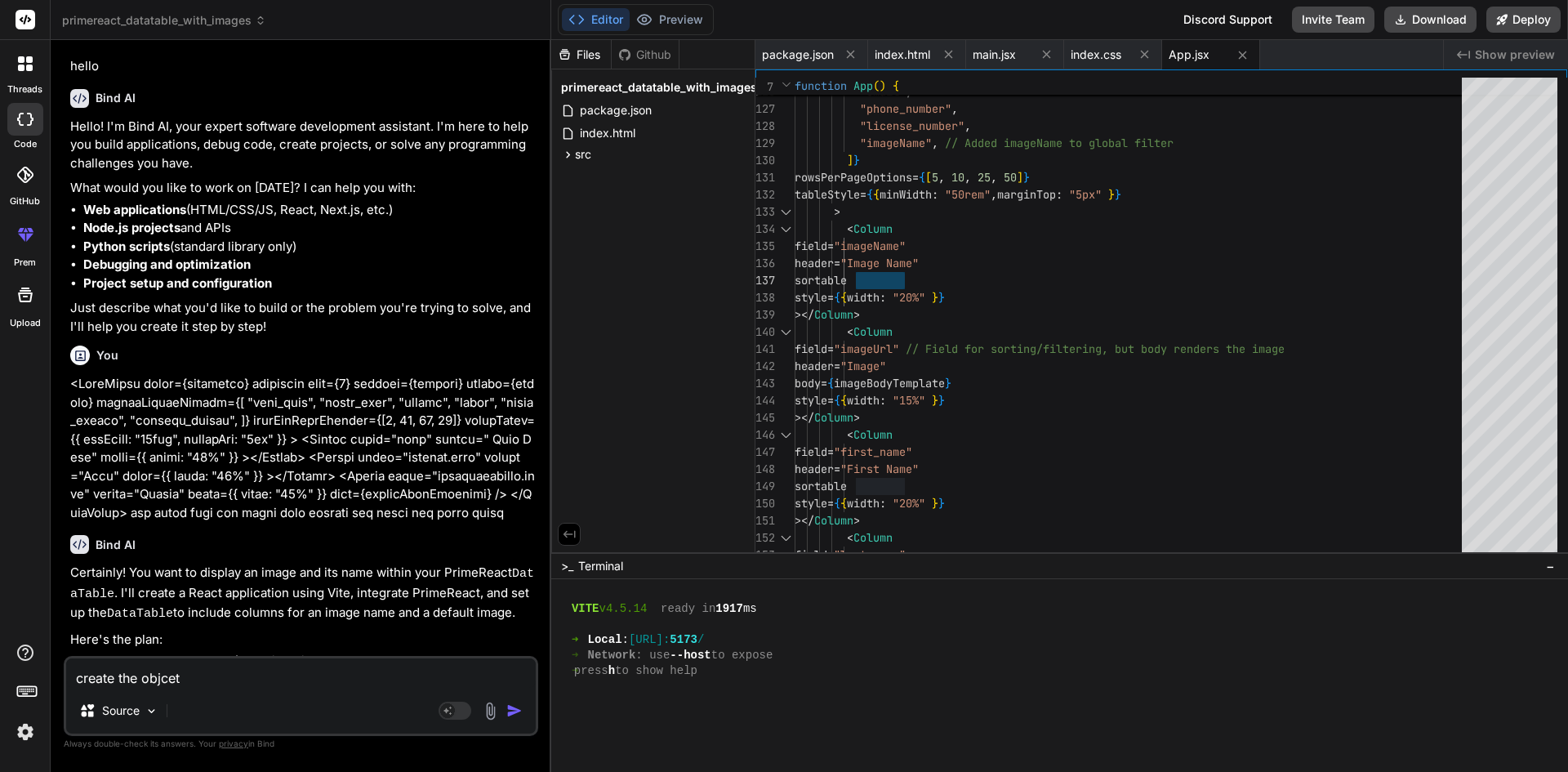
type textarea "x"
type textarea "create the objc"
type textarea "x"
type textarea "create the obj"
type textarea "x"
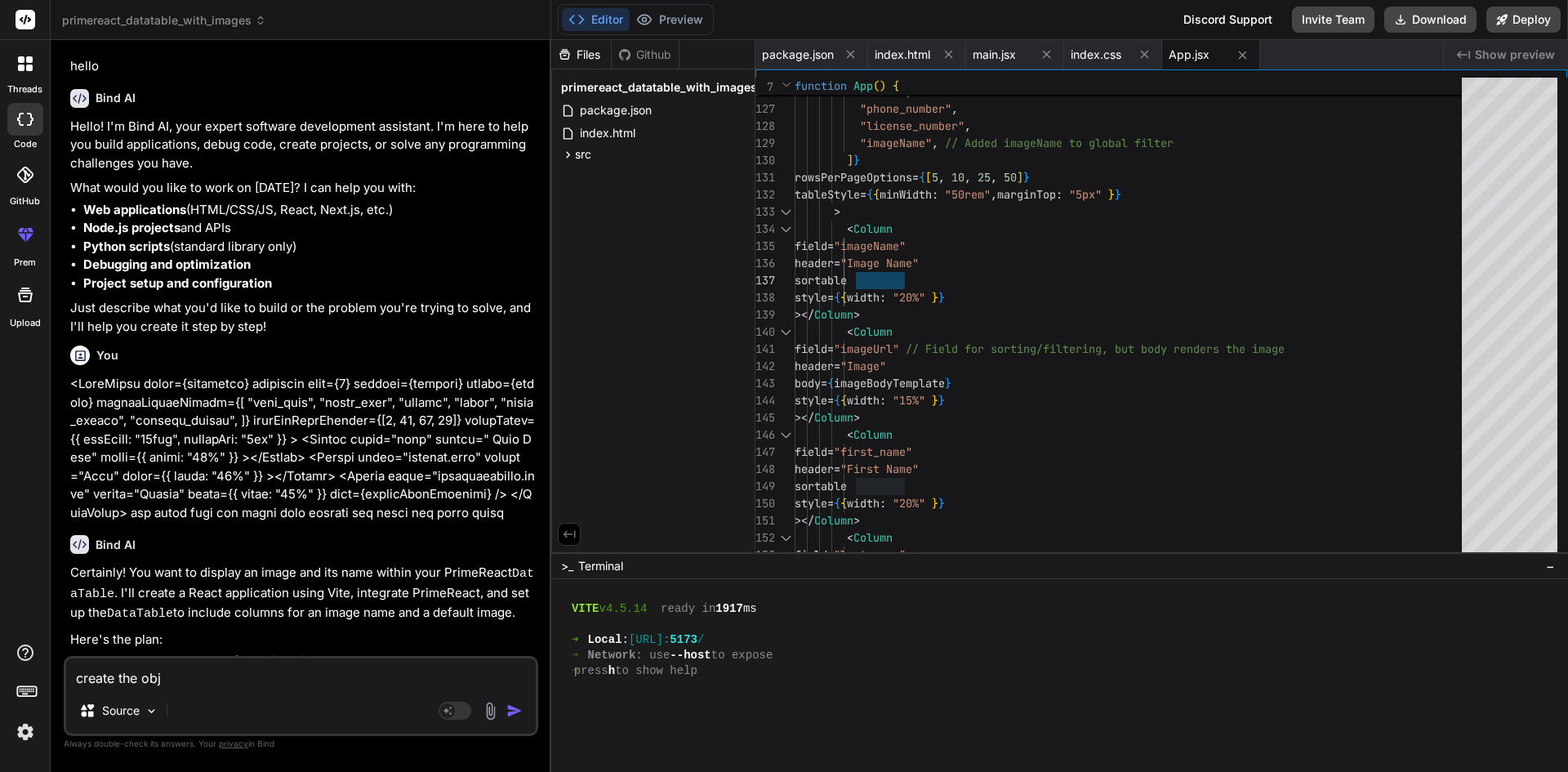
type textarea "create the obje"
type textarea "x"
type textarea "create the objec"
type textarea "x"
type textarea "create the object"
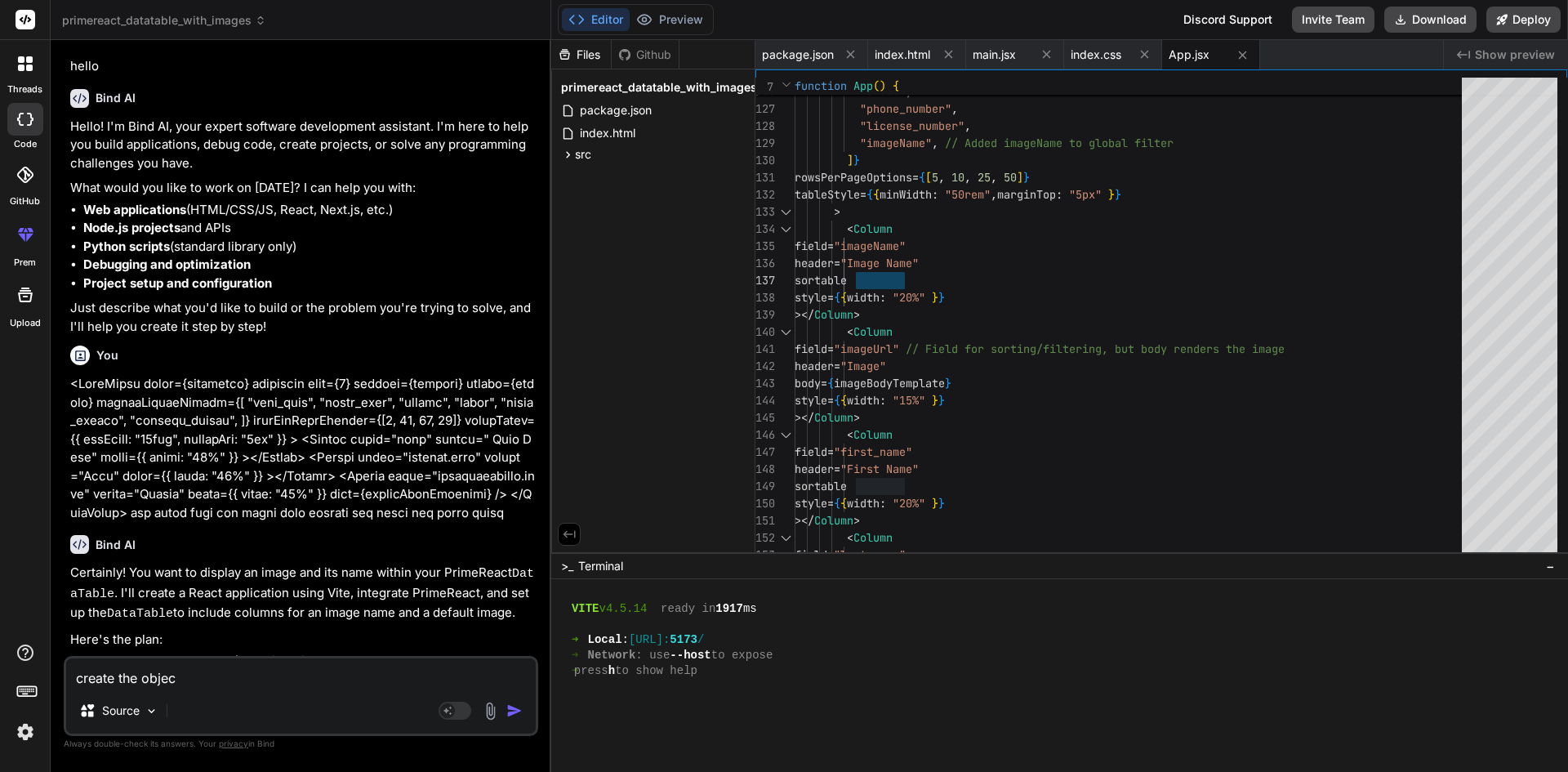
type textarea "x"
type textarea "create the object"
type textarea "x"
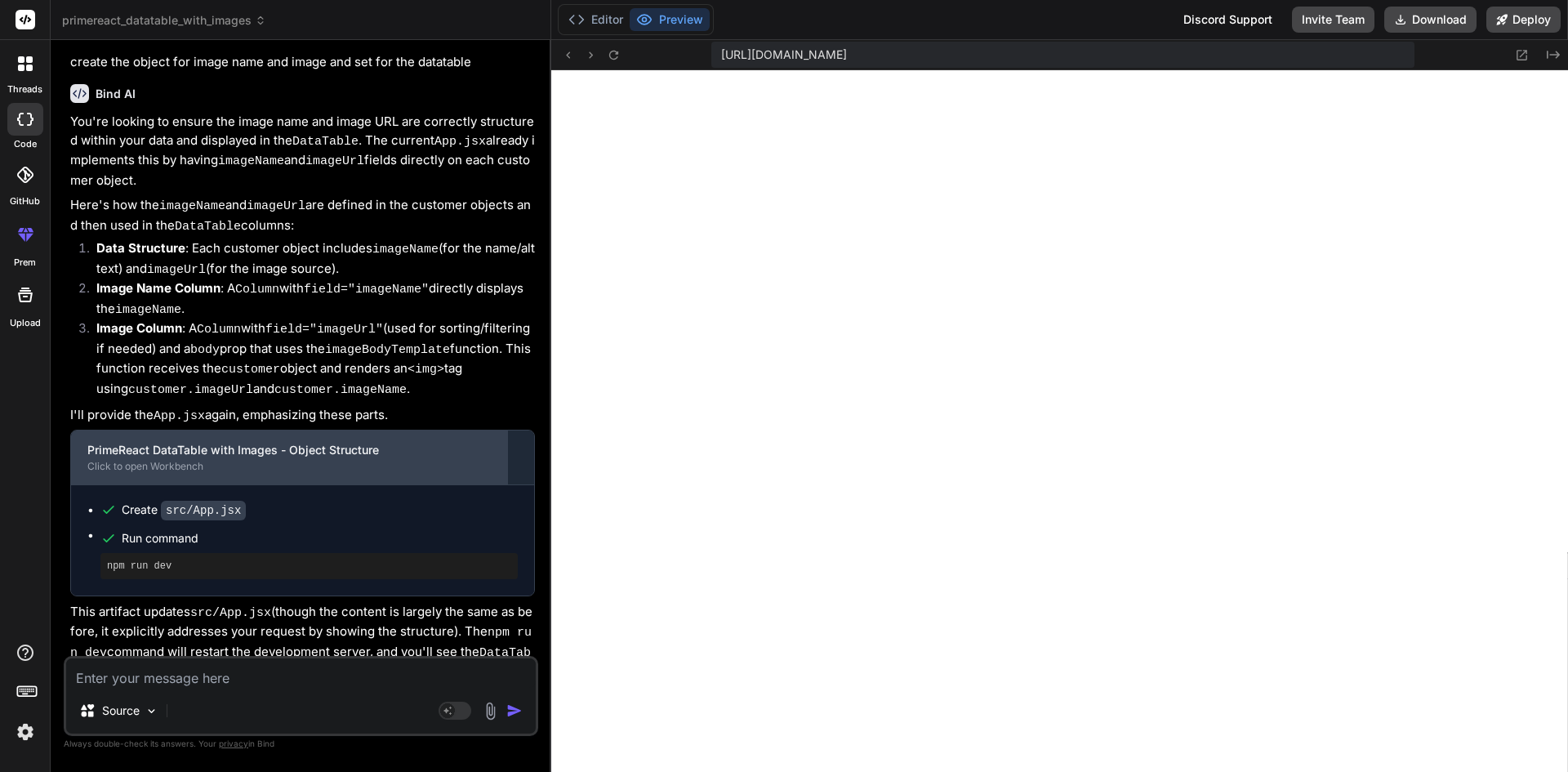
scroll to position [1269, 0]
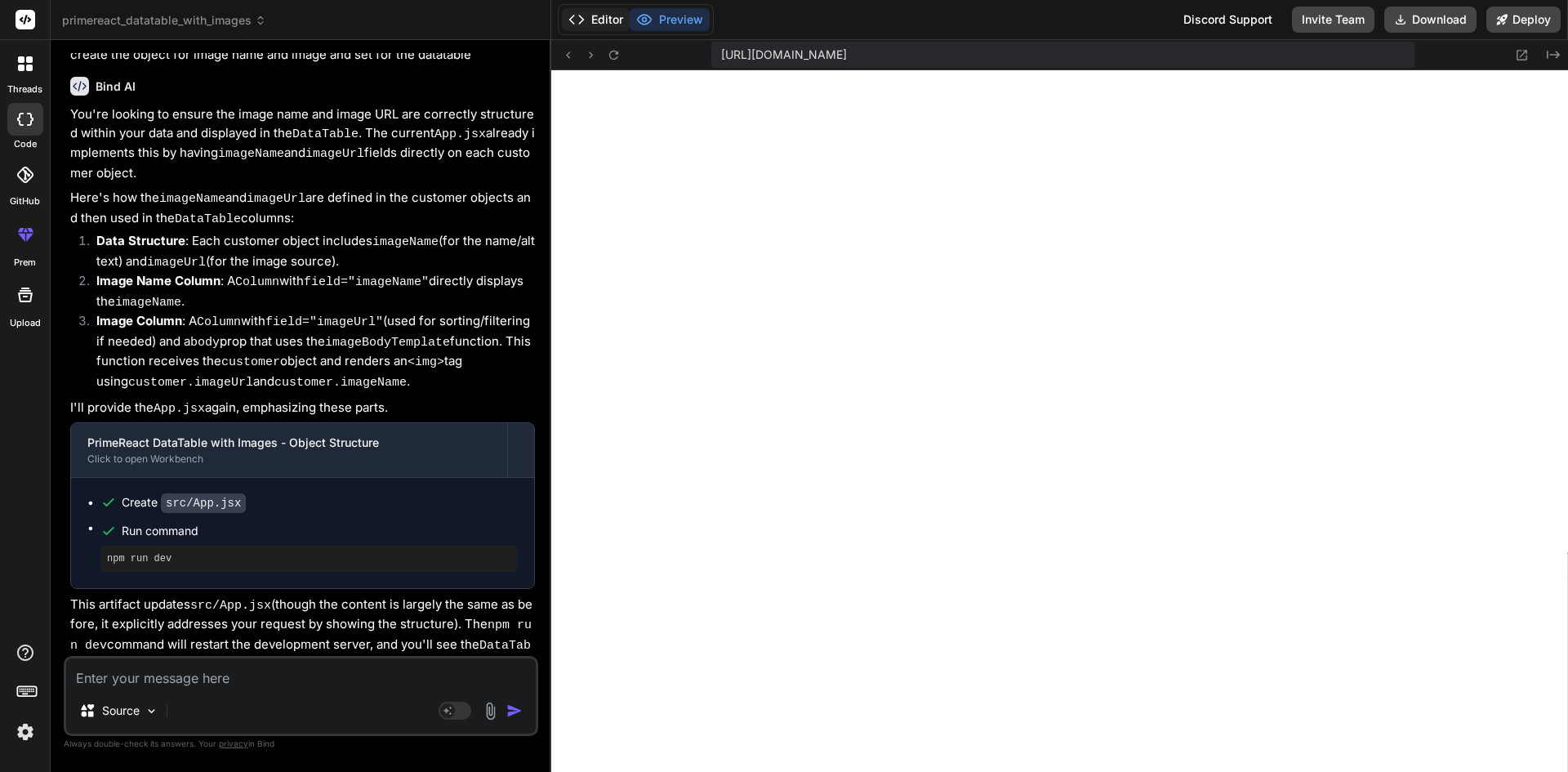
click at [606, 12] on button "Editor" at bounding box center [596, 19] width 68 height 23
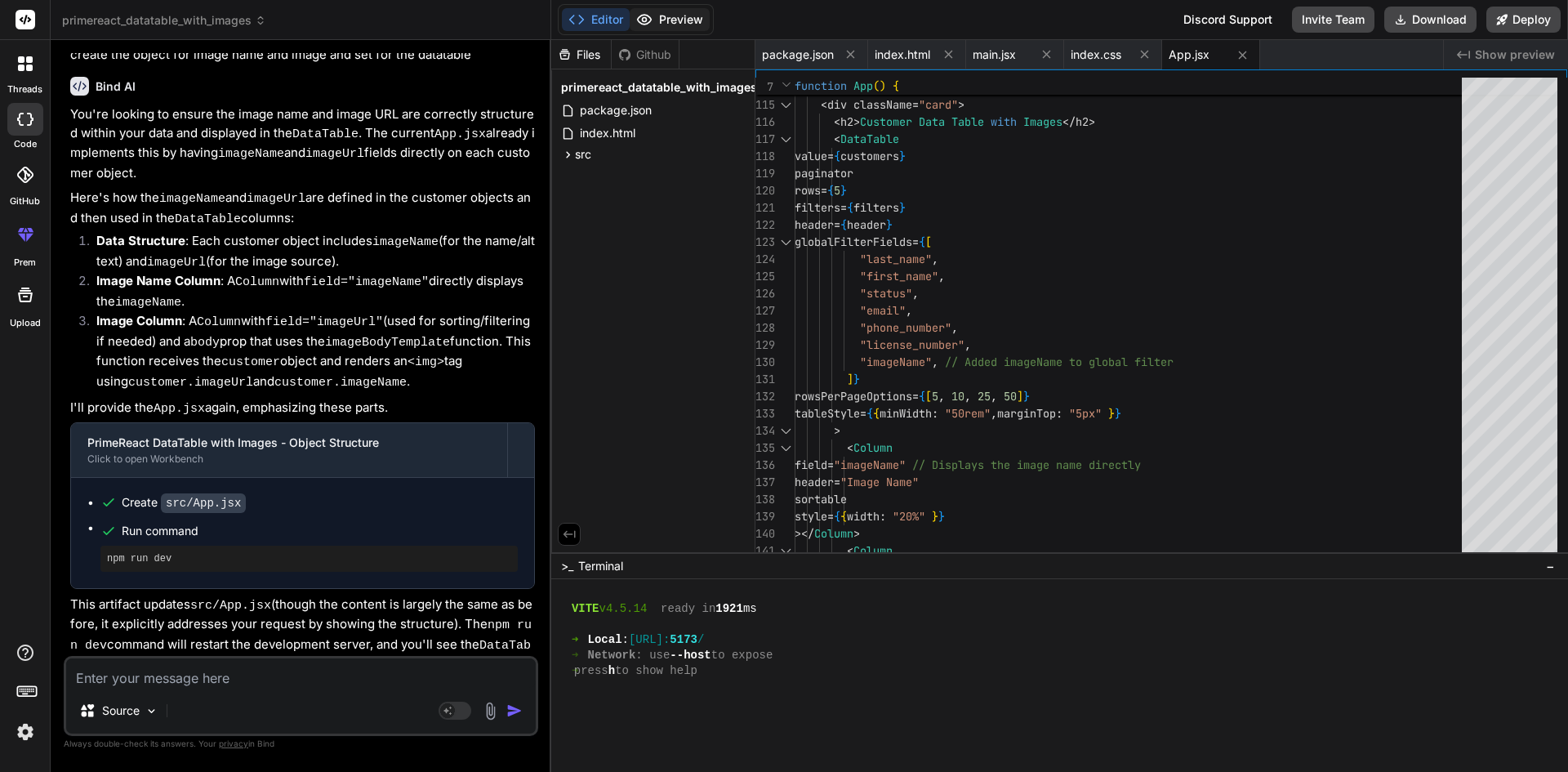
click at [669, 15] on button "Preview" at bounding box center [670, 19] width 80 height 23
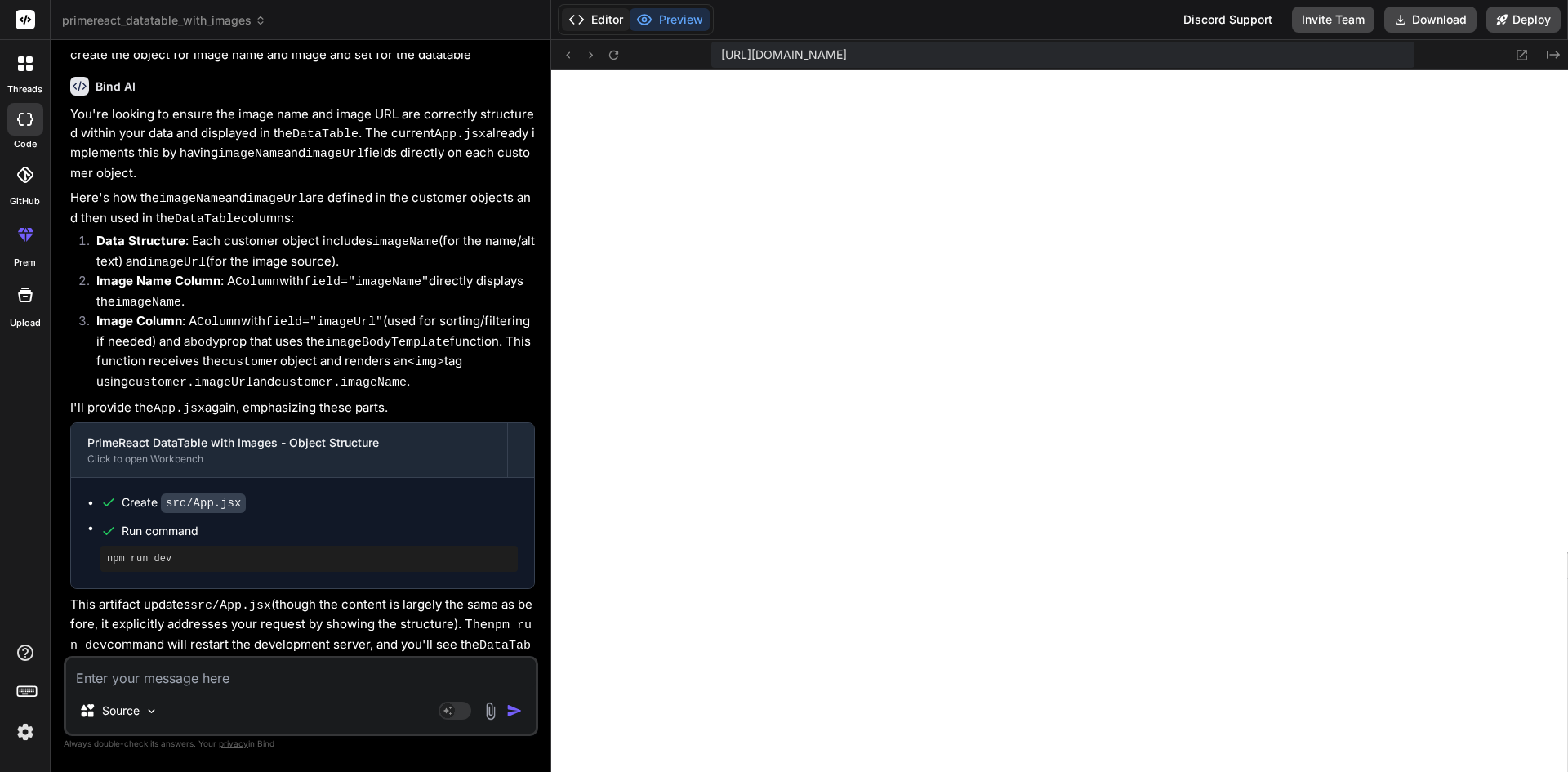
click at [607, 18] on button "Editor" at bounding box center [596, 19] width 68 height 23
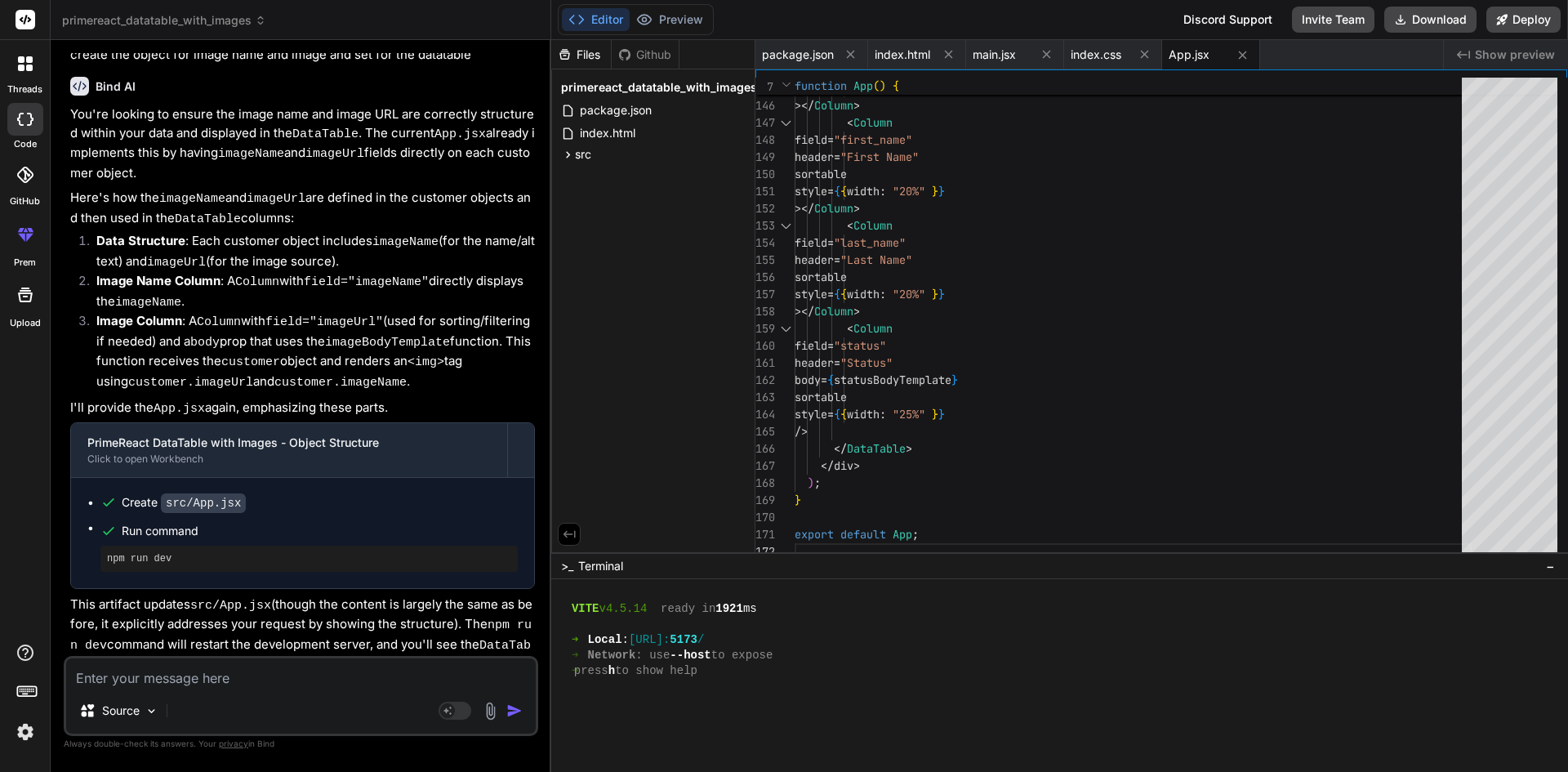
click at [289, 684] on textarea at bounding box center [301, 673] width 470 height 29
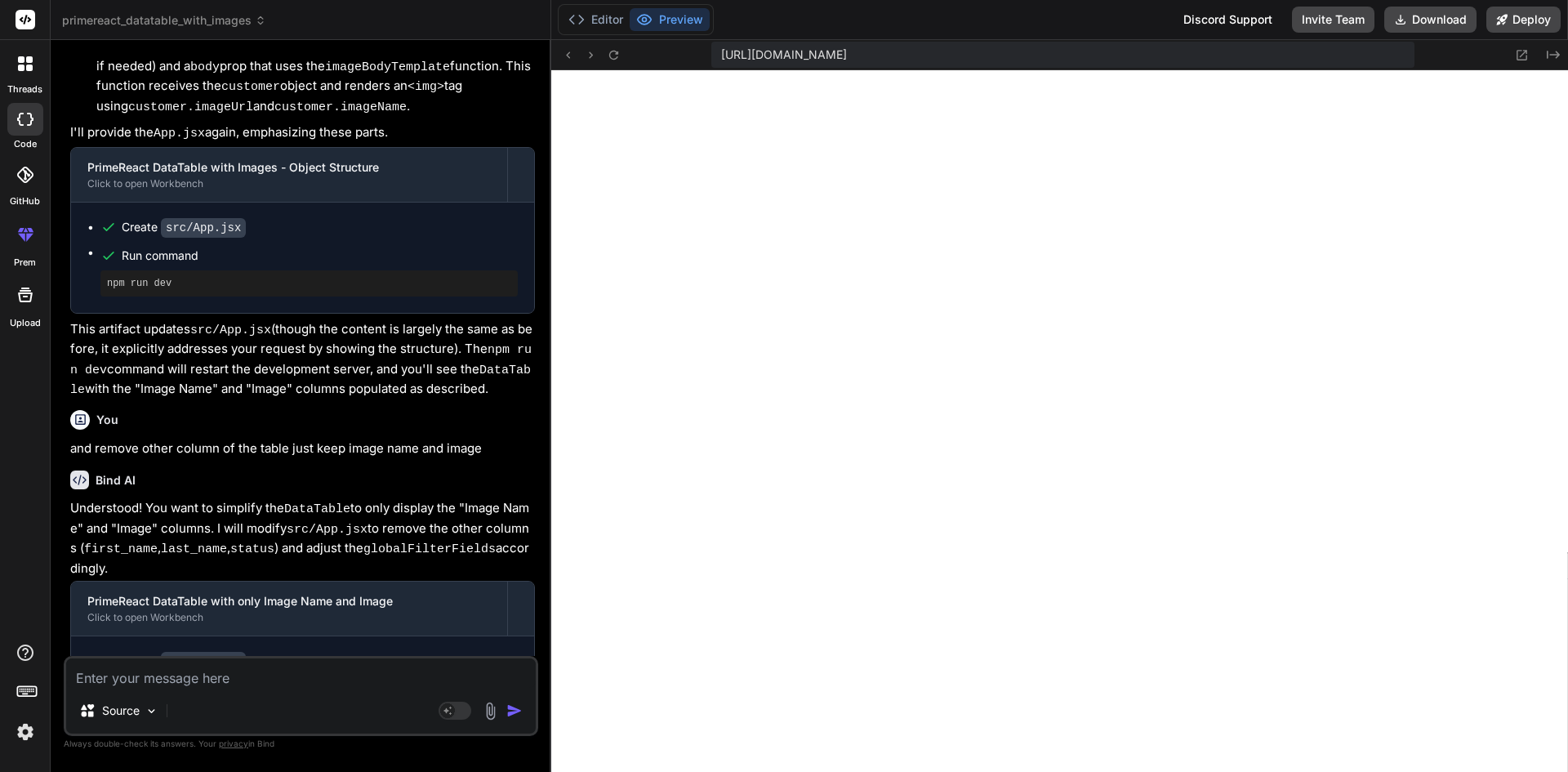
scroll to position [1656, 0]
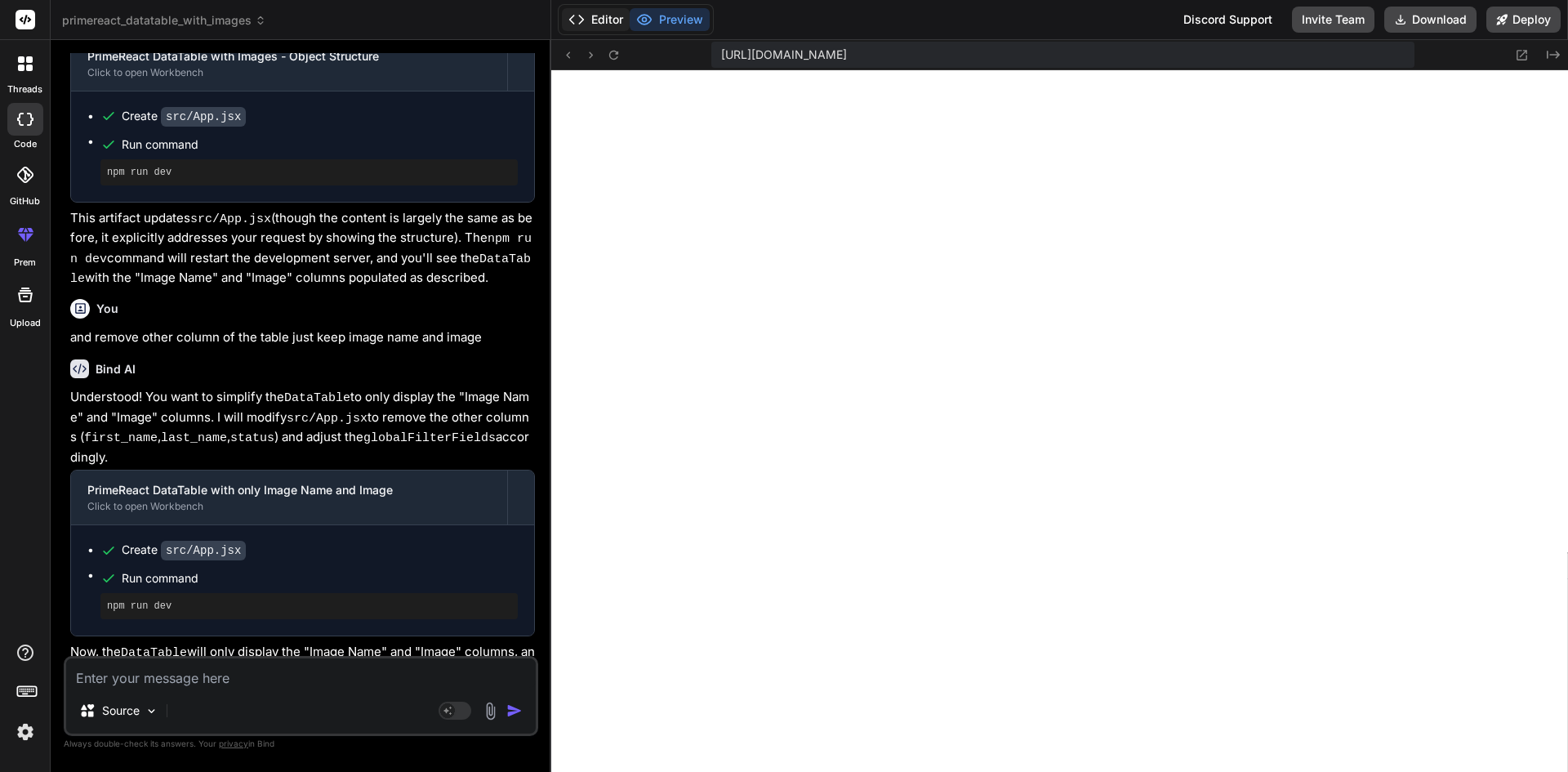
click at [597, 17] on button "Editor" at bounding box center [596, 19] width 68 height 23
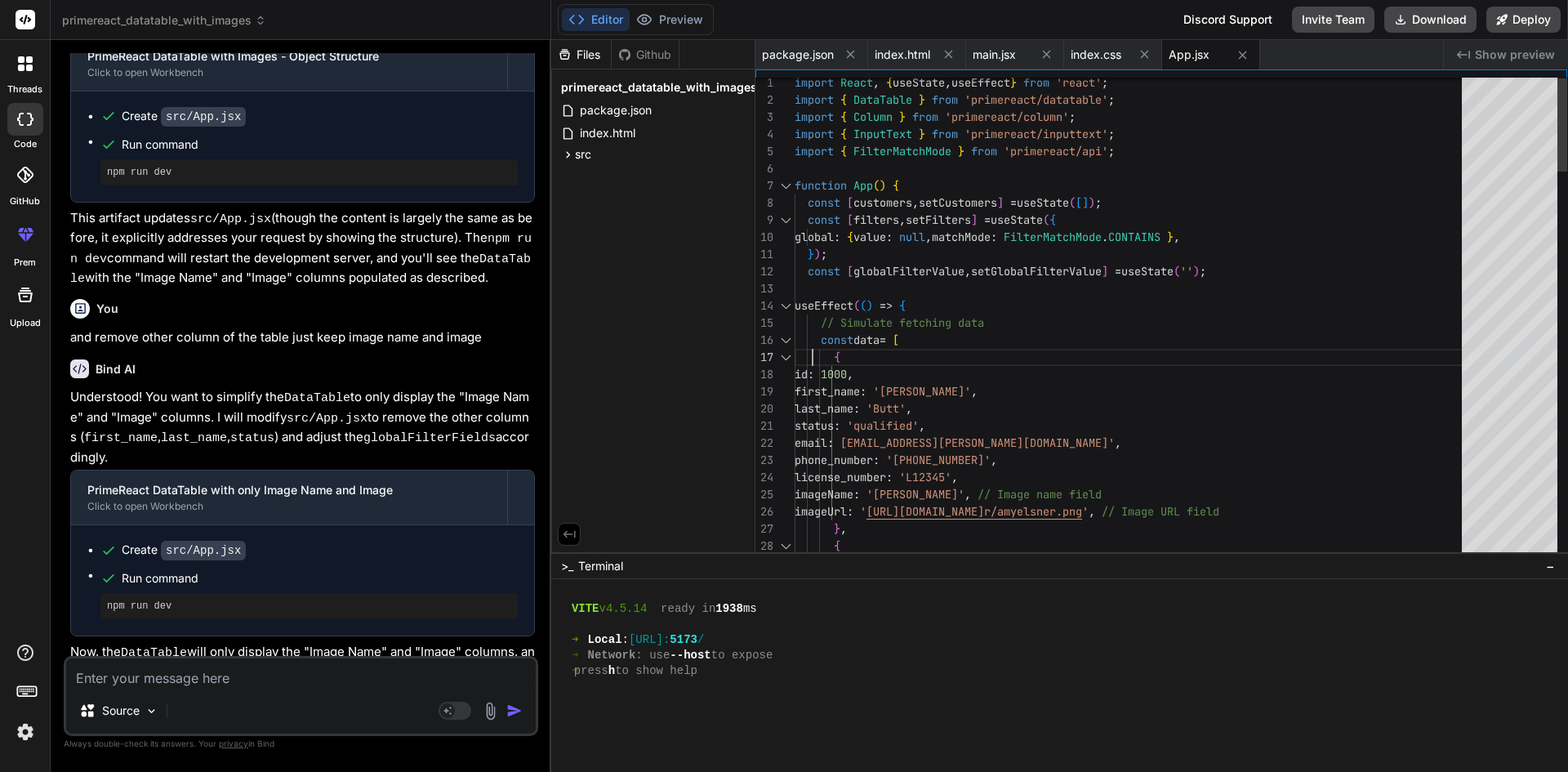
scroll to position [0, 0]
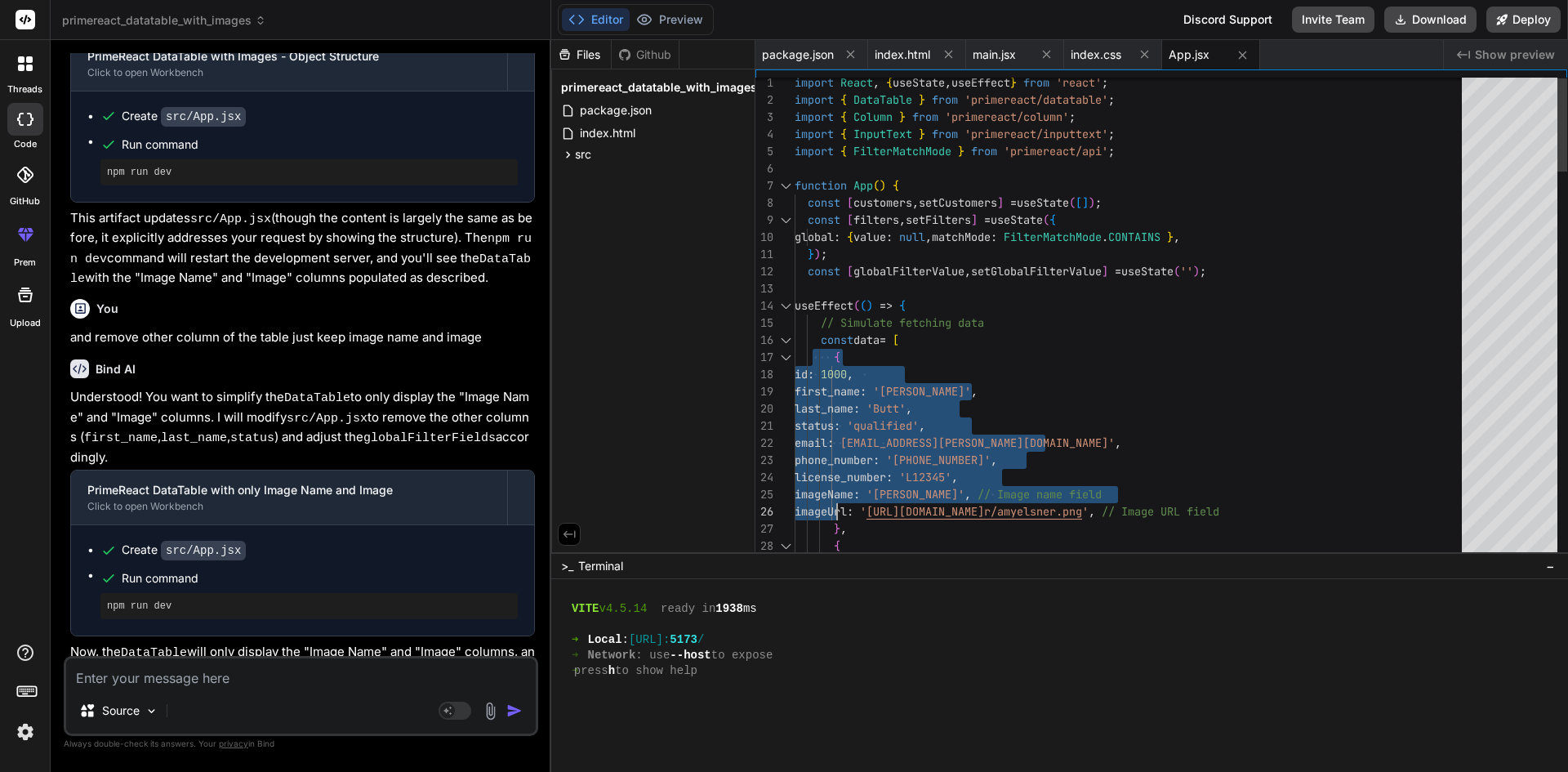
drag, startPoint x: 816, startPoint y: 343, endPoint x: 839, endPoint y: 509, distance: 167.6
click at [782, 344] on div at bounding box center [786, 340] width 21 height 17
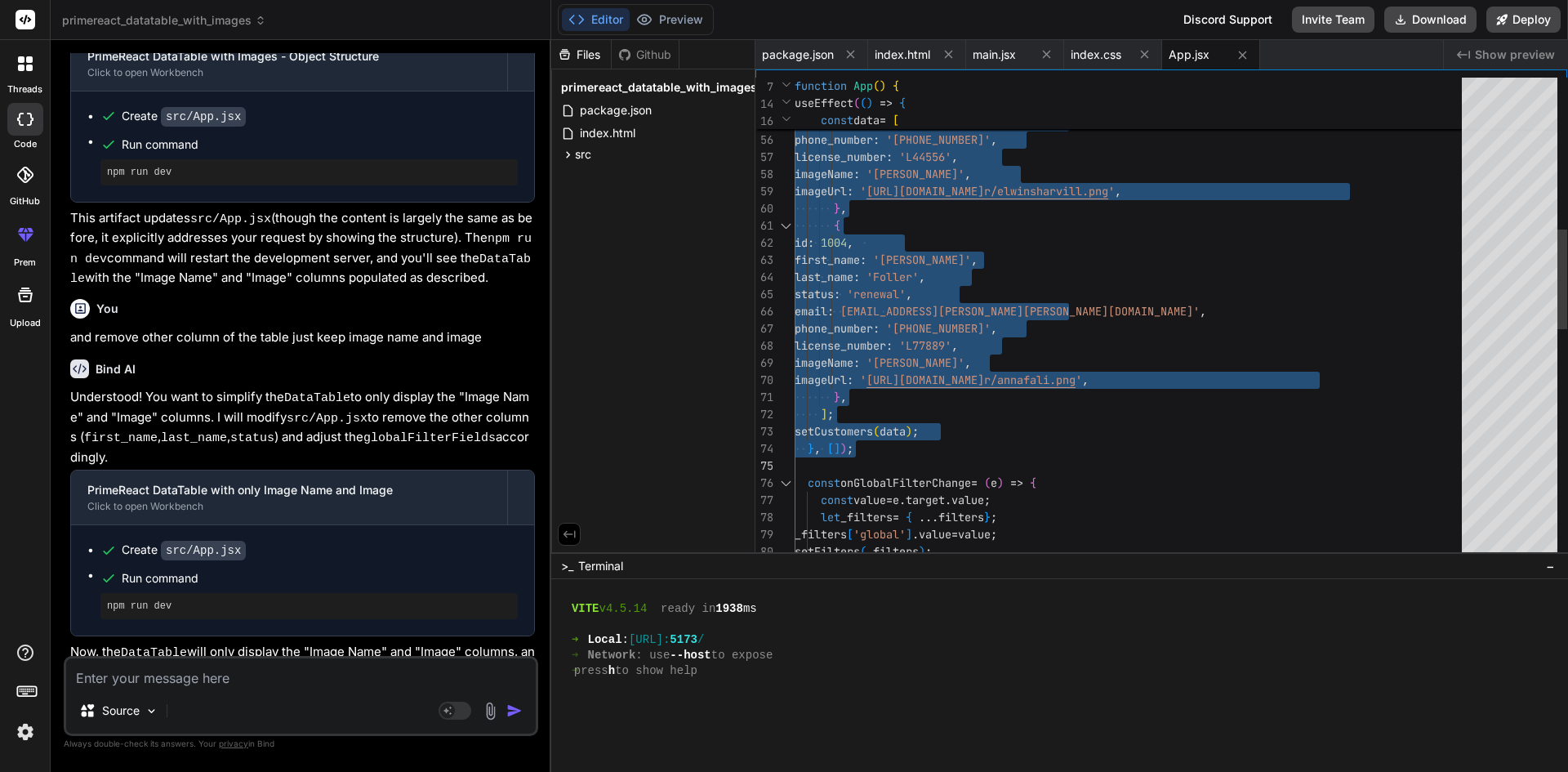
drag, startPoint x: 799, startPoint y: 303, endPoint x: 864, endPoint y: 455, distance: 165.3
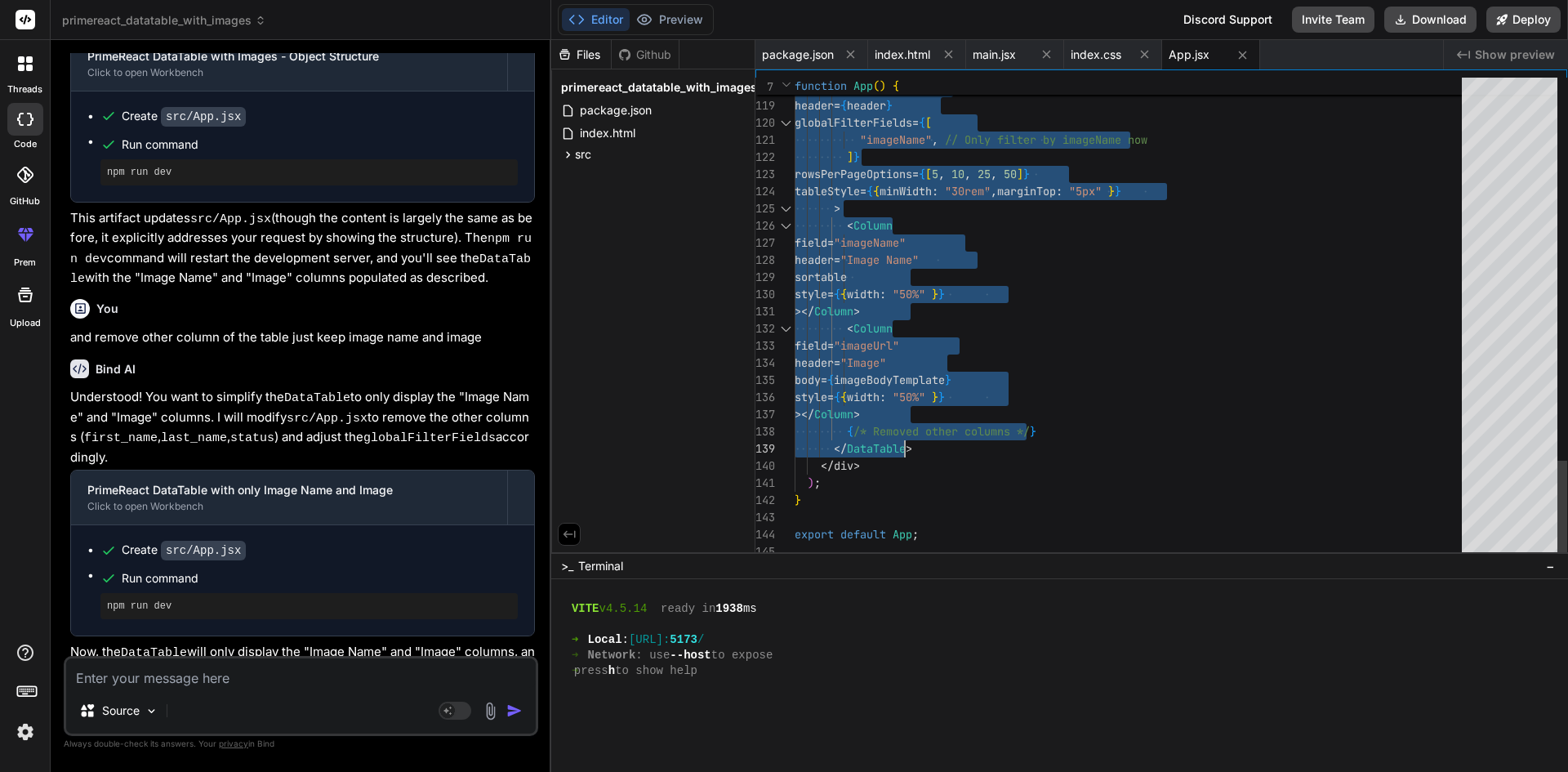
drag, startPoint x: 830, startPoint y: 194, endPoint x: 940, endPoint y: 445, distance: 274.0
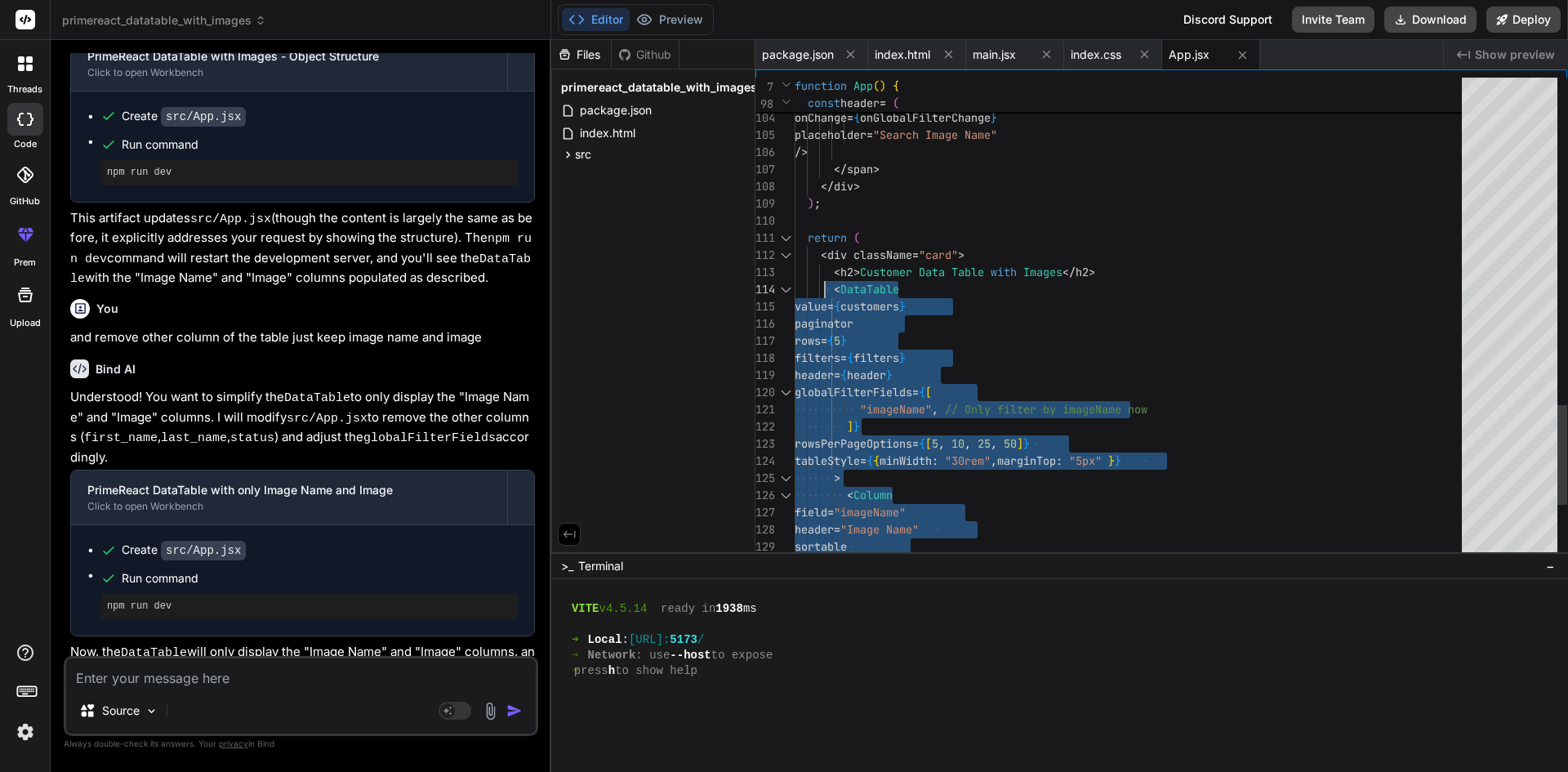
drag, startPoint x: 927, startPoint y: 446, endPoint x: 824, endPoint y: 282, distance: 193.7
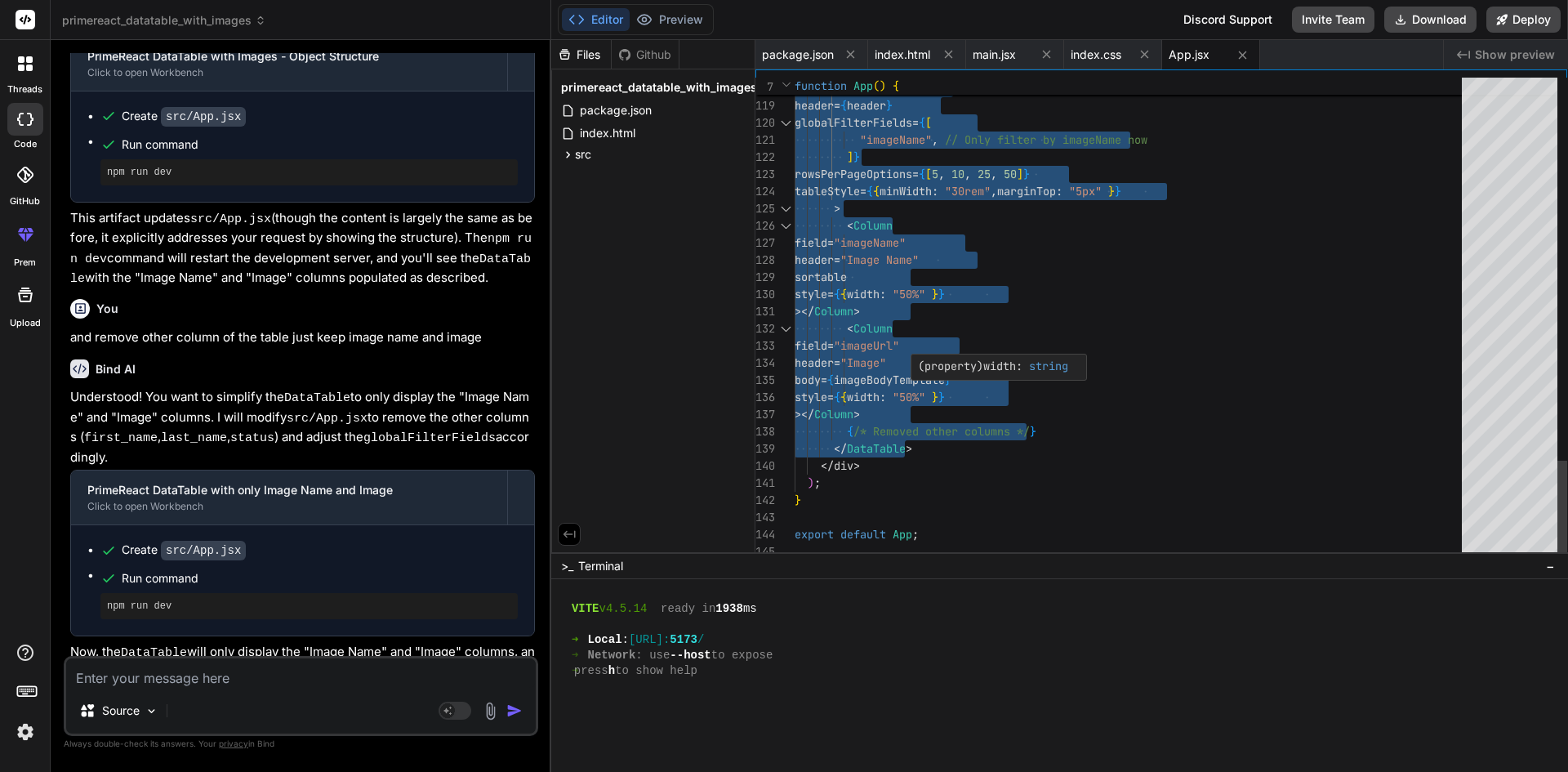
click at [948, 374] on div "( property ) width : string" at bounding box center [993, 366] width 150 height 17
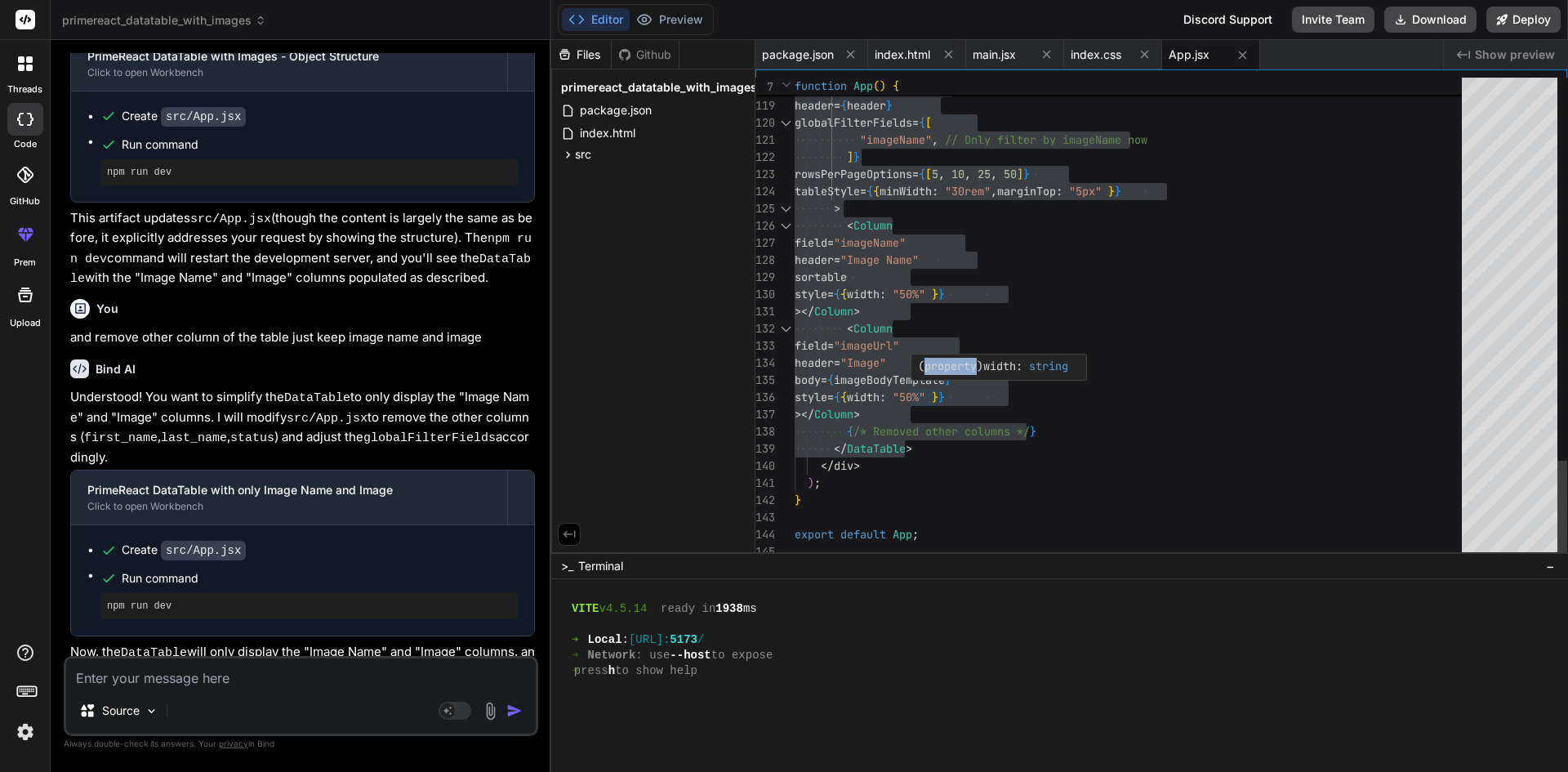
click at [948, 374] on div "( property ) width : string" at bounding box center [993, 366] width 150 height 17
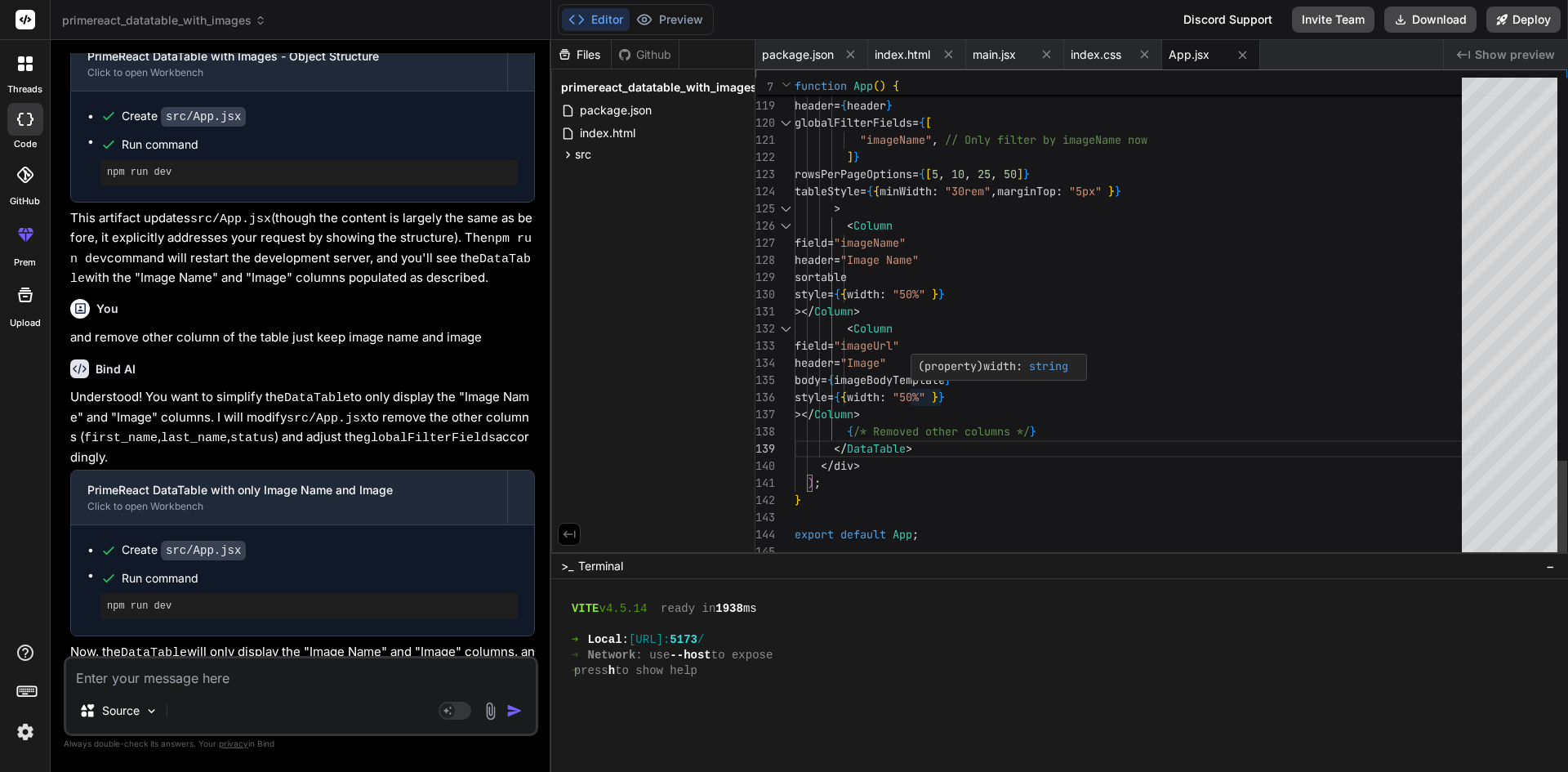
click at [942, 380] on div "( property ) width : string" at bounding box center [999, 367] width 177 height 27
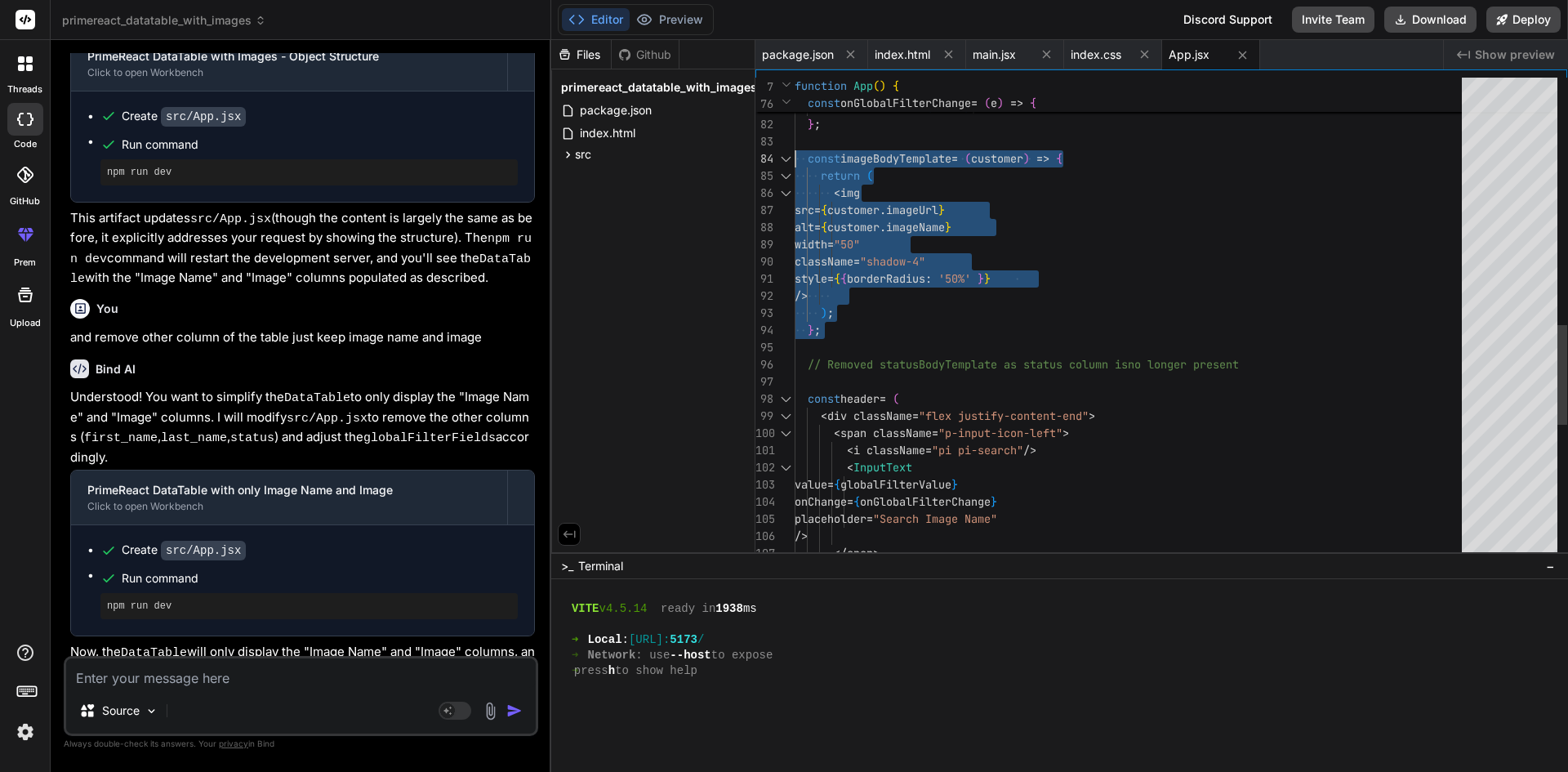
drag, startPoint x: 834, startPoint y: 332, endPoint x: 773, endPoint y: 158, distance: 184.4
click at [795, 158] on div "placeholder = "Search Image Name" /> </ span > value = { globalFilterValue } on…" at bounding box center [1133, 47] width 678 height 2334
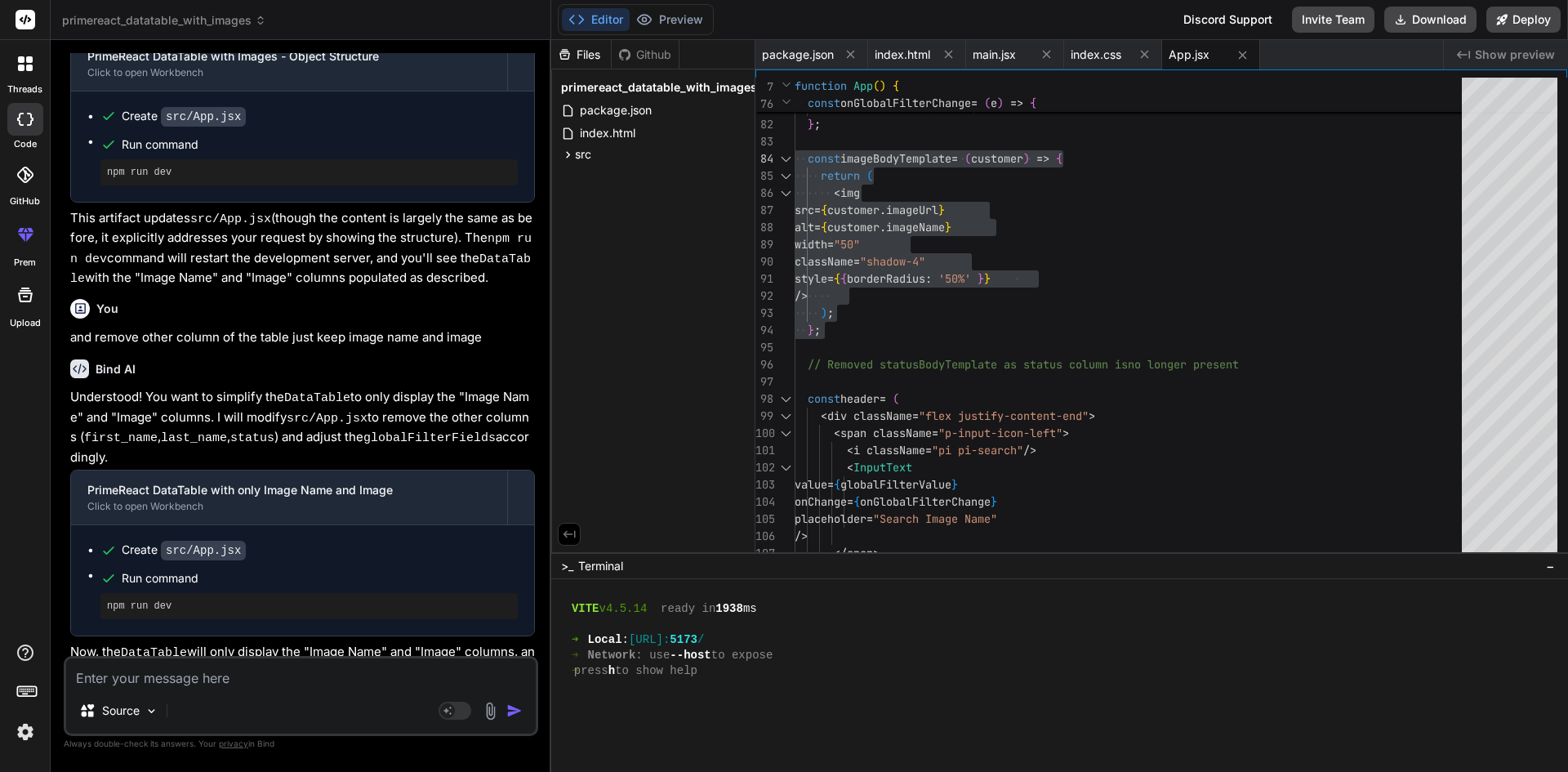
click at [347, 688] on div "Source Agent Mode. When this toggle is activated, AI automatically makes decisi…" at bounding box center [300, 695] width 474 height 80
click at [361, 667] on textarea at bounding box center [301, 673] width 470 height 29
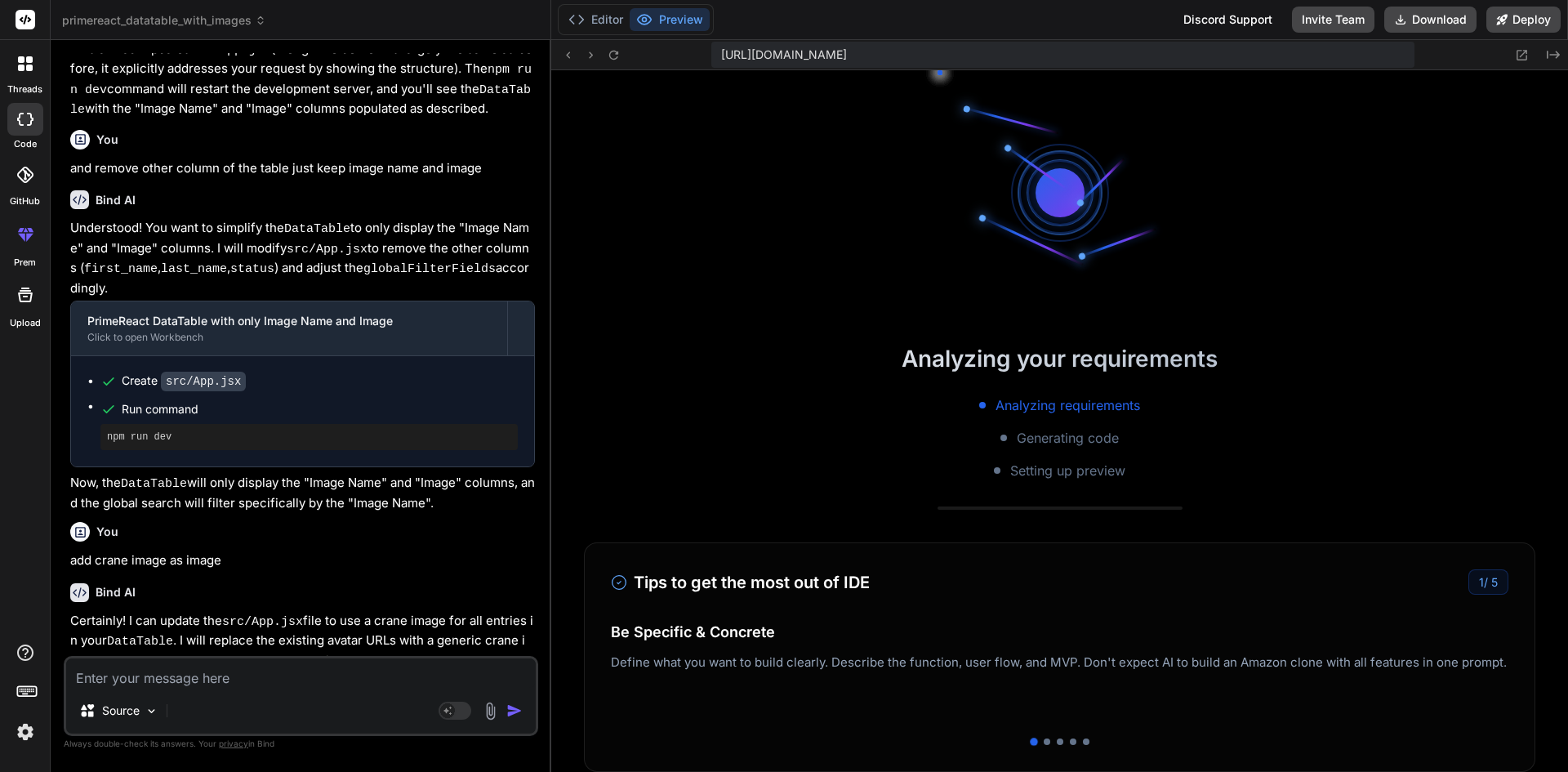
scroll to position [1149, 0]
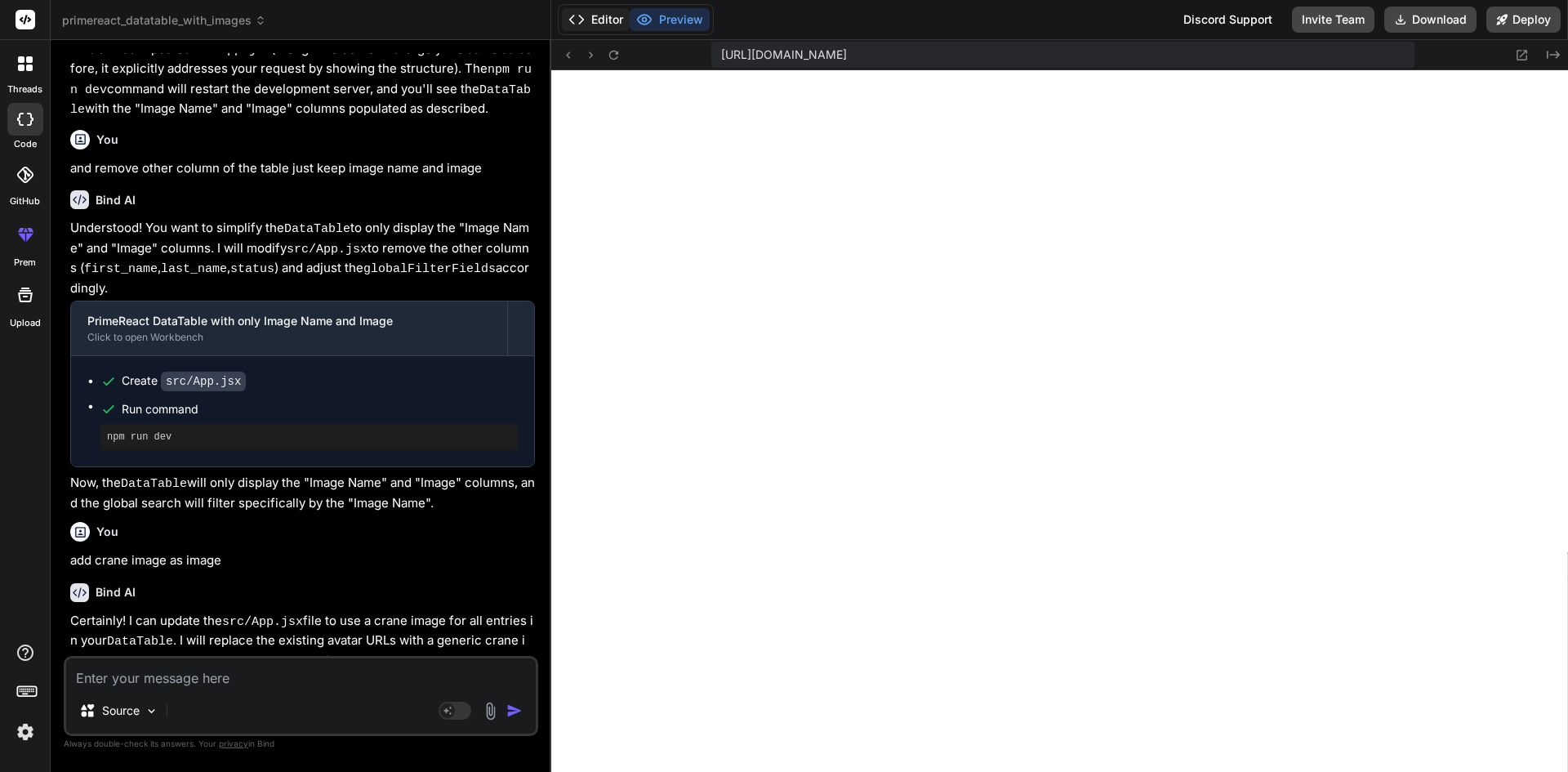
click at [594, 19] on button "Editor" at bounding box center [596, 19] width 68 height 23
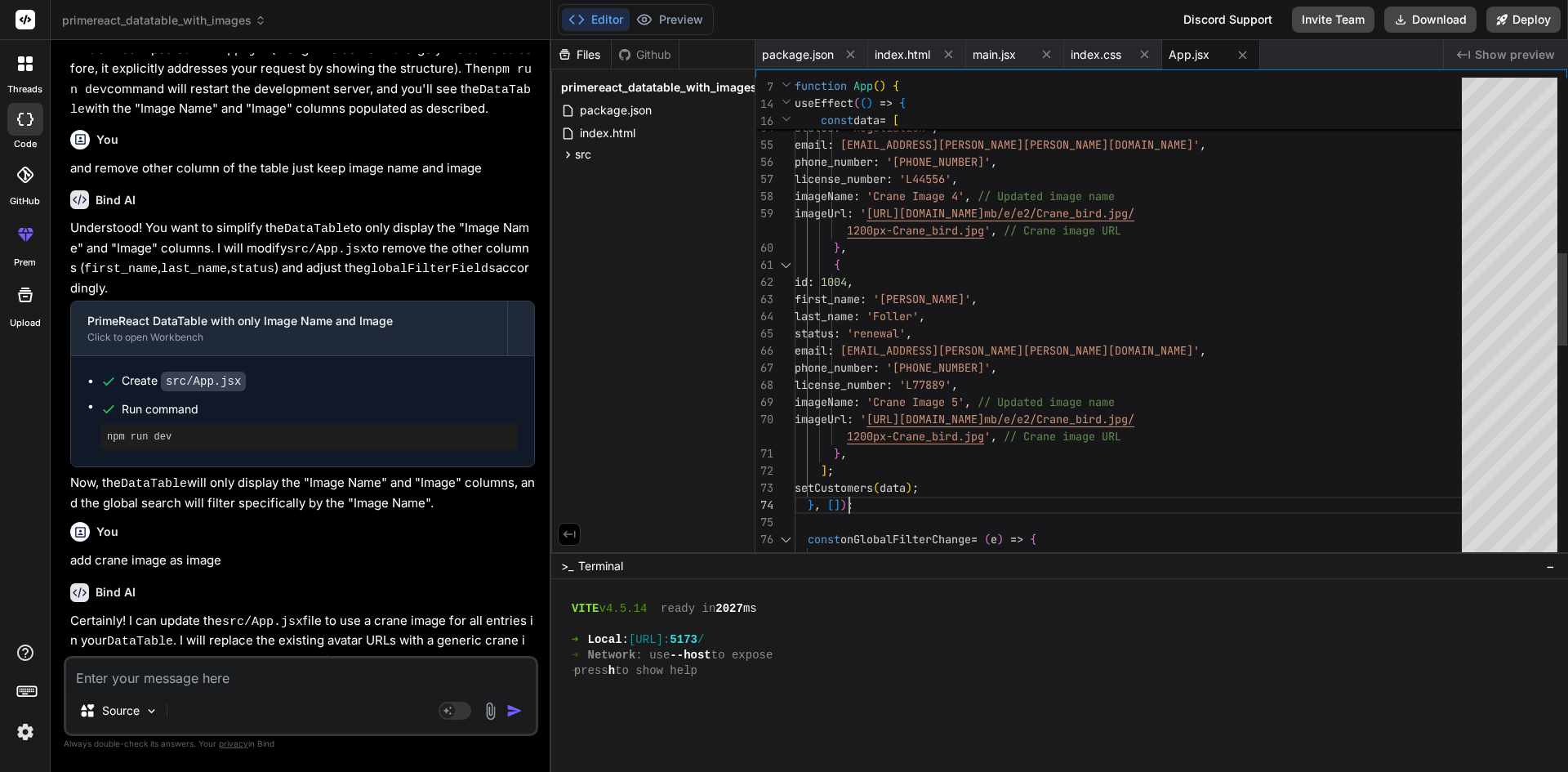
scroll to position [0, 0]
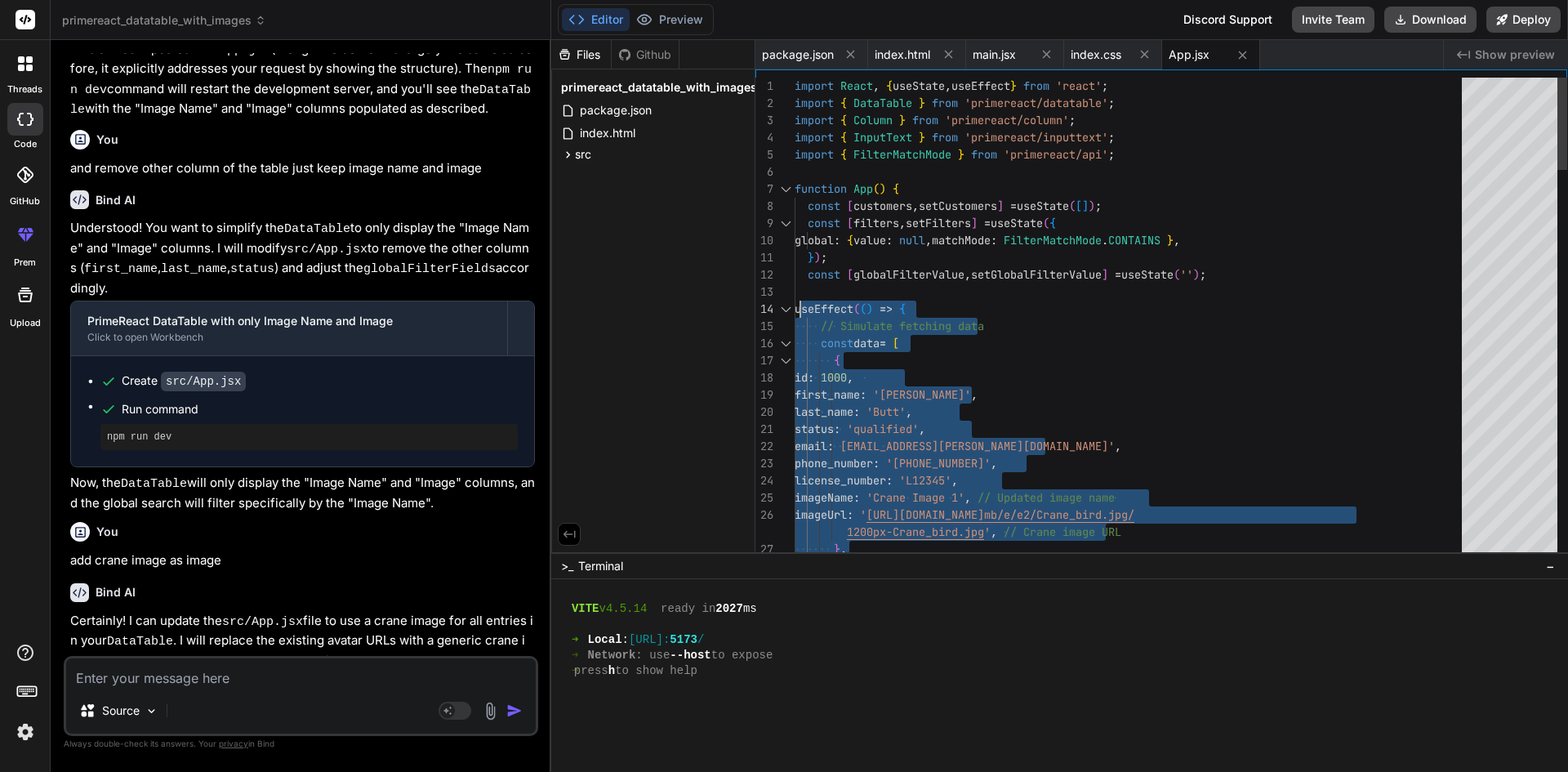
drag, startPoint x: 855, startPoint y: 502, endPoint x: 798, endPoint y: 305, distance: 205.1
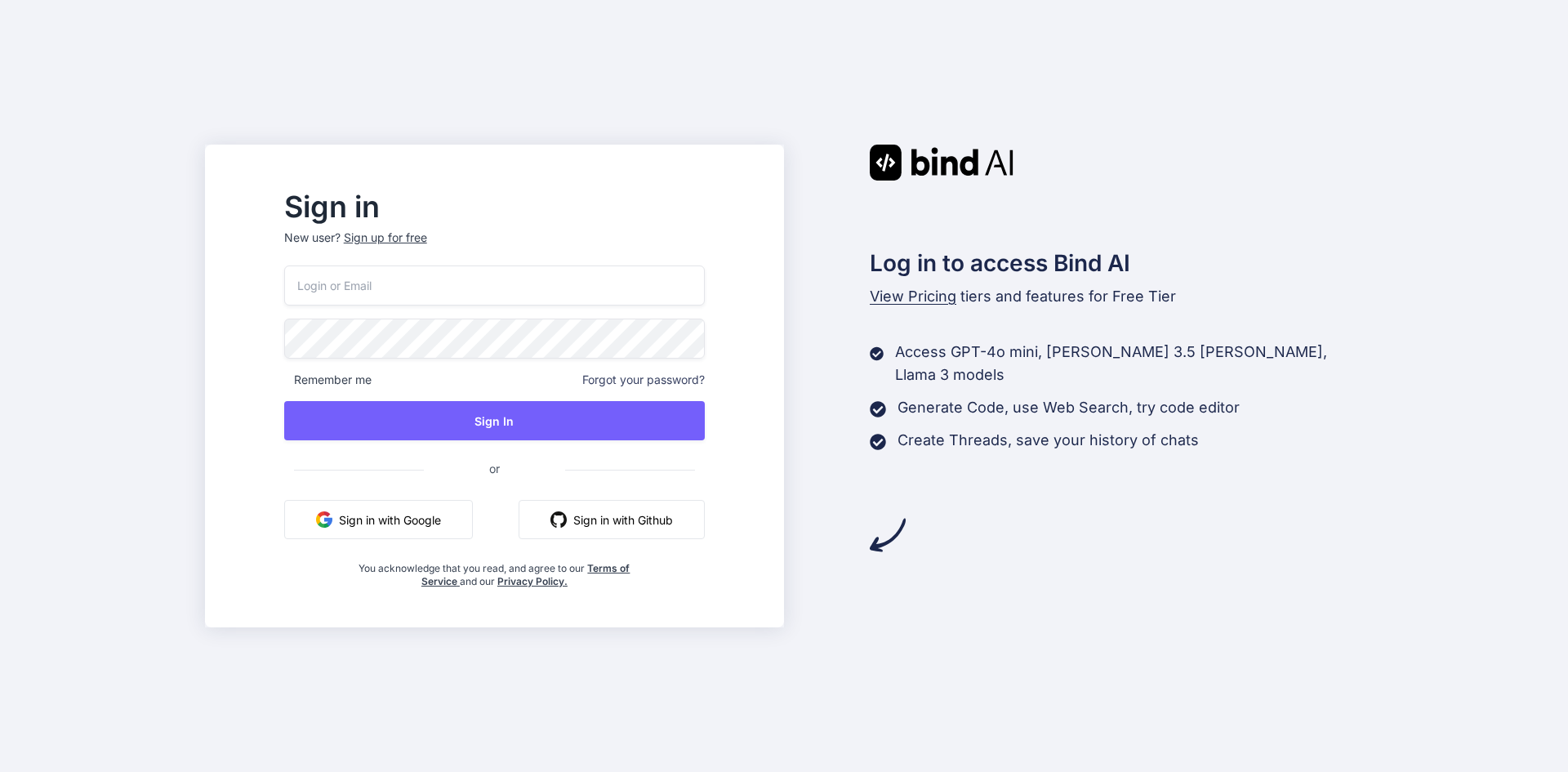
click at [476, 299] on input "email" at bounding box center [495, 285] width 421 height 40
paste input "[EMAIL_ADDRESS][DOMAIN_NAME]"
type input "[EMAIL_ADDRESS][DOMAIN_NAME]"
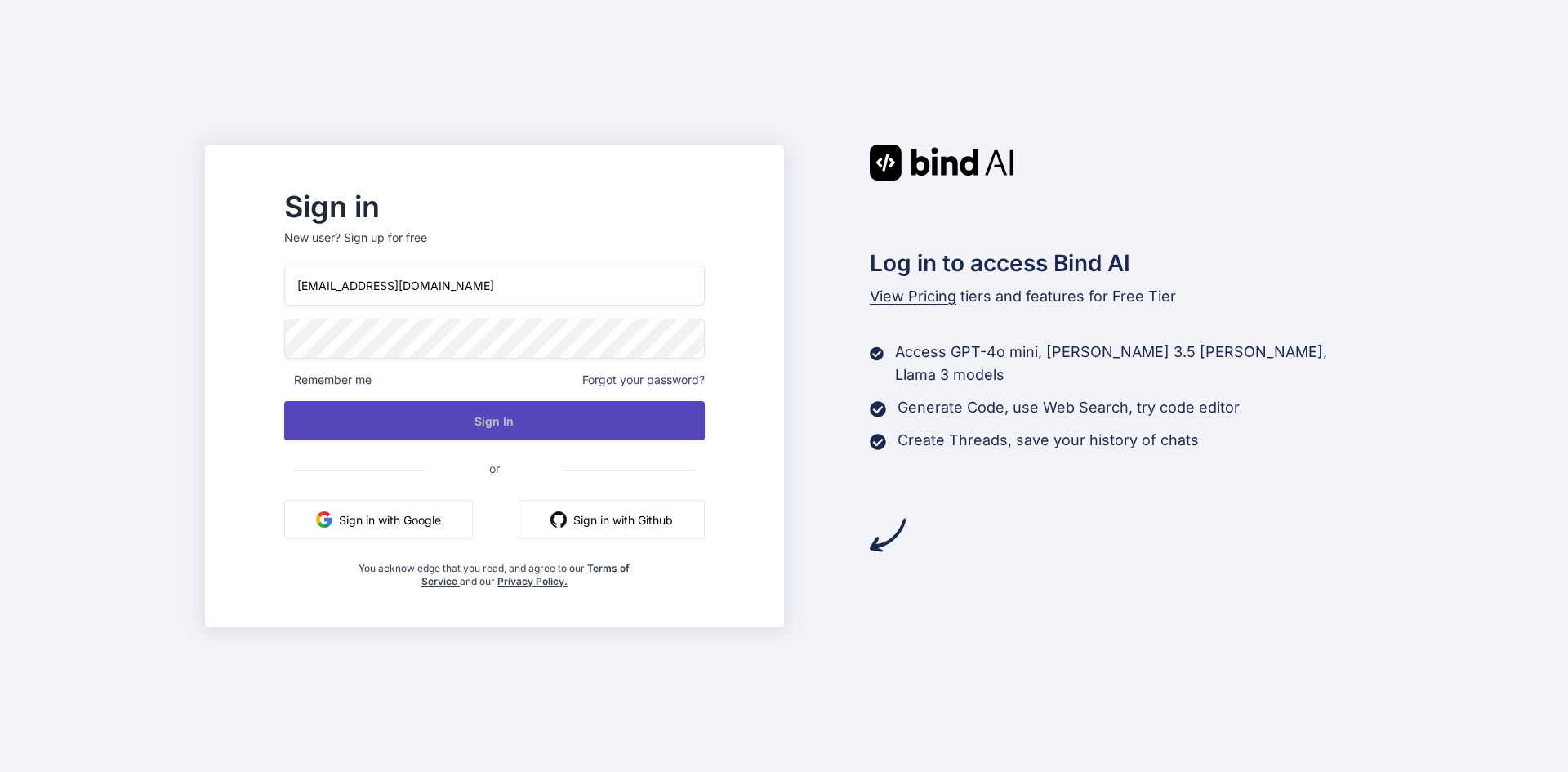
click at [531, 421] on button "Sign In" at bounding box center [495, 421] width 421 height 40
